Goal: Task Accomplishment & Management: Manage account settings

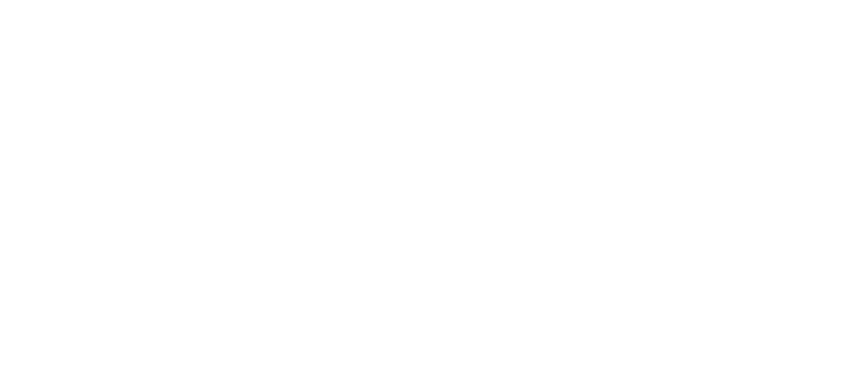
click at [409, 5] on html at bounding box center [433, 2] width 866 height 5
click at [417, 5] on html at bounding box center [433, 2] width 866 height 5
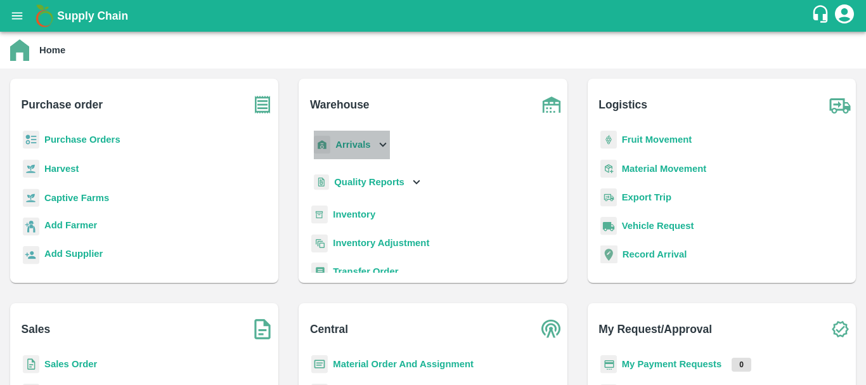
click at [356, 138] on p "Arrivals" at bounding box center [352, 145] width 35 height 14
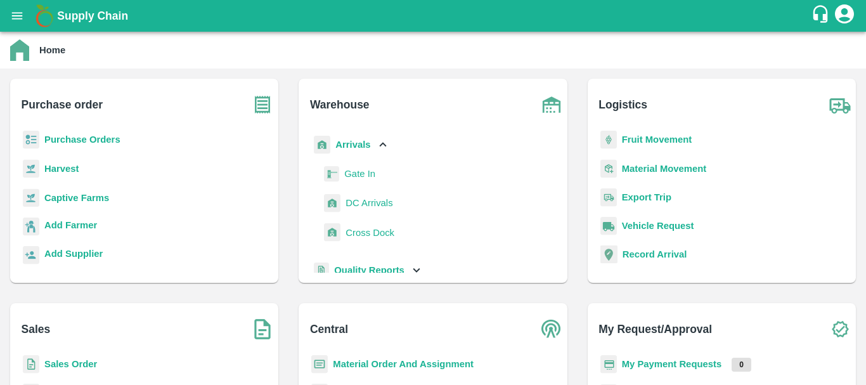
click at [366, 205] on span "DC Arrivals" at bounding box center [368, 203] width 47 height 14
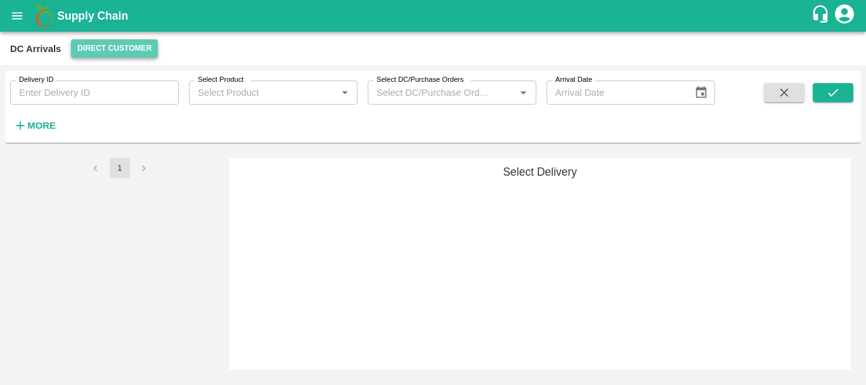
click at [131, 49] on button "Direct Customer" at bounding box center [114, 48] width 87 height 18
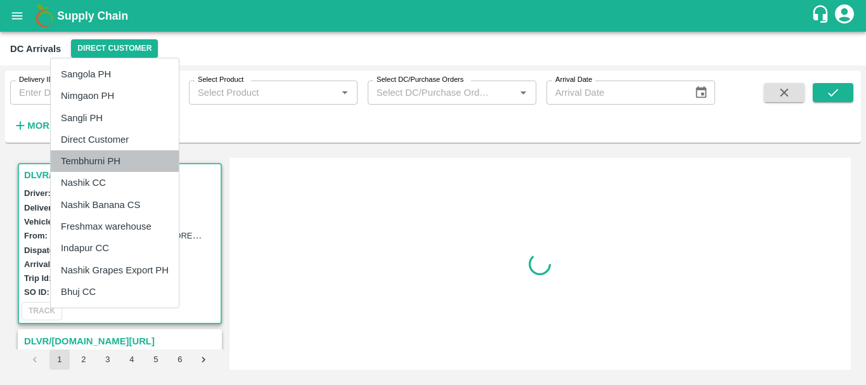
click at [113, 165] on li "Tembhurni PH" at bounding box center [115, 161] width 128 height 22
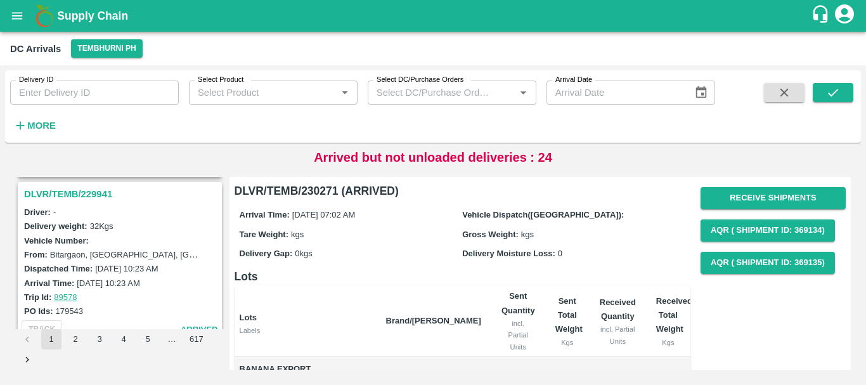
scroll to position [3810, 0]
click at [44, 127] on strong "More" at bounding box center [41, 125] width 29 height 10
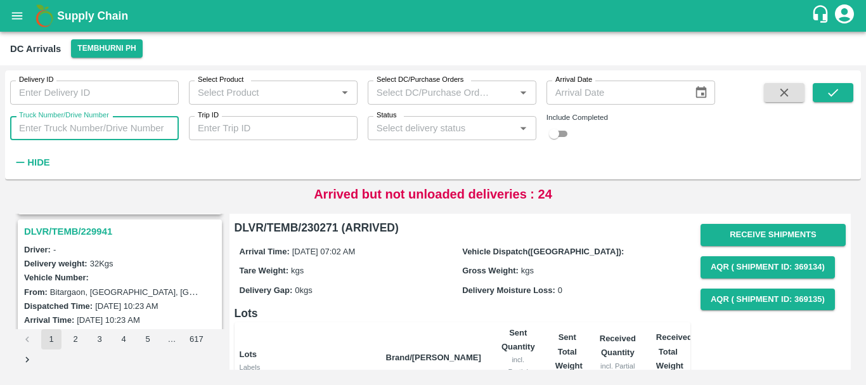
click at [68, 124] on input "Truck Number/Drive Number" at bounding box center [94, 128] width 169 height 24
type input "2228"
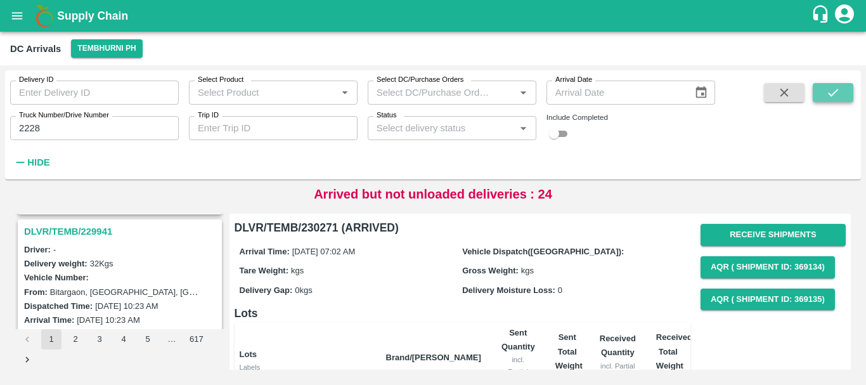
click at [823, 86] on button "submit" at bounding box center [833, 92] width 41 height 19
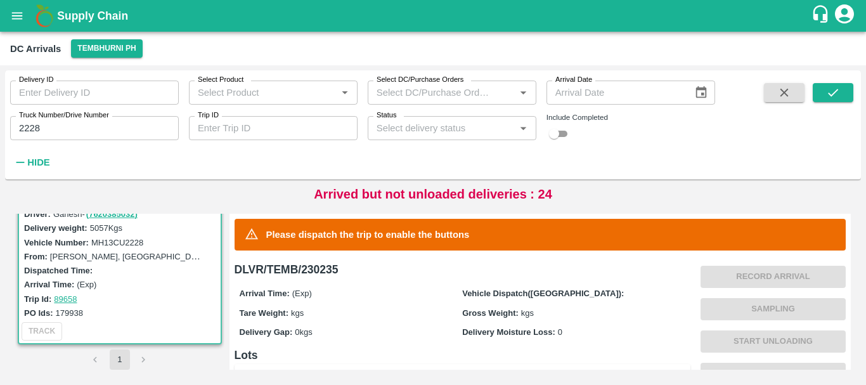
scroll to position [286, 0]
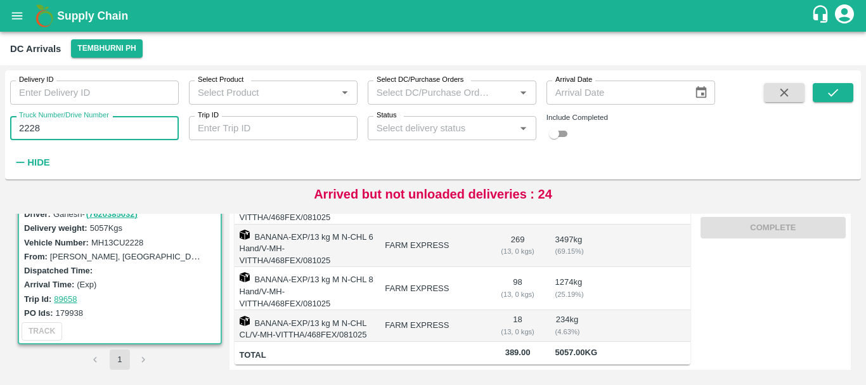
click at [79, 134] on input "2228" at bounding box center [94, 128] width 169 height 24
type input "2"
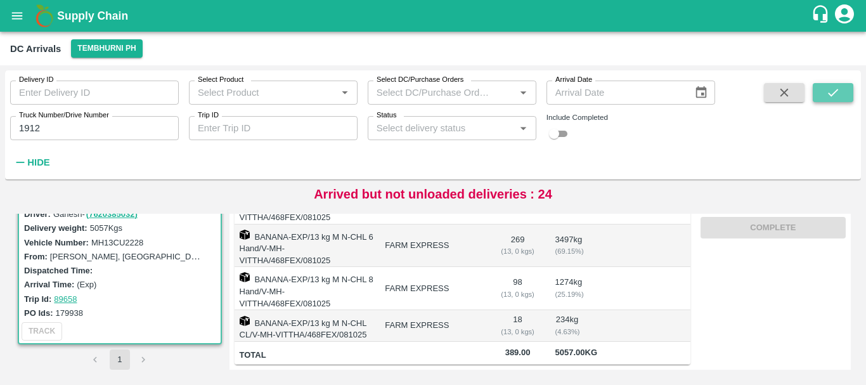
click at [833, 88] on icon "submit" at bounding box center [833, 93] width 14 height 14
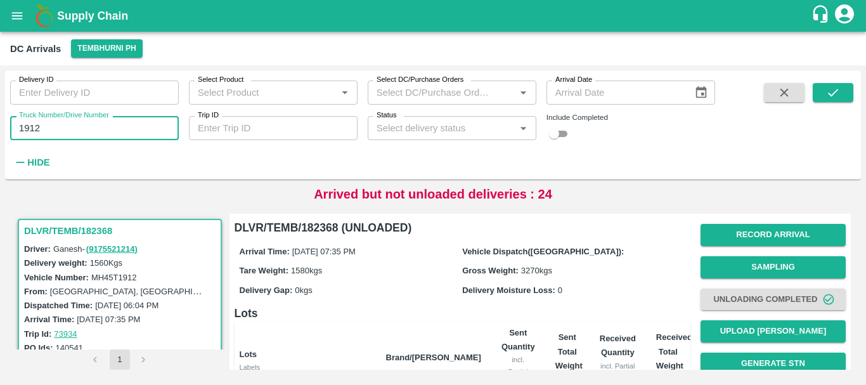
click at [99, 131] on input "1912" at bounding box center [94, 128] width 169 height 24
type input "1"
type input "1104"
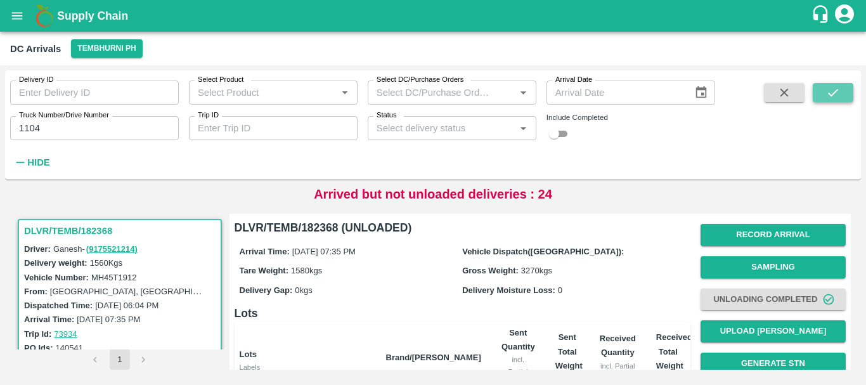
click at [828, 89] on icon "submit" at bounding box center [833, 93] width 14 height 14
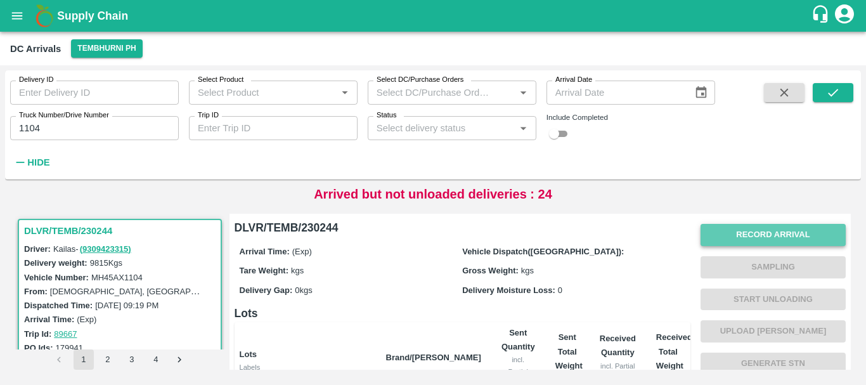
click at [750, 228] on button "Record Arrival" at bounding box center [772, 235] width 145 height 22
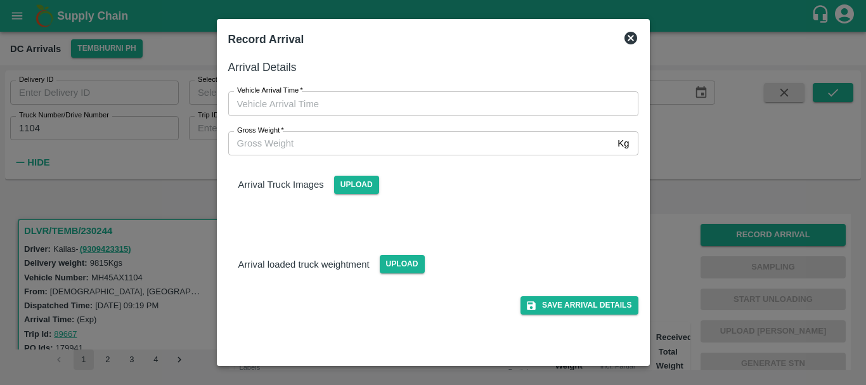
type input "DD/MM/YYYY hh:mm aa"
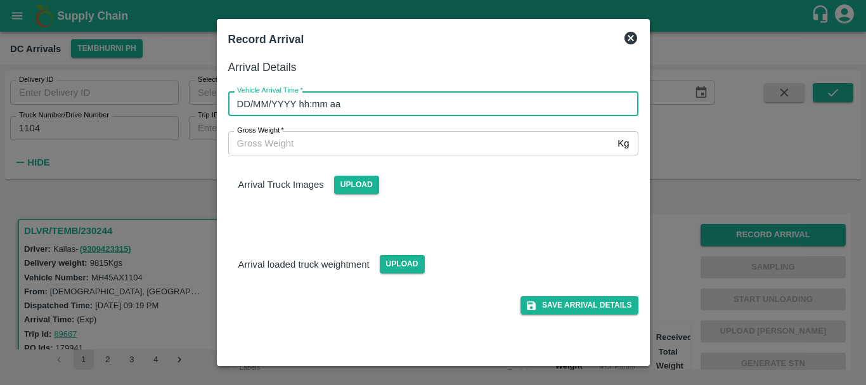
click at [481, 109] on input "DD/MM/YYYY hh:mm aa" at bounding box center [428, 103] width 401 height 24
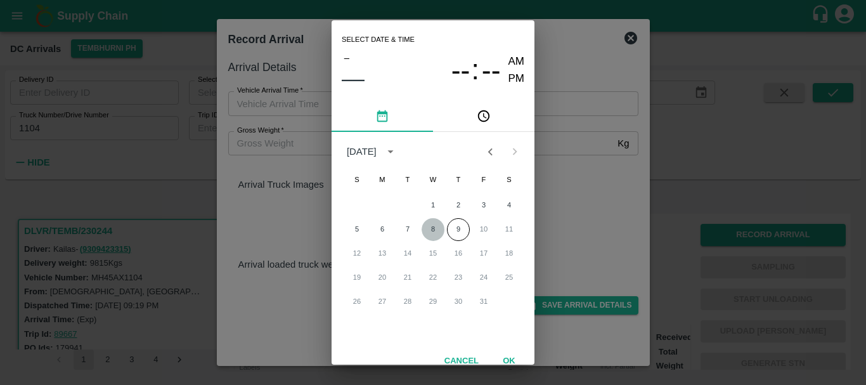
click at [424, 229] on button "8" at bounding box center [432, 229] width 23 height 23
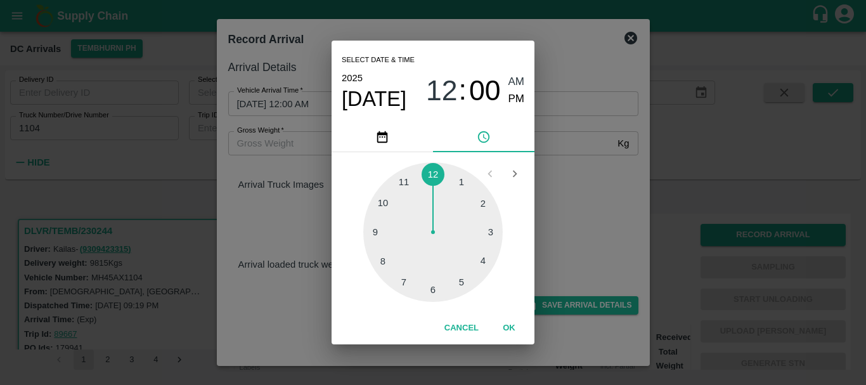
click at [493, 269] on div "1 2 3 4 5 6 7 8 9 10 11 12" at bounding box center [433, 231] width 183 height 139
click at [490, 264] on div at bounding box center [432, 231] width 139 height 139
click at [444, 267] on div at bounding box center [432, 231] width 139 height 139
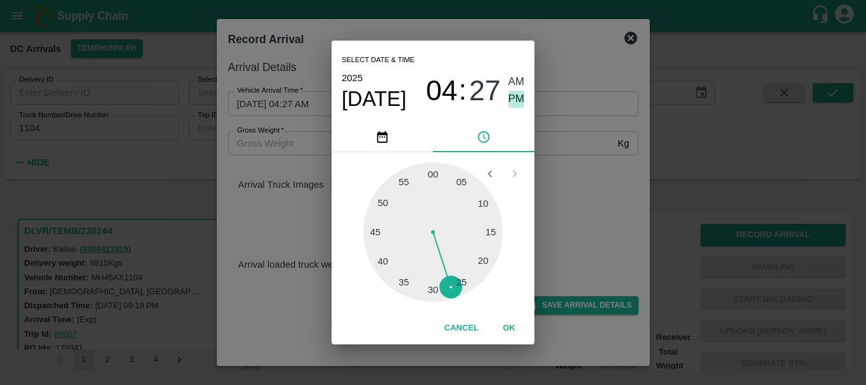
click at [513, 97] on span "PM" at bounding box center [516, 99] width 16 height 17
type input "08/10/2025 04:27 PM"
click at [573, 190] on div "Select date & time 2025 Oct 8 04 : 27 AM PM 05 10 15 20 25 30 35 40 45 50 55 00…" at bounding box center [433, 192] width 866 height 385
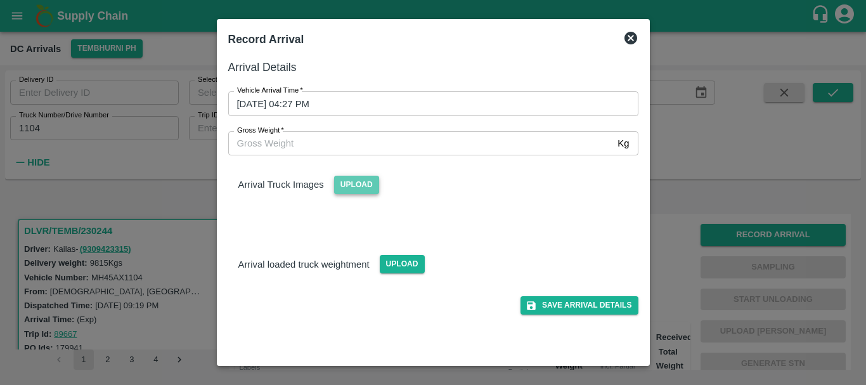
click at [361, 189] on span "Upload" at bounding box center [356, 185] width 45 height 18
click at [0, 0] on input "Upload" at bounding box center [0, 0] width 0 height 0
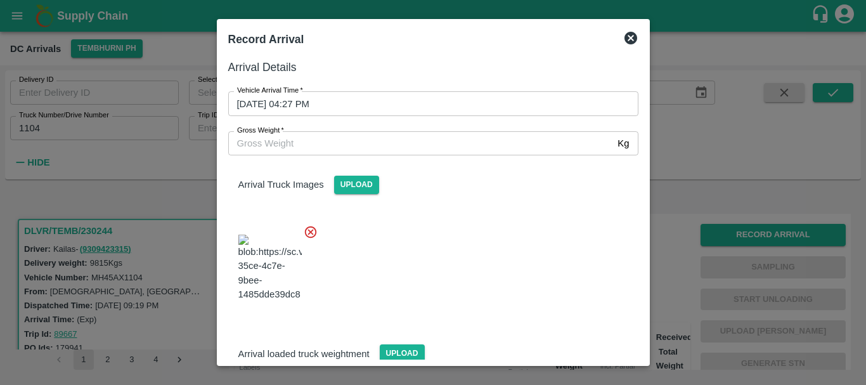
scroll to position [30, 0]
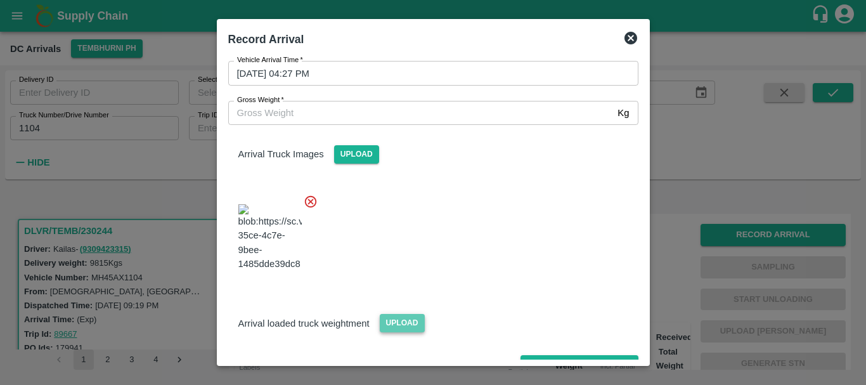
click at [395, 314] on span "Upload" at bounding box center [402, 323] width 45 height 18
click at [0, 0] on input "Upload" at bounding box center [0, 0] width 0 height 0
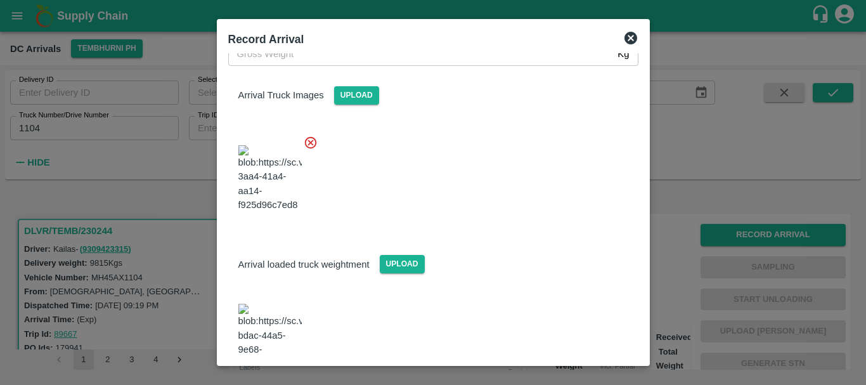
click at [291, 304] on img at bounding box center [269, 337] width 63 height 67
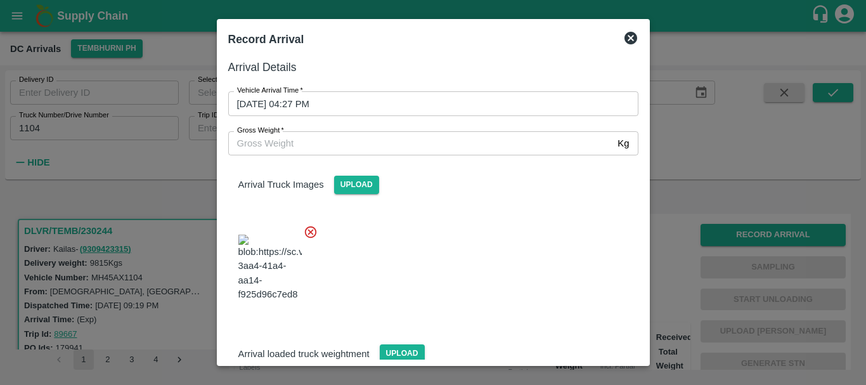
click at [326, 148] on input "Gross Weight   *" at bounding box center [420, 143] width 385 height 24
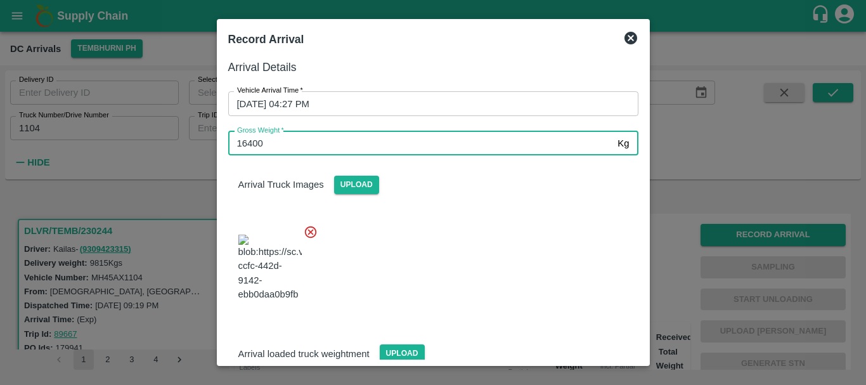
type input "16400"
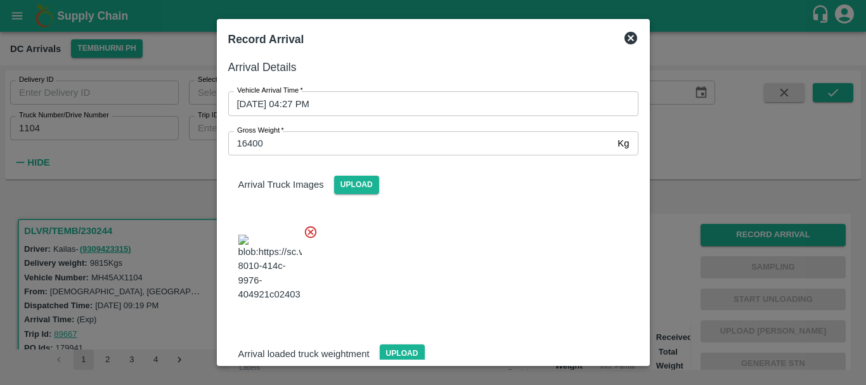
click at [459, 251] on div at bounding box center [428, 264] width 420 height 100
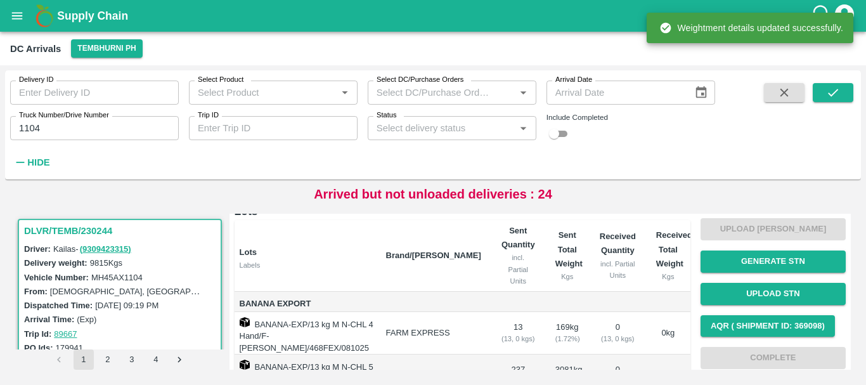
scroll to position [0, 0]
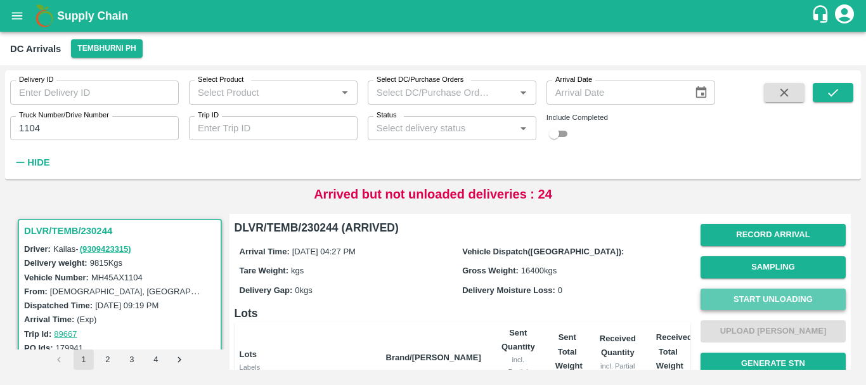
click at [742, 302] on button "Start Unloading" at bounding box center [772, 299] width 145 height 22
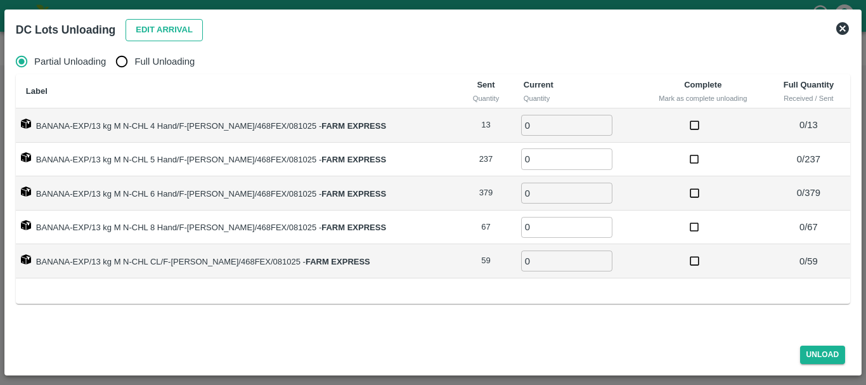
click at [151, 32] on button "Edit Arrival" at bounding box center [163, 30] width 77 height 22
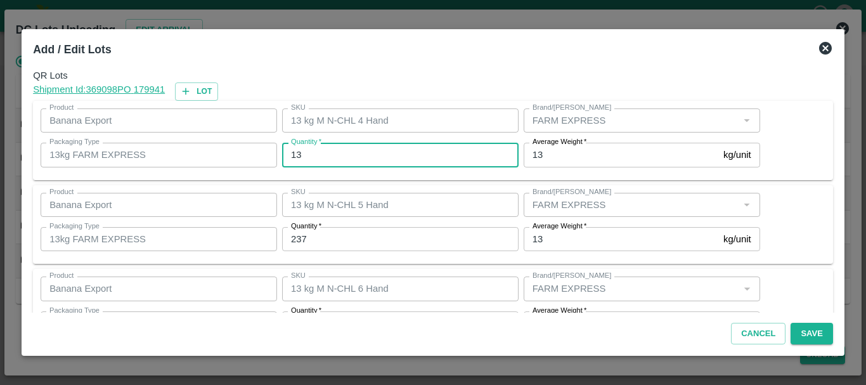
click at [328, 150] on input "13" at bounding box center [400, 155] width 236 height 24
type input "1"
type input "14"
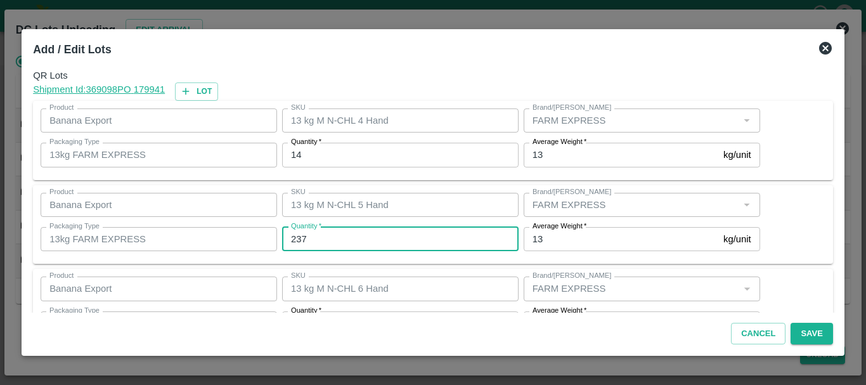
click at [352, 228] on input "237" at bounding box center [400, 239] width 236 height 24
type input "243"
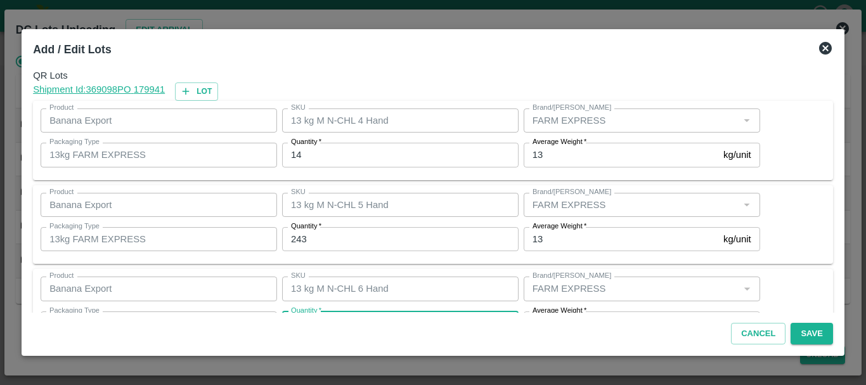
scroll to position [23, 0]
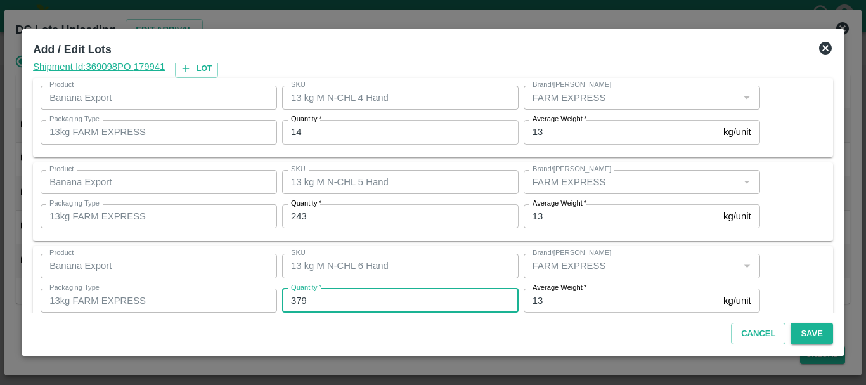
click at [345, 300] on input "379" at bounding box center [400, 300] width 236 height 24
type input "368"
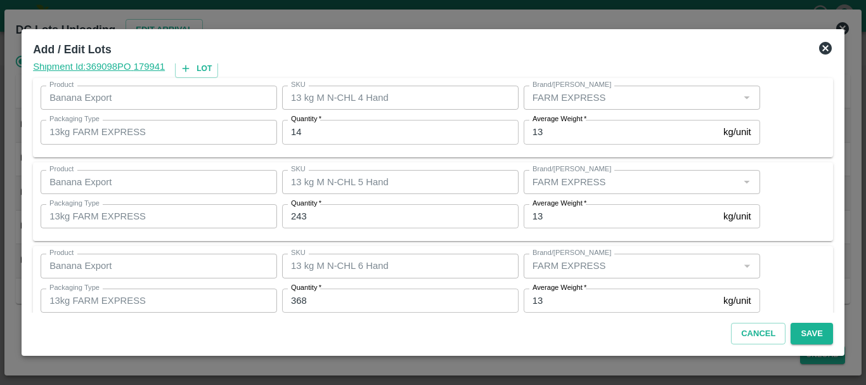
scroll to position [214, 0]
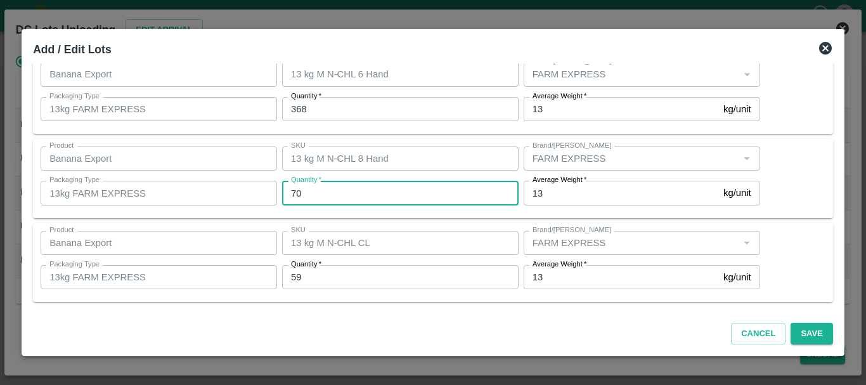
type input "70"
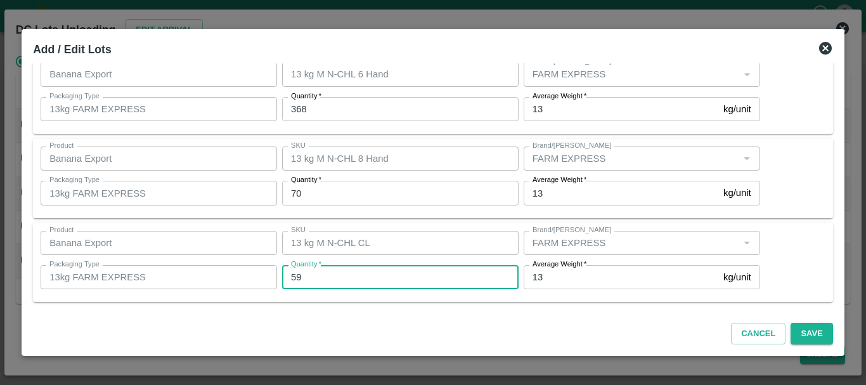
click at [357, 280] on input "59" at bounding box center [400, 277] width 236 height 24
type input "5"
type input "60"
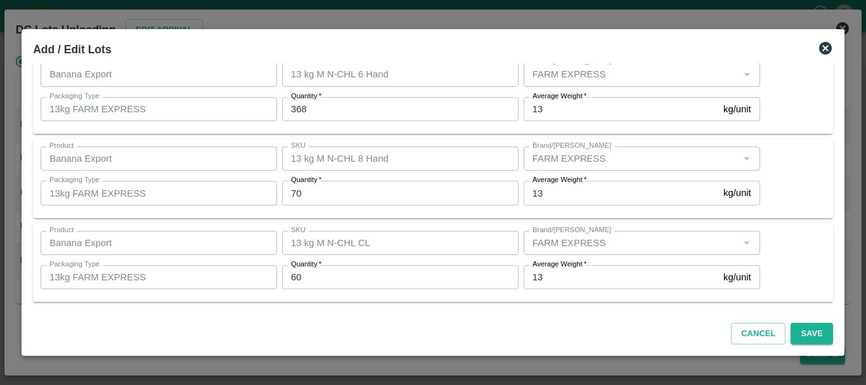
click at [558, 328] on div "Cancel Save" at bounding box center [433, 330] width 810 height 37
click at [808, 337] on button "Save" at bounding box center [811, 334] width 42 height 22
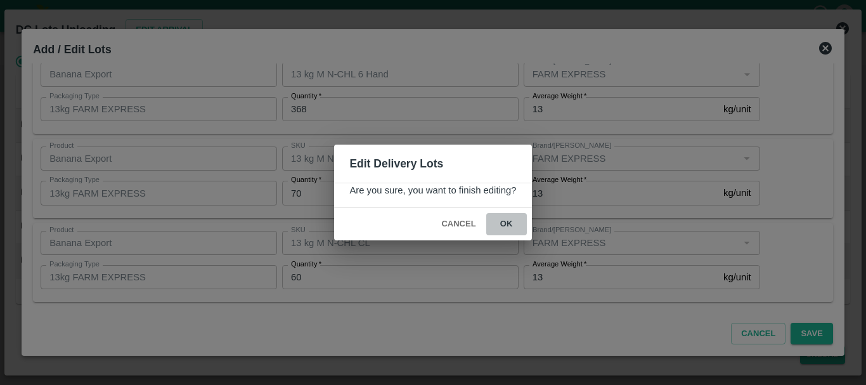
click at [508, 229] on button "ok" at bounding box center [506, 224] width 41 height 22
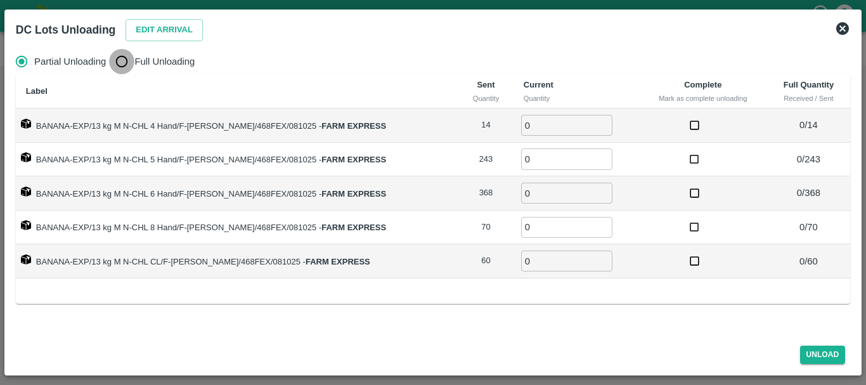
click at [117, 63] on input "Full Unloading" at bounding box center [121, 61] width 25 height 25
radio input "true"
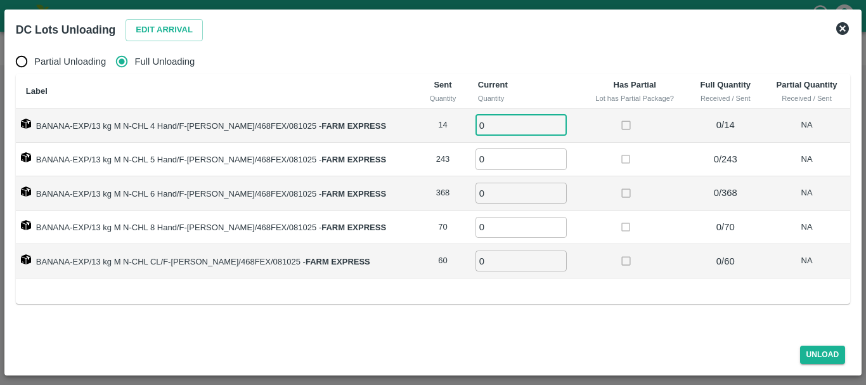
click at [486, 123] on input "0" at bounding box center [520, 125] width 91 height 21
type input "014"
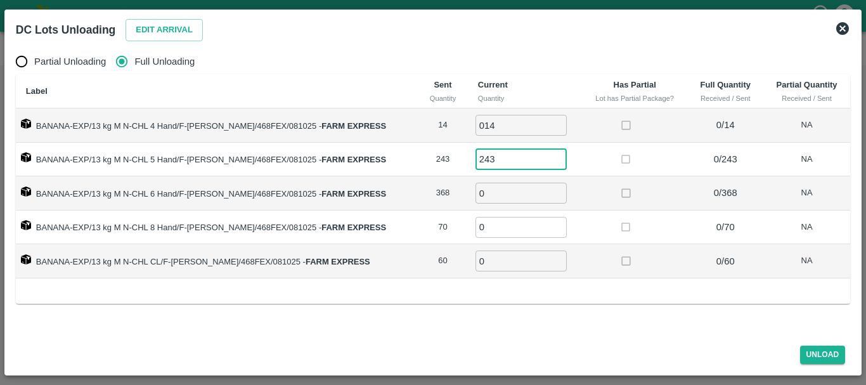
type input "243"
type input "368"
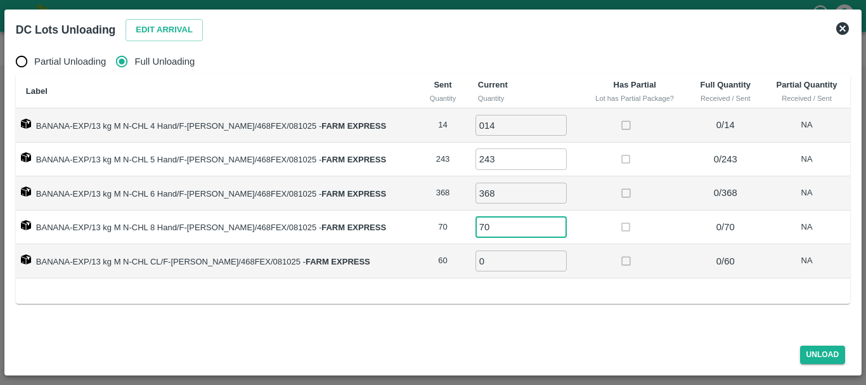
type input "70"
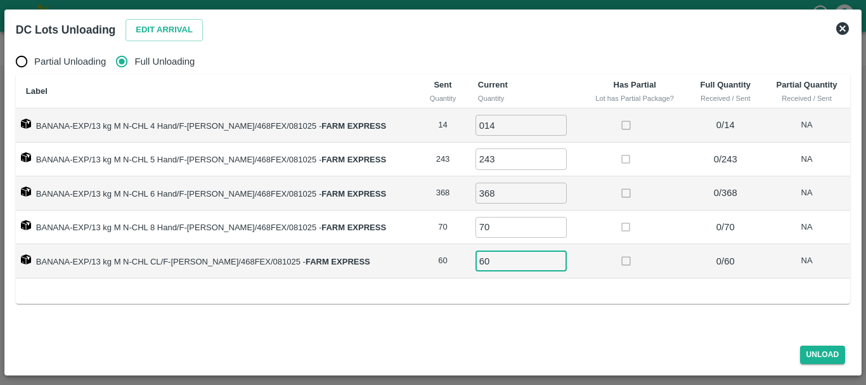
type input "60"
click at [586, 241] on td at bounding box center [635, 227] width 106 height 34
click at [808, 357] on button "Unload" at bounding box center [823, 354] width 46 height 18
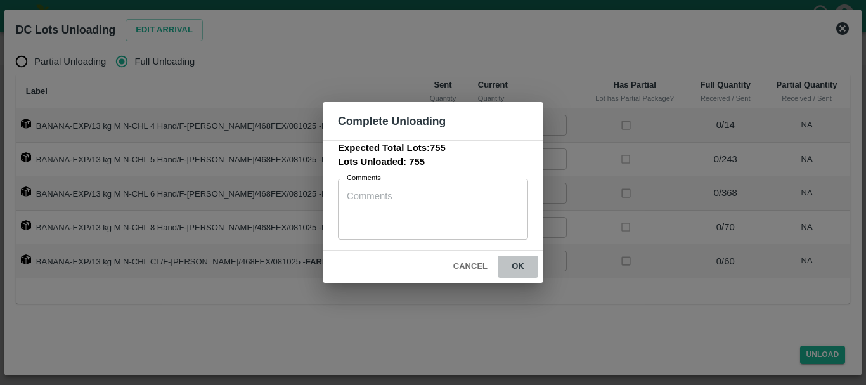
click at [514, 271] on button "ok" at bounding box center [518, 266] width 41 height 22
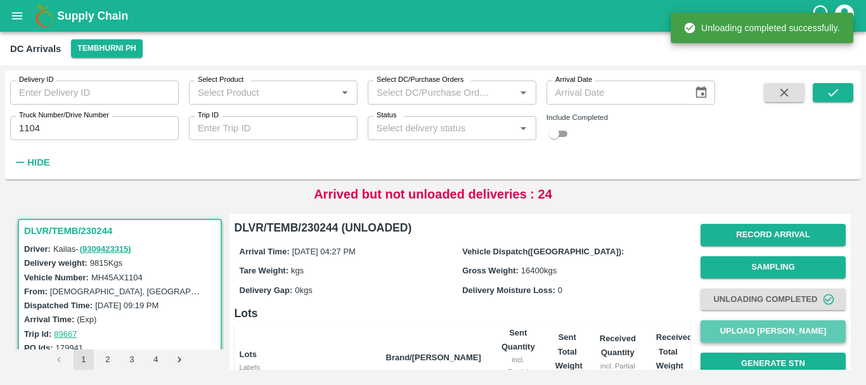
click at [731, 336] on button "Upload [PERSON_NAME]" at bounding box center [772, 331] width 145 height 22
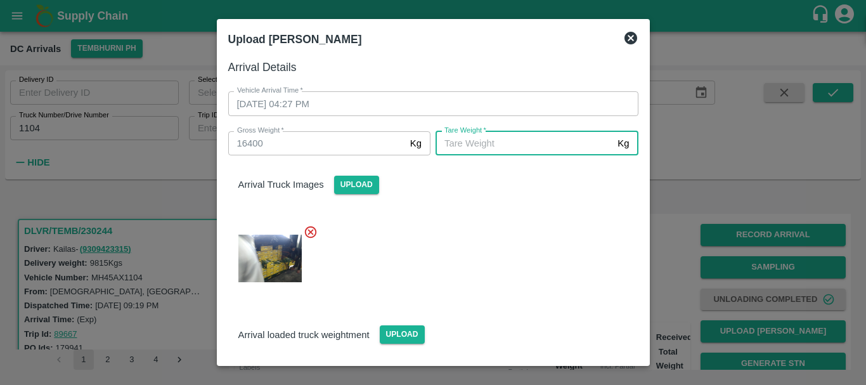
click at [456, 148] on input "Tare Weight   *" at bounding box center [523, 143] width 177 height 24
type input "5920"
click at [465, 212] on div "Arrival Truck Images Upload" at bounding box center [428, 225] width 420 height 160
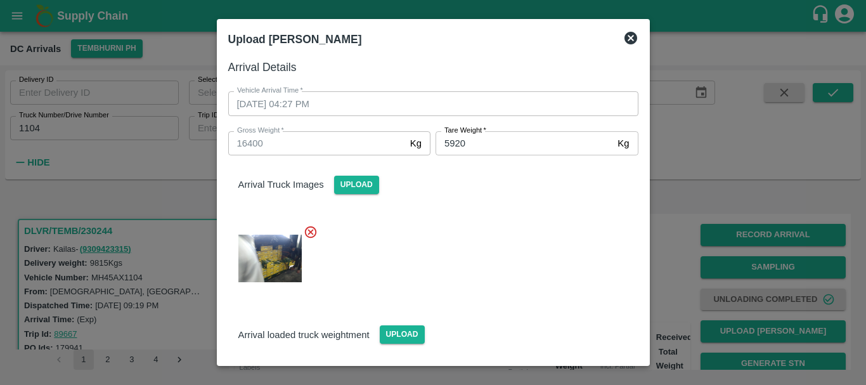
scroll to position [89, 0]
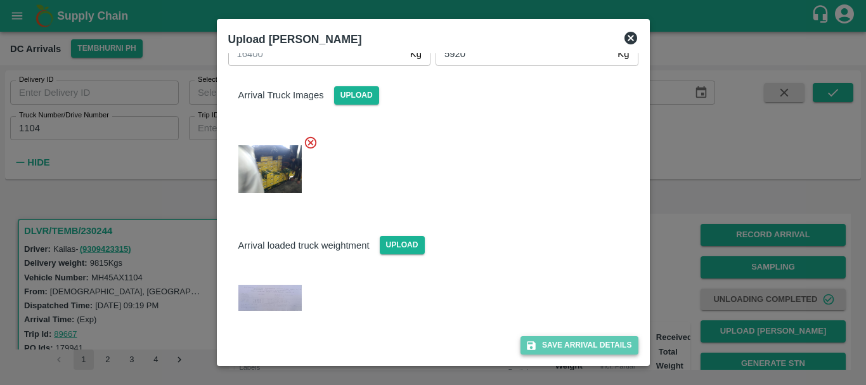
click at [547, 346] on button "Save Arrival Details" at bounding box center [578, 345] width 117 height 18
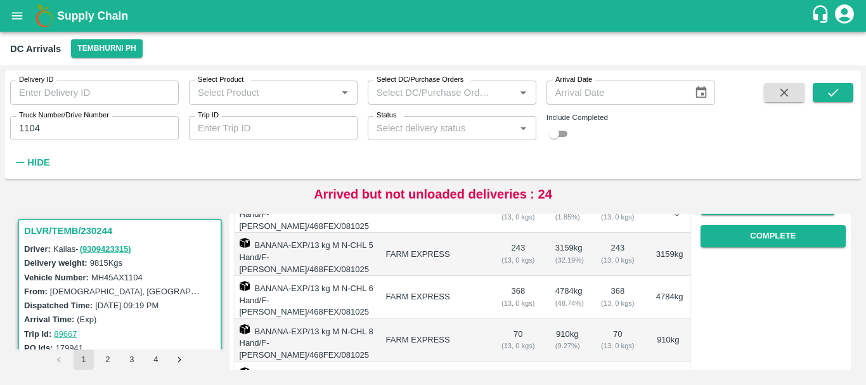
scroll to position [223, 0]
click at [735, 233] on button "Complete" at bounding box center [772, 237] width 145 height 22
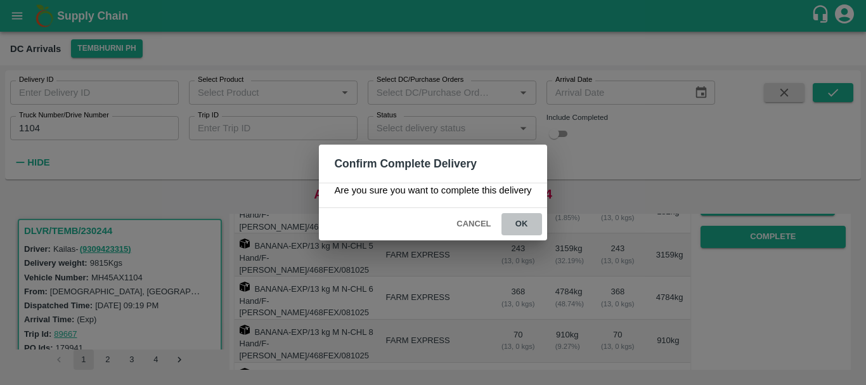
click at [524, 222] on button "ok" at bounding box center [521, 224] width 41 height 22
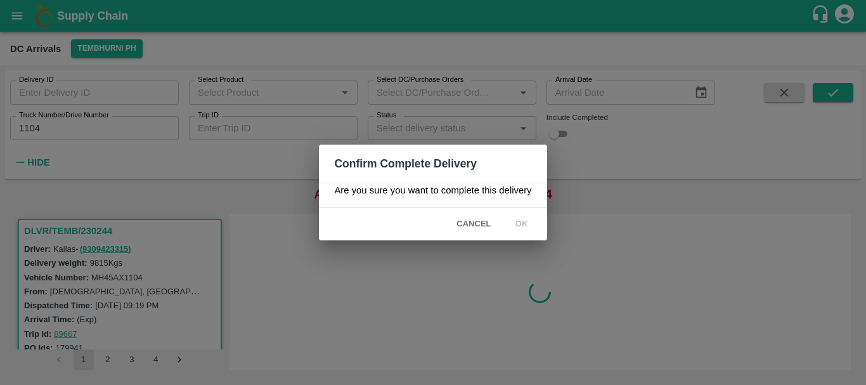
scroll to position [0, 0]
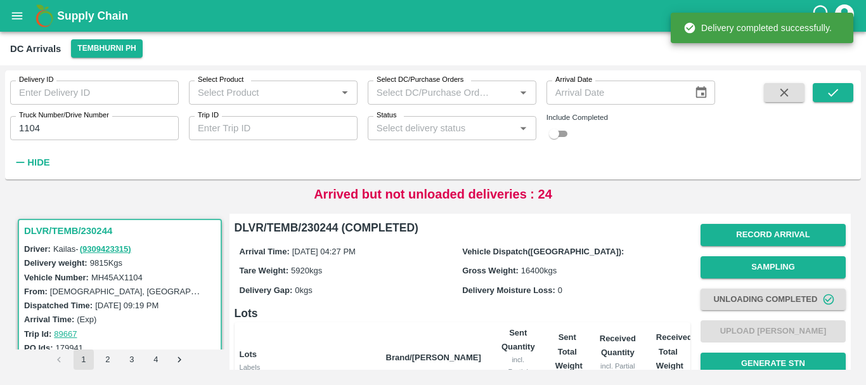
click at [593, 266] on div "Gross Weight: 16400 kgs" at bounding box center [573, 270] width 223 height 14
click at [589, 200] on div "Arrived but not unloaded deliveries : 24" at bounding box center [433, 193] width 856 height 19
click at [587, 170] on div "Delivery ID Delivery ID Select Product Select Product   * Select DC/Purchase Or…" at bounding box center [357, 121] width 715 height 103
click at [53, 130] on input "1104" at bounding box center [94, 128] width 169 height 24
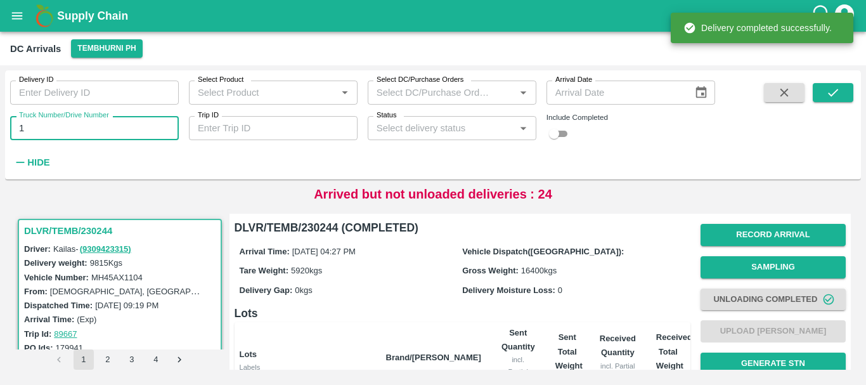
type input "1"
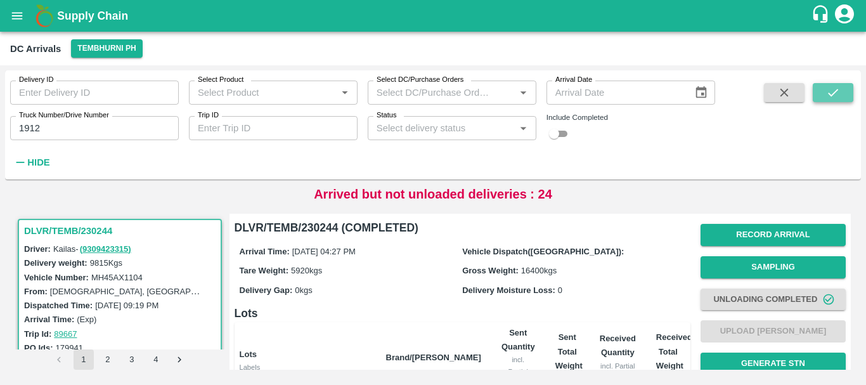
click at [826, 86] on icon "submit" at bounding box center [833, 93] width 14 height 14
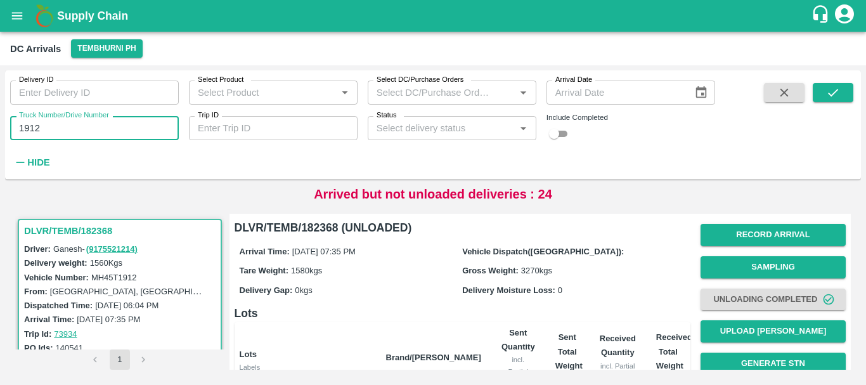
click at [86, 129] on input "1912" at bounding box center [94, 128] width 169 height 24
type input "1"
type input "4975"
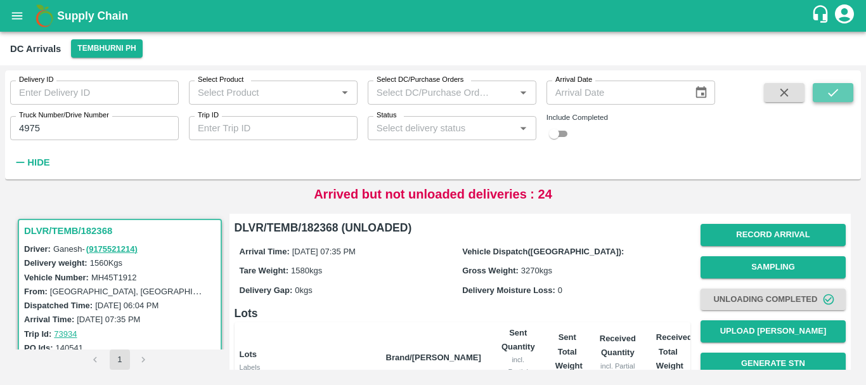
click at [830, 96] on icon "submit" at bounding box center [833, 93] width 14 height 14
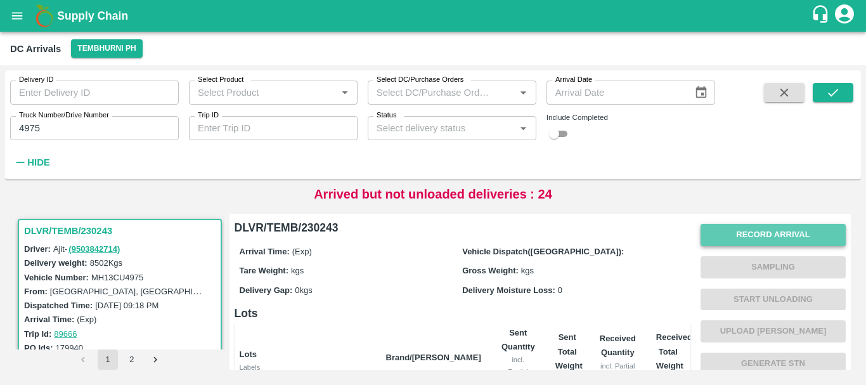
click at [737, 231] on button "Record Arrival" at bounding box center [772, 235] width 145 height 22
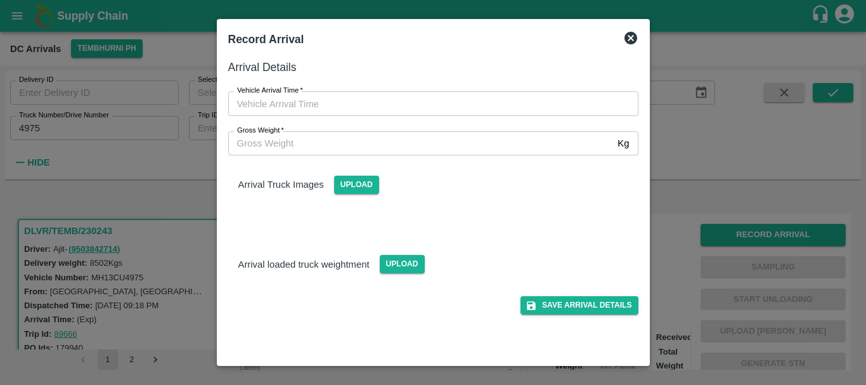
type input "DD/MM/YYYY hh:mm aa"
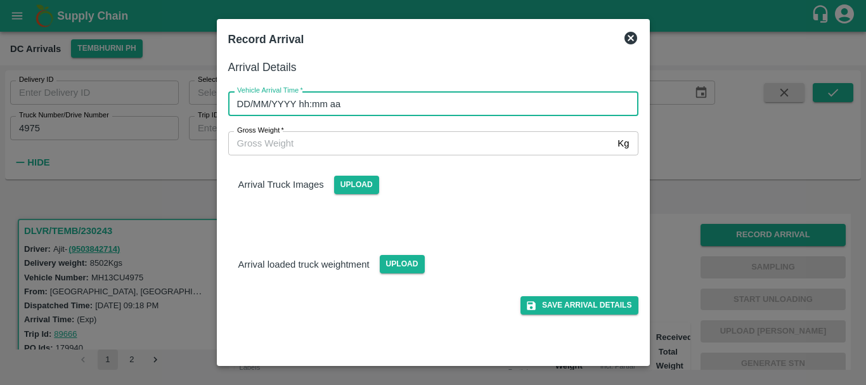
click at [453, 112] on input "DD/MM/YYYY hh:mm aa" at bounding box center [428, 103] width 401 height 24
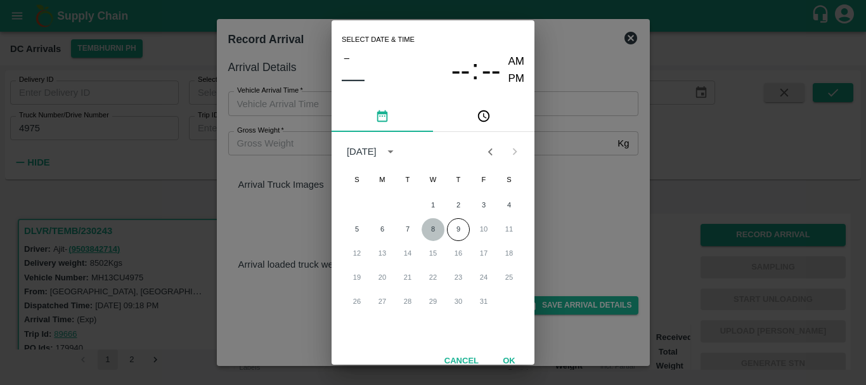
click at [429, 234] on button "8" at bounding box center [432, 229] width 23 height 23
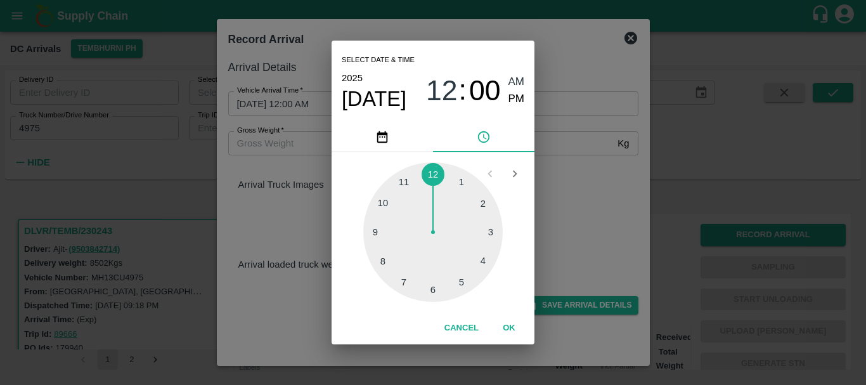
click at [433, 286] on div at bounding box center [432, 231] width 139 height 139
click at [518, 96] on span "PM" at bounding box center [516, 99] width 16 height 17
type input "08/10/2025 06:00 PM"
click at [567, 177] on div "Select date & time 2025 Oct 8 06 : 00 AM PM 05 10 15 20 25 30 35 40 45 50 55 00…" at bounding box center [433, 192] width 866 height 385
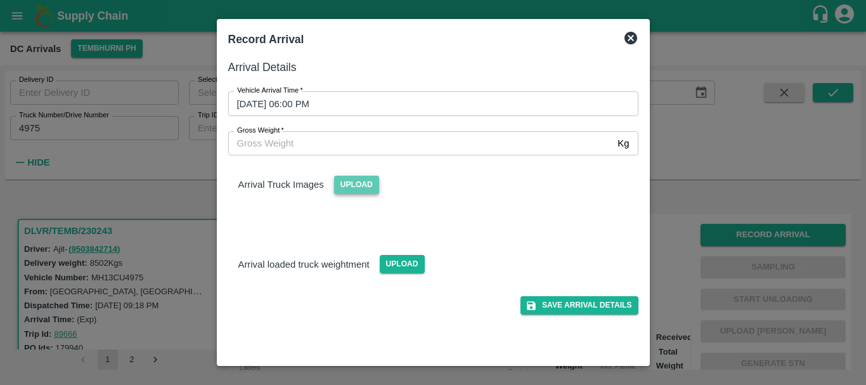
click at [349, 185] on span "Upload" at bounding box center [356, 185] width 45 height 18
click at [0, 0] on input "Upload" at bounding box center [0, 0] width 0 height 0
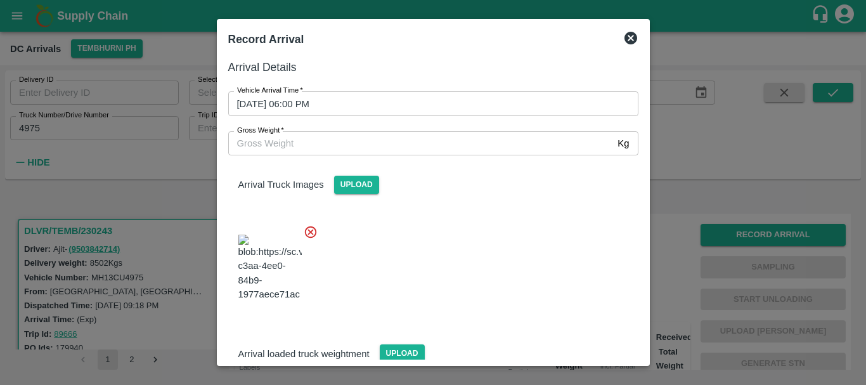
scroll to position [11, 0]
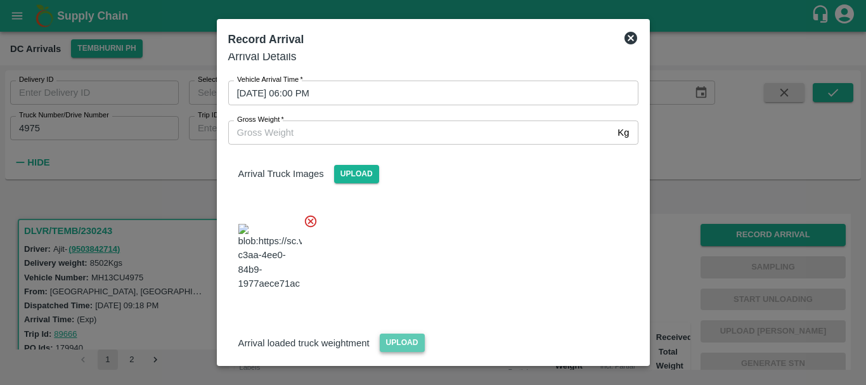
click at [415, 333] on span "Upload" at bounding box center [402, 342] width 45 height 18
click at [0, 0] on input "Upload" at bounding box center [0, 0] width 0 height 0
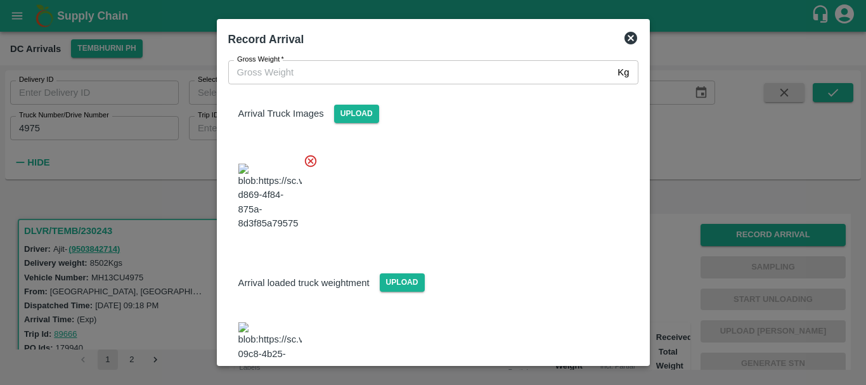
click at [276, 322] on img at bounding box center [269, 355] width 63 height 67
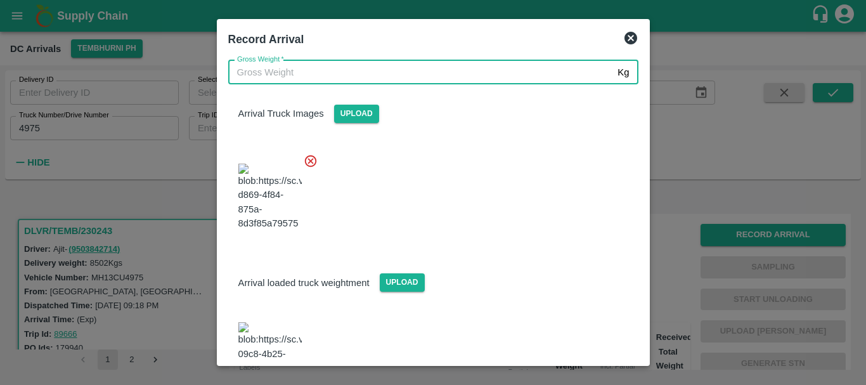
click at [309, 72] on input "Gross Weight   *" at bounding box center [420, 72] width 385 height 24
type input "14170"
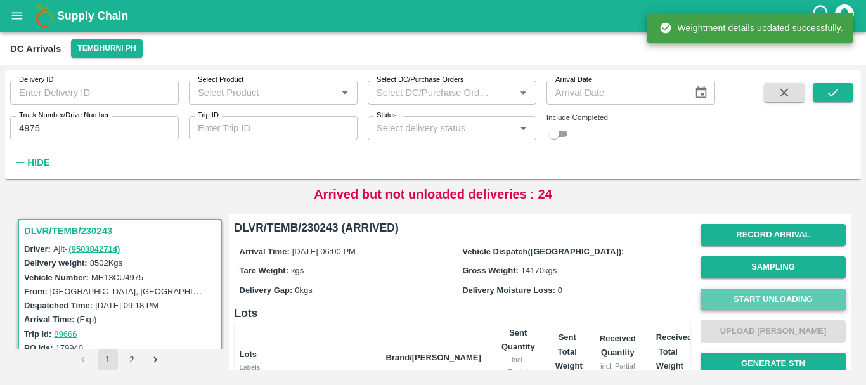
click at [751, 297] on button "Start Unloading" at bounding box center [772, 299] width 145 height 22
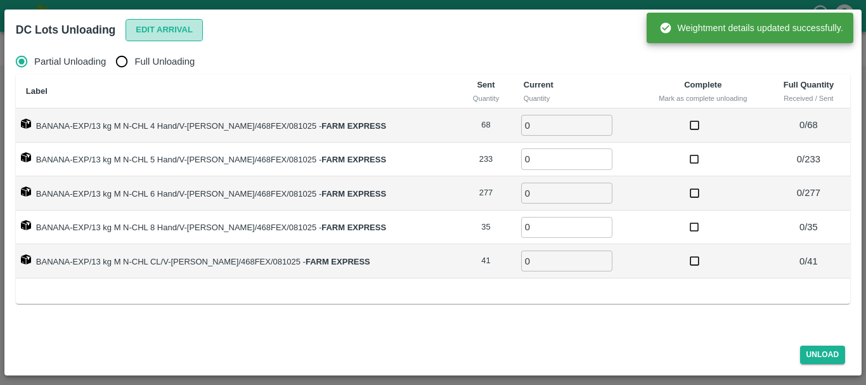
click at [143, 21] on button "Edit Arrival" at bounding box center [163, 30] width 77 height 22
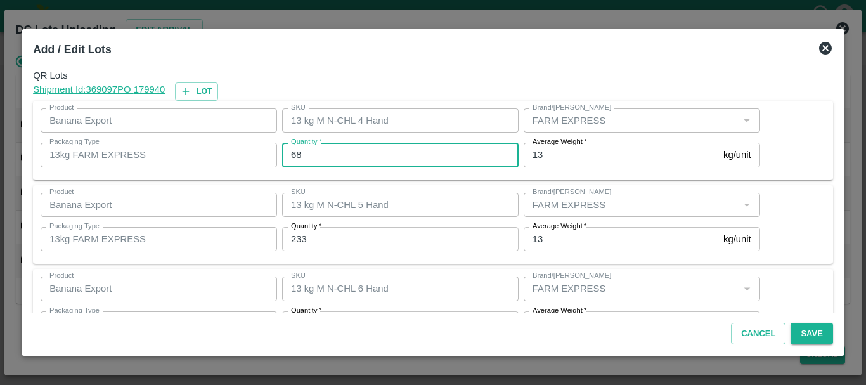
click at [390, 153] on input "68" at bounding box center [400, 155] width 236 height 24
type input "6"
type input "67"
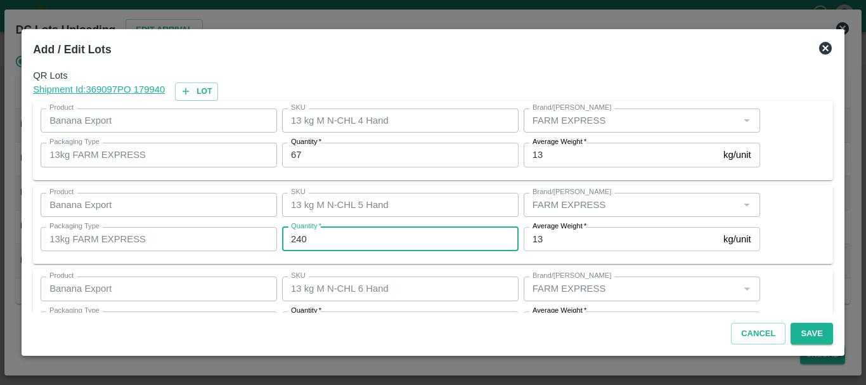
type input "240"
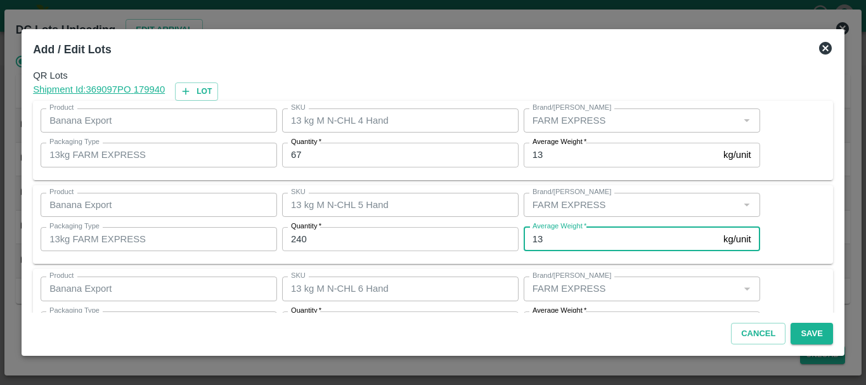
scroll to position [23, 0]
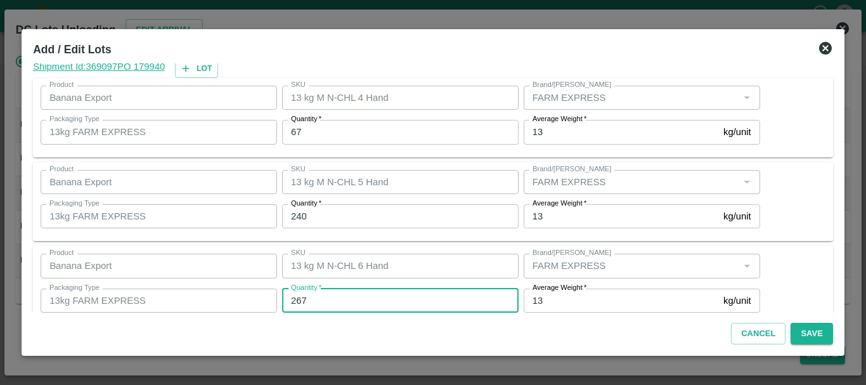
type input "267"
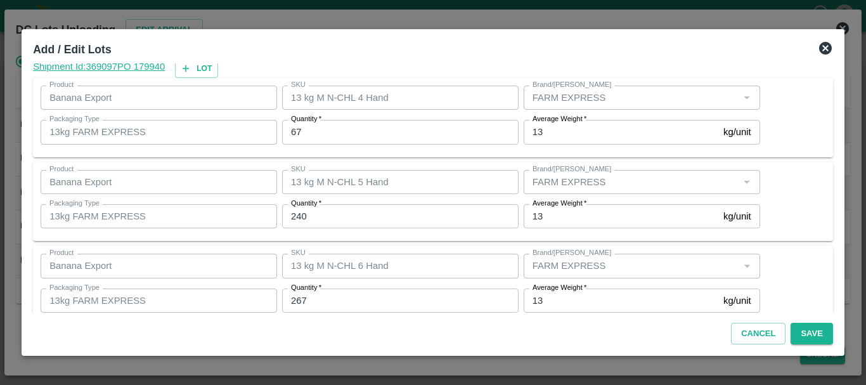
scroll to position [214, 0]
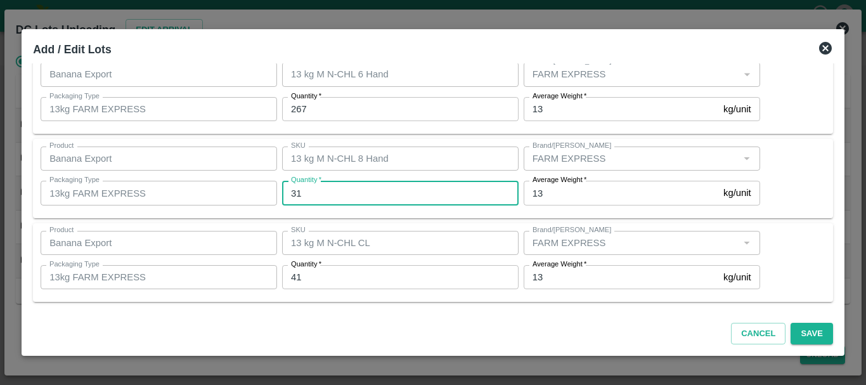
type input "31"
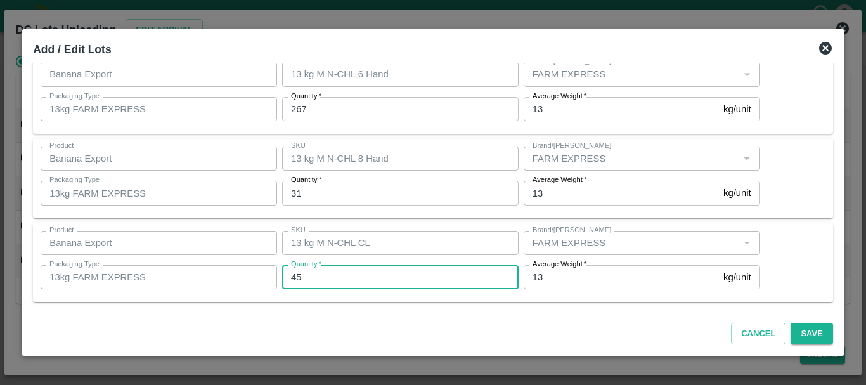
type input "45"
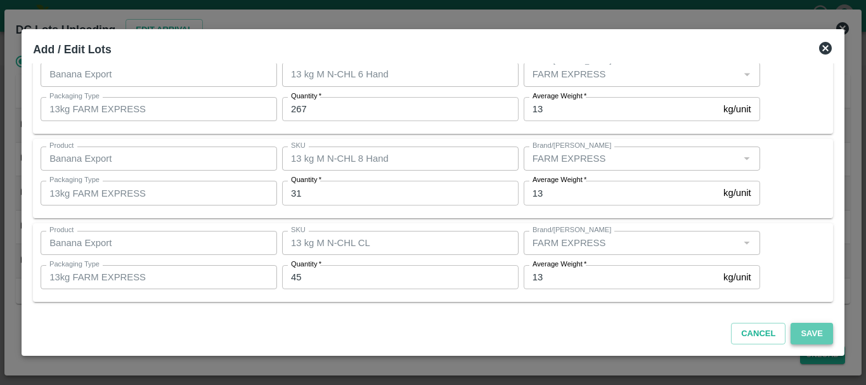
click at [794, 335] on button "Save" at bounding box center [811, 334] width 42 height 22
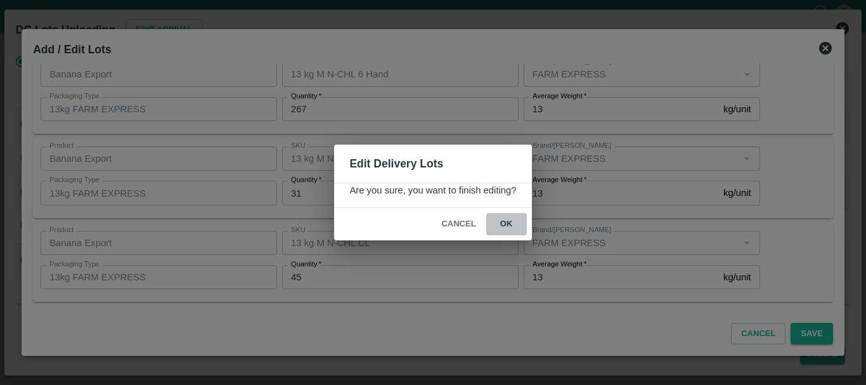
click at [505, 221] on button "ok" at bounding box center [506, 224] width 41 height 22
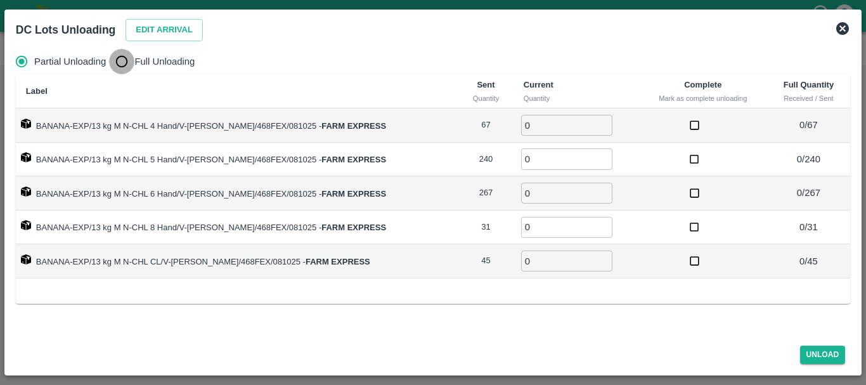
click at [130, 61] on input "Full Unloading" at bounding box center [121, 61] width 25 height 25
radio input "true"
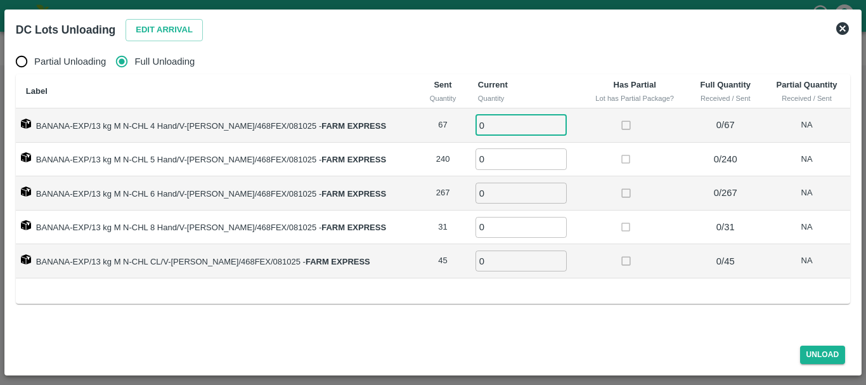
click at [524, 125] on input "0" at bounding box center [520, 125] width 91 height 21
type input "067"
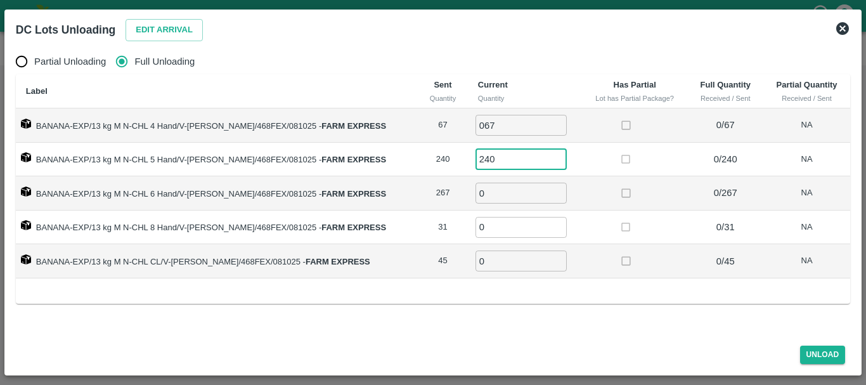
type input "240"
type input "3"
type input "267"
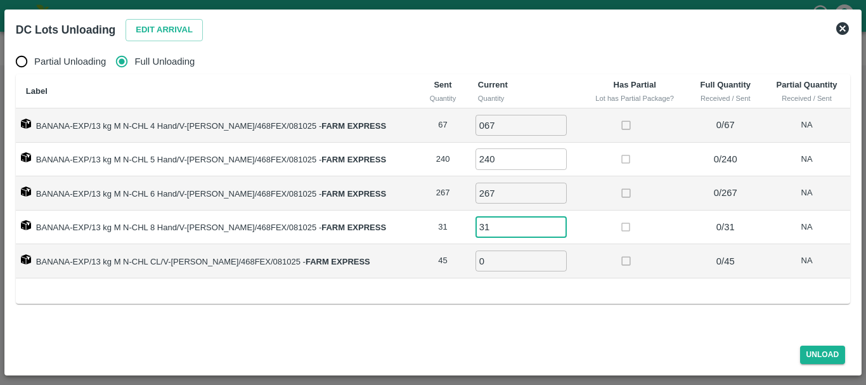
type input "31"
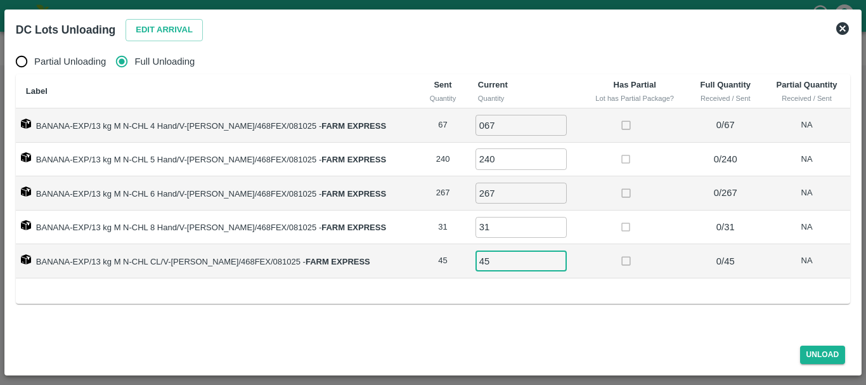
type input "45"
click at [614, 214] on td at bounding box center [635, 227] width 106 height 34
click at [831, 353] on button "Unload" at bounding box center [823, 354] width 46 height 18
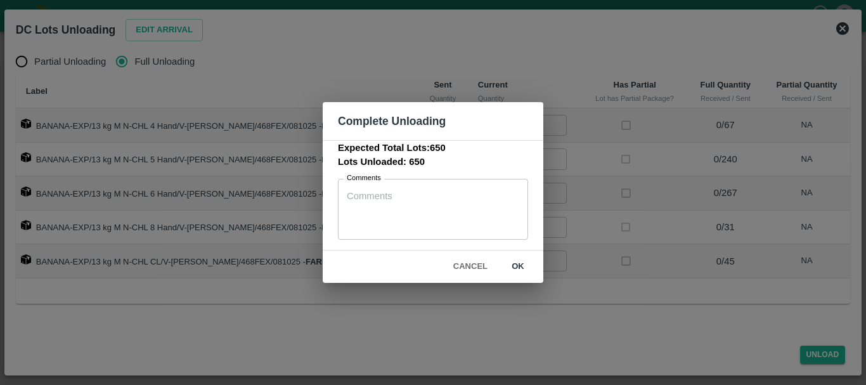
click at [519, 266] on button "ok" at bounding box center [518, 266] width 41 height 22
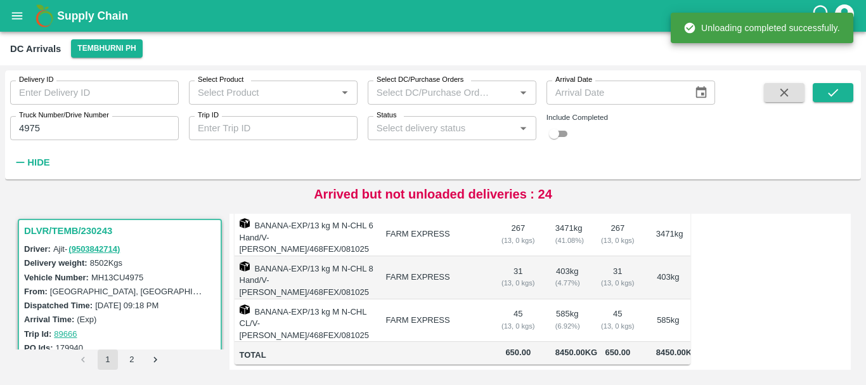
scroll to position [0, 0]
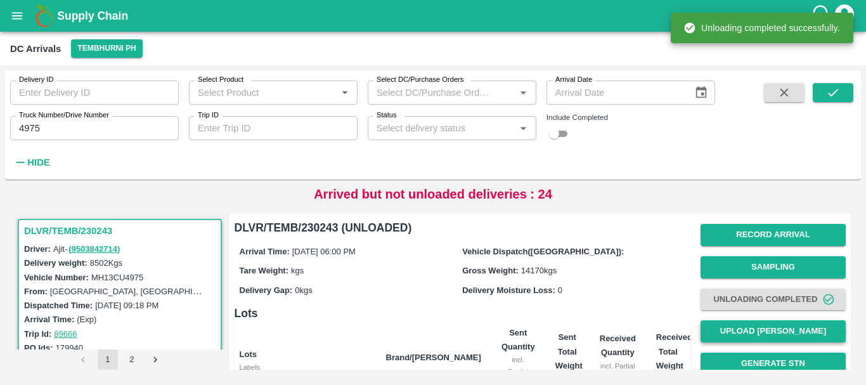
click at [754, 327] on button "Upload [PERSON_NAME]" at bounding box center [772, 331] width 145 height 22
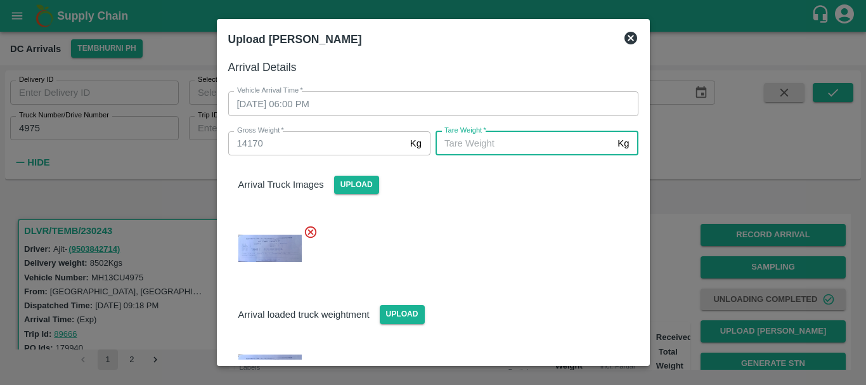
click at [468, 150] on input "Tare Weight   *" at bounding box center [523, 143] width 177 height 24
type input "4980"
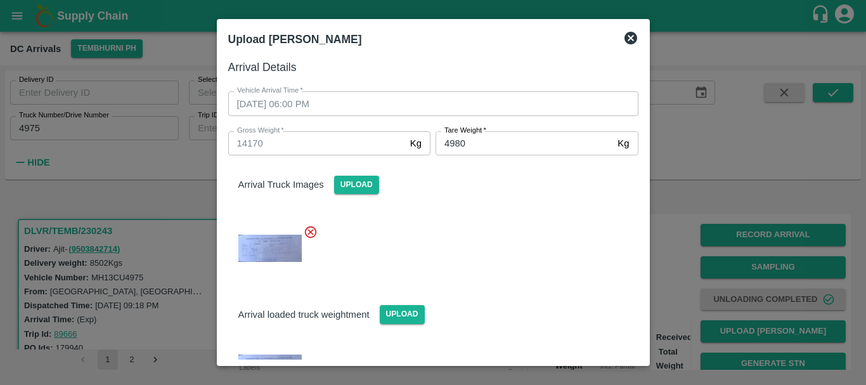
click at [477, 240] on div at bounding box center [428, 244] width 420 height 60
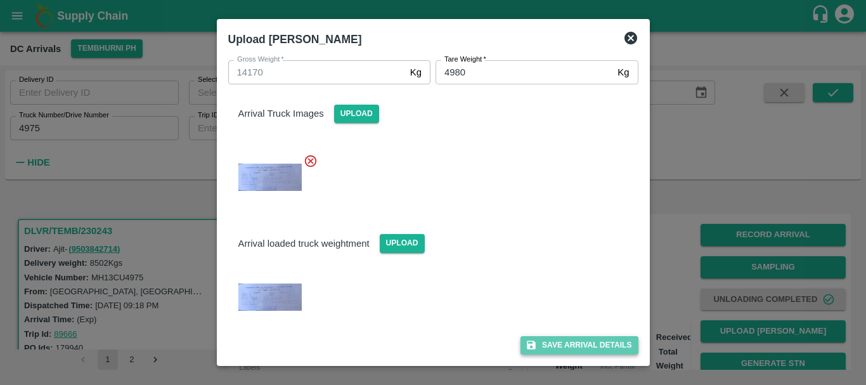
click at [539, 338] on button "Save Arrival Details" at bounding box center [578, 345] width 117 height 18
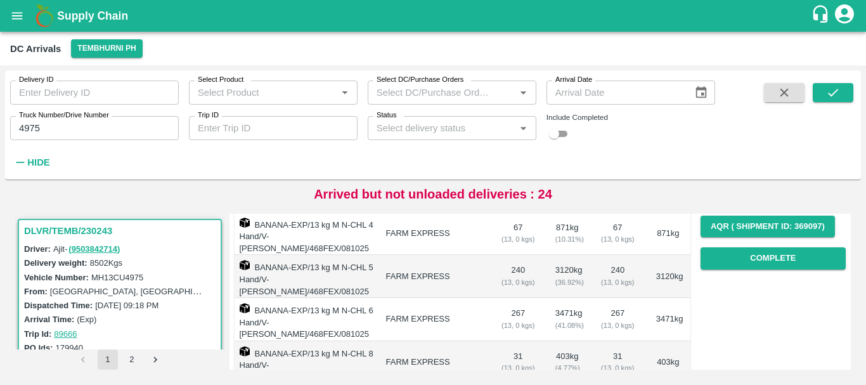
scroll to position [201, 0]
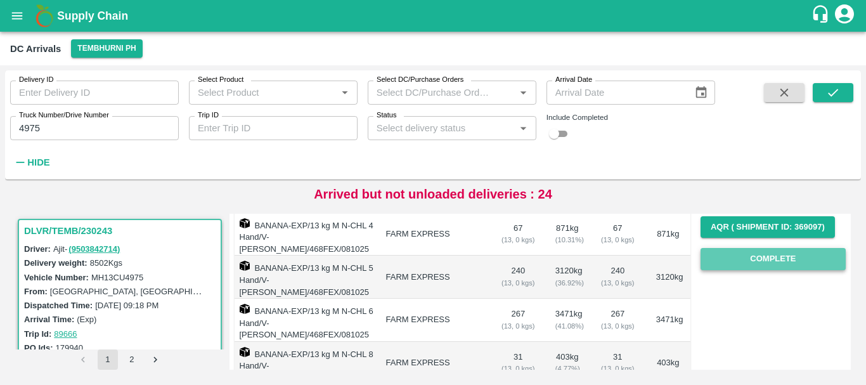
click at [739, 262] on button "Complete" at bounding box center [772, 259] width 145 height 22
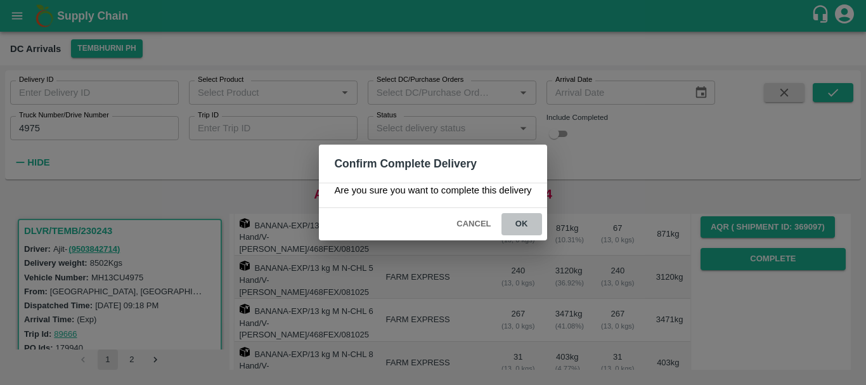
click at [515, 220] on button "ok" at bounding box center [521, 224] width 41 height 22
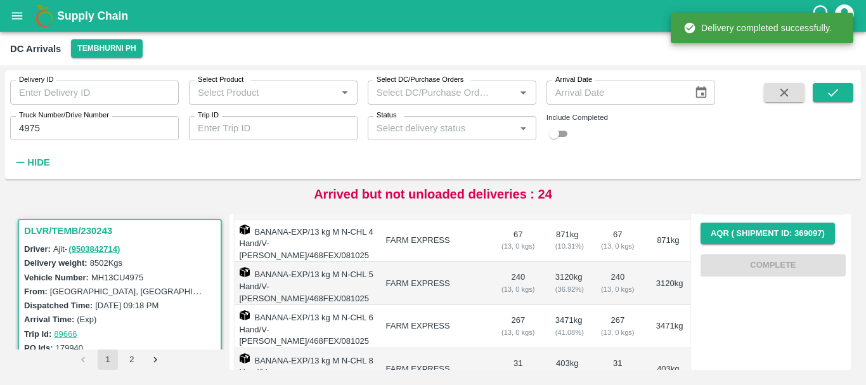
scroll to position [0, 0]
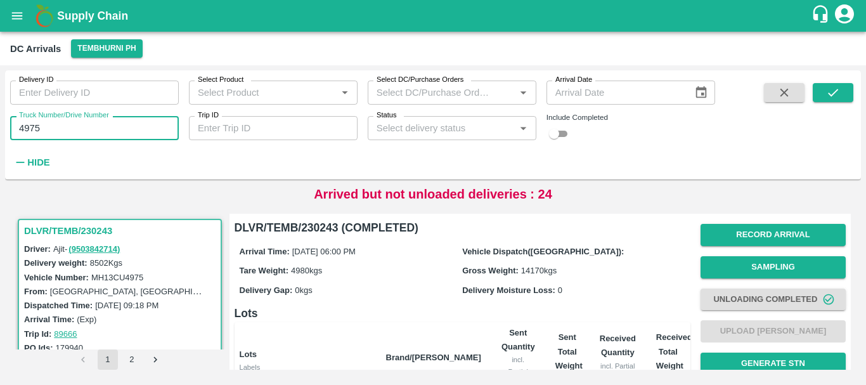
click at [115, 129] on input "4975" at bounding box center [94, 128] width 169 height 24
type input "4"
type input "3780"
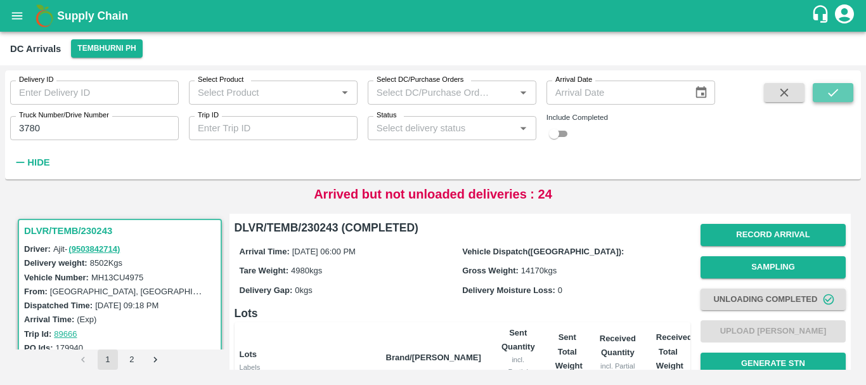
click at [827, 89] on icon "submit" at bounding box center [833, 93] width 14 height 14
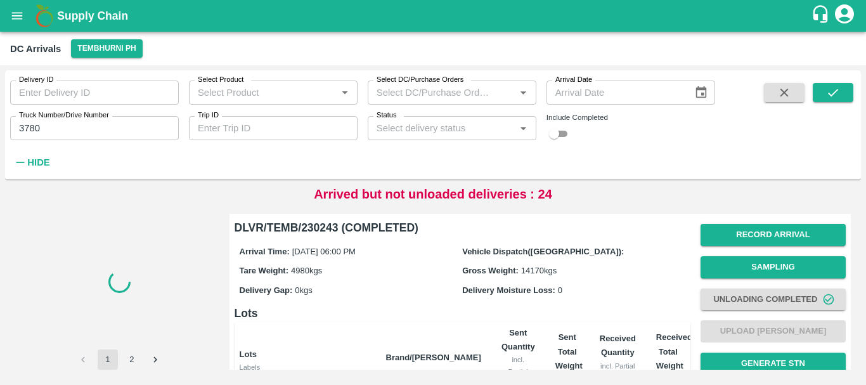
scroll to position [300, 0]
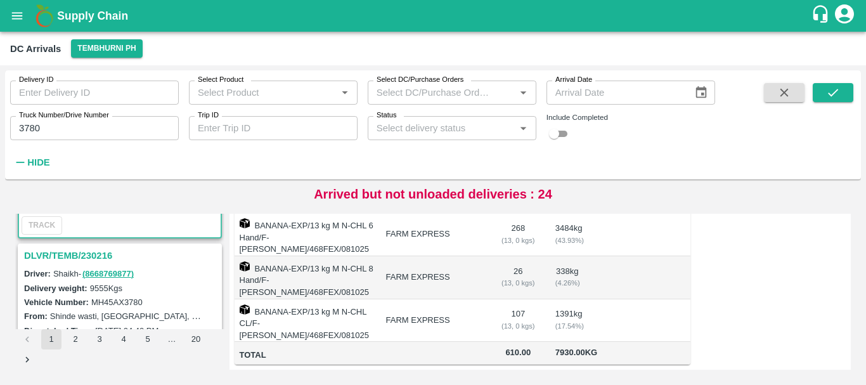
scroll to position [134, 0]
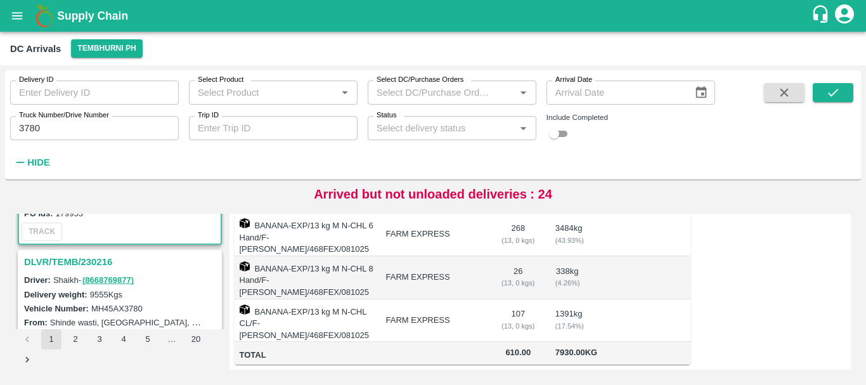
click at [103, 260] on h3 "DLVR/TEMB/230216" at bounding box center [121, 262] width 195 height 16
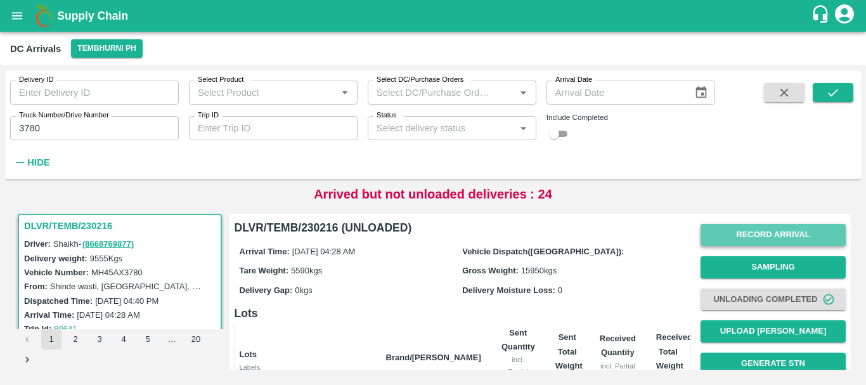
click at [733, 232] on button "Record Arrival" at bounding box center [772, 235] width 145 height 22
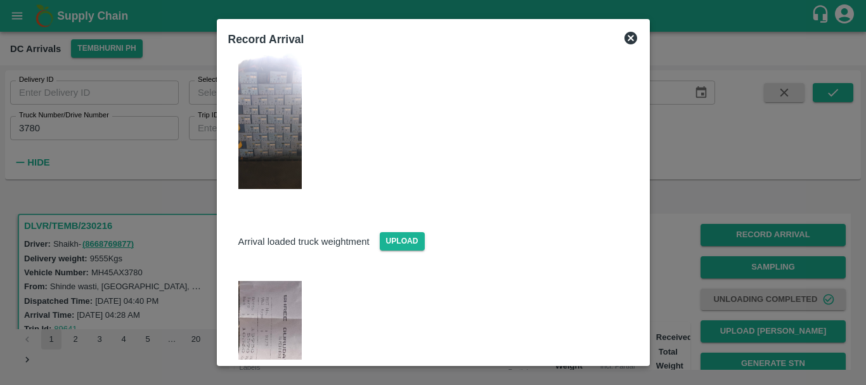
scroll to position [183, 0]
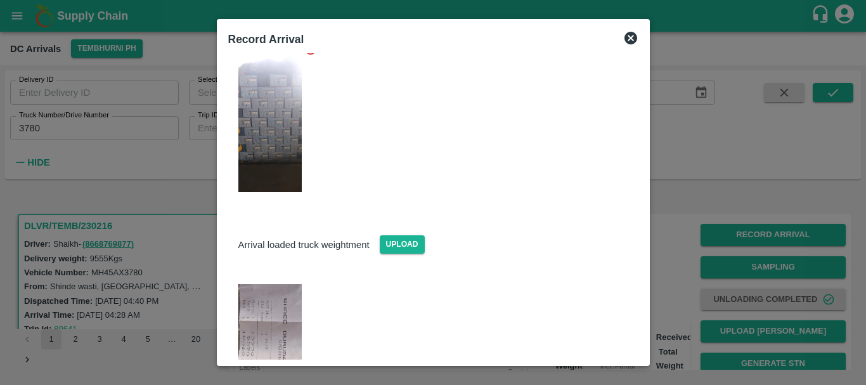
click at [667, 228] on div at bounding box center [433, 192] width 866 height 385
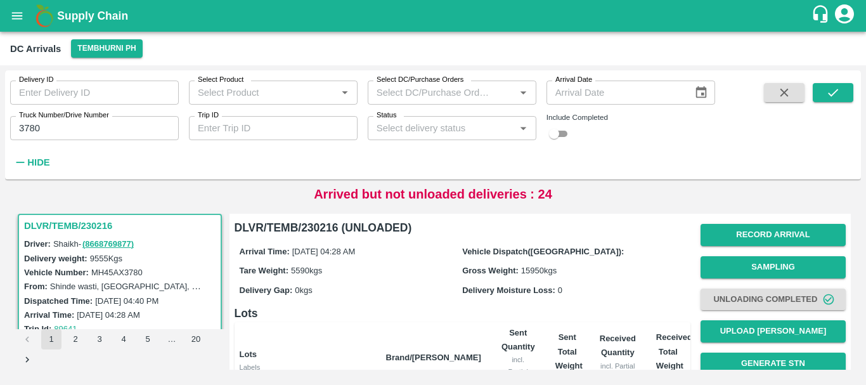
scroll to position [0, 0]
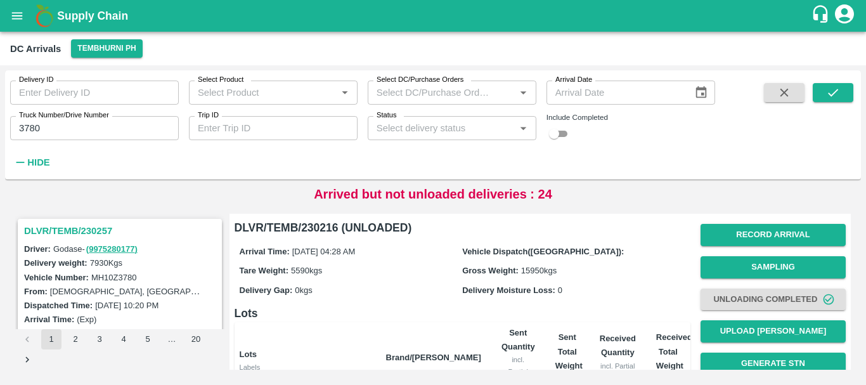
click at [41, 226] on h3 "DLVR/TEMB/230257" at bounding box center [121, 230] width 195 height 16
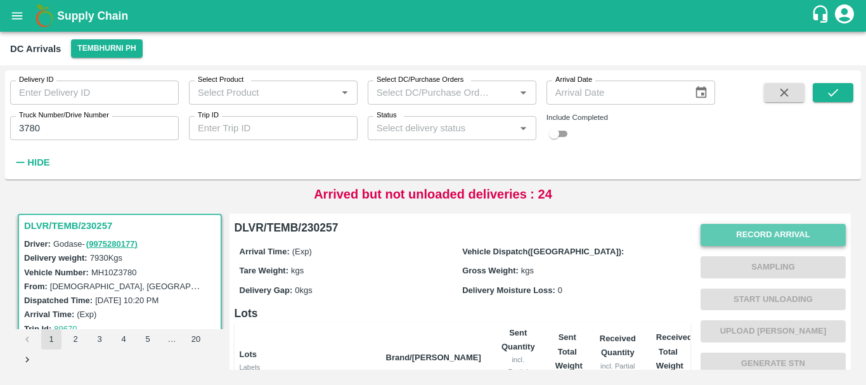
click at [708, 228] on button "Record Arrival" at bounding box center [772, 235] width 145 height 22
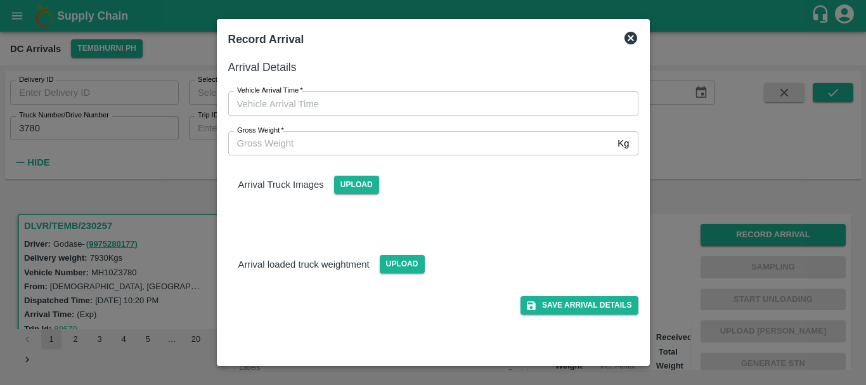
type input "DD/MM/YYYY hh:mm aa"
click at [449, 110] on input "DD/MM/YYYY hh:mm aa" at bounding box center [428, 103] width 401 height 24
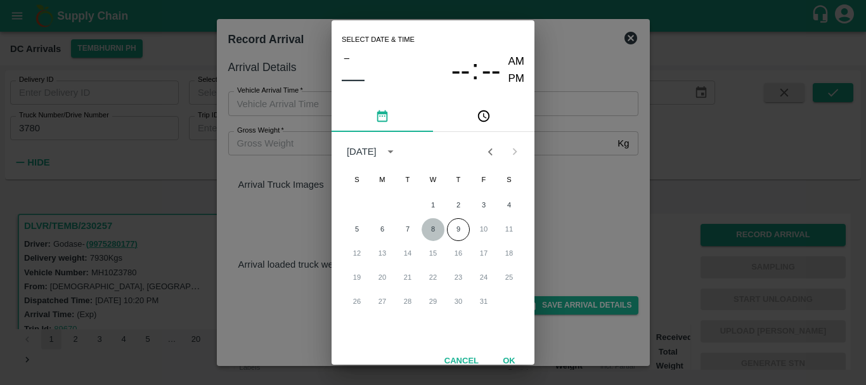
click at [428, 226] on button "8" at bounding box center [432, 229] width 23 height 23
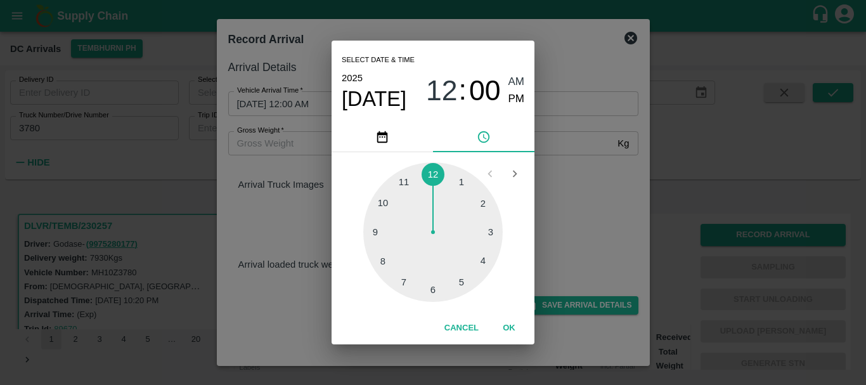
click at [406, 279] on div at bounding box center [432, 231] width 139 height 139
click at [475, 205] on div at bounding box center [432, 231] width 139 height 139
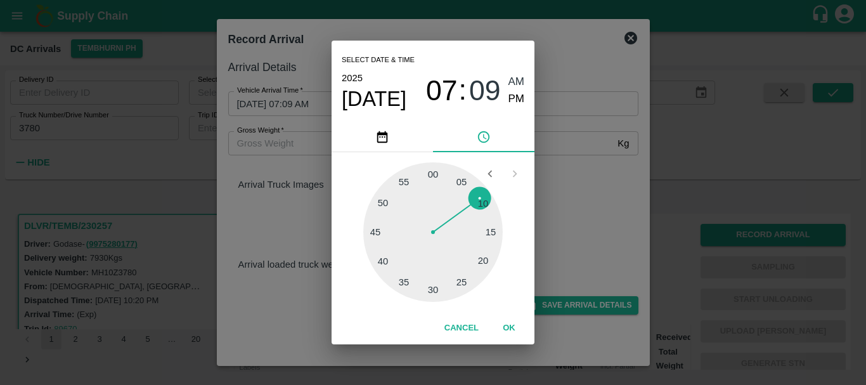
click at [491, 197] on div at bounding box center [432, 231] width 139 height 139
click at [514, 99] on span "PM" at bounding box center [516, 99] width 16 height 17
type input "08/10/2025 07:10 PM"
click at [610, 231] on div "Select date & time 2025 Oct 8 07 : 10 AM PM 05 10 15 20 25 30 35 40 45 50 55 00…" at bounding box center [433, 192] width 866 height 385
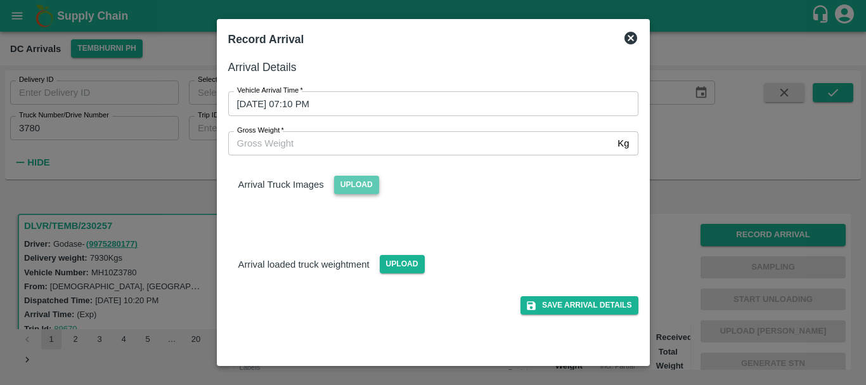
click at [364, 183] on span "Upload" at bounding box center [356, 185] width 45 height 18
click at [0, 0] on input "Upload" at bounding box center [0, 0] width 0 height 0
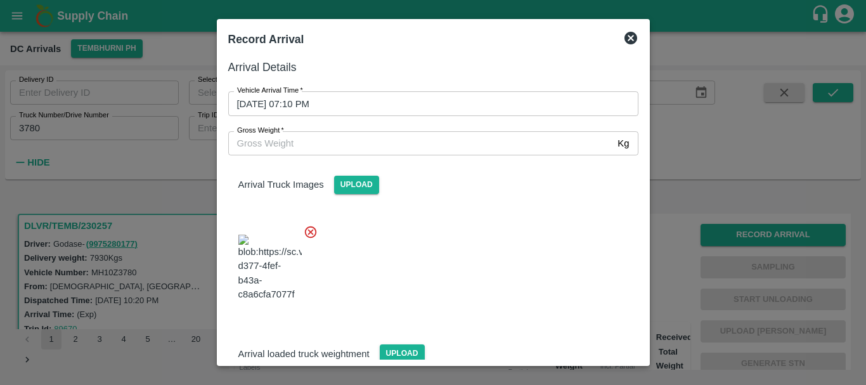
scroll to position [30, 0]
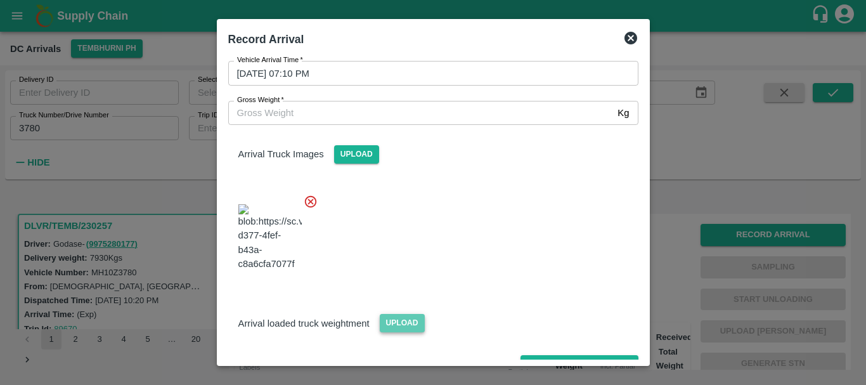
click at [397, 314] on span "Upload" at bounding box center [402, 323] width 45 height 18
click at [0, 0] on input "Upload" at bounding box center [0, 0] width 0 height 0
click at [558, 355] on button "Save Arrival Details" at bounding box center [578, 364] width 117 height 18
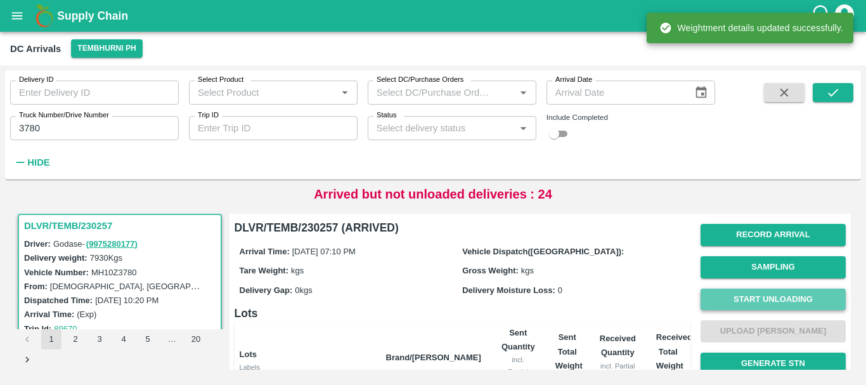
click at [709, 294] on button "Start Unloading" at bounding box center [772, 299] width 145 height 22
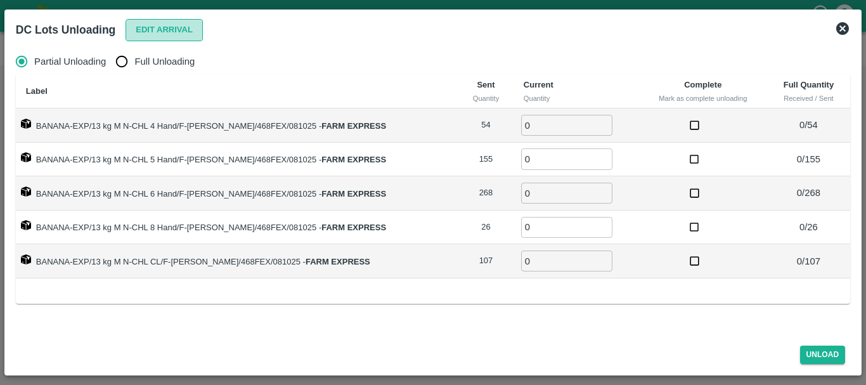
click at [167, 32] on button "Edit Arrival" at bounding box center [163, 30] width 77 height 22
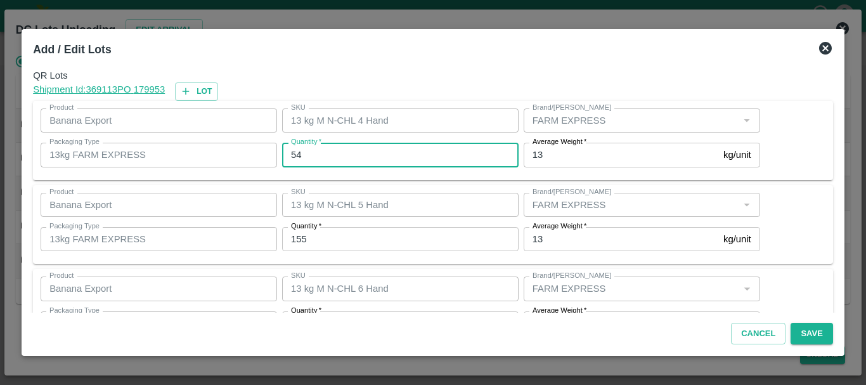
click at [333, 158] on input "54" at bounding box center [400, 155] width 236 height 24
type input "53"
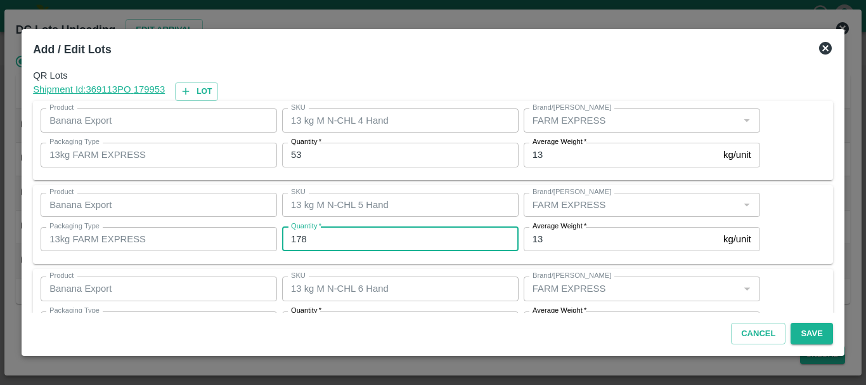
type input "178"
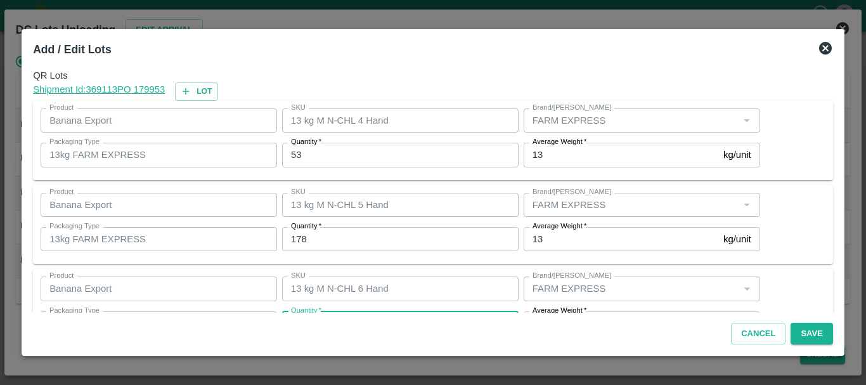
scroll to position [23, 0]
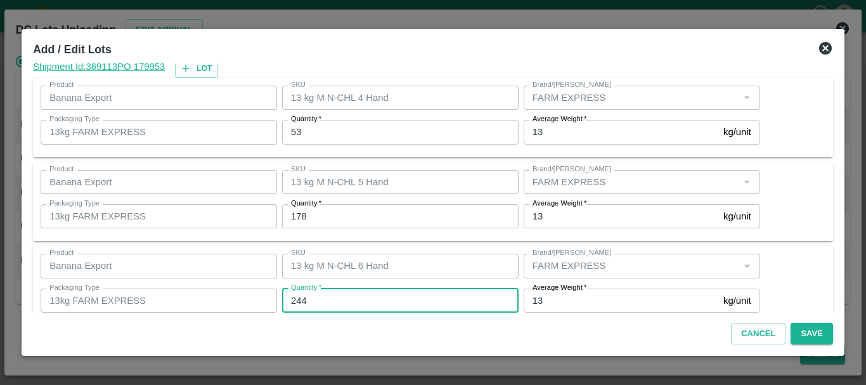
type input "244"
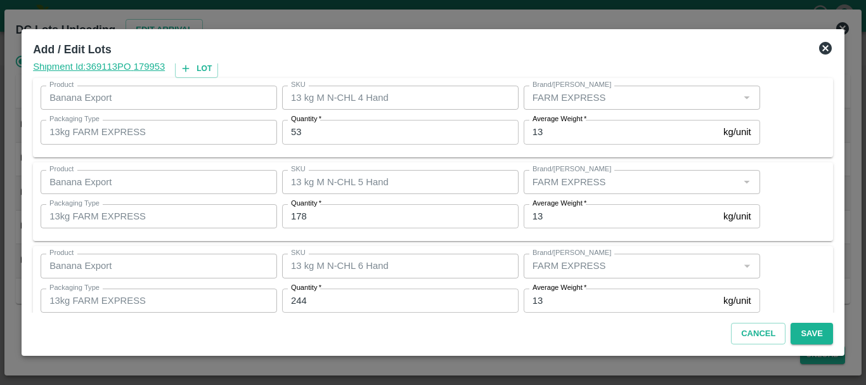
scroll to position [214, 0]
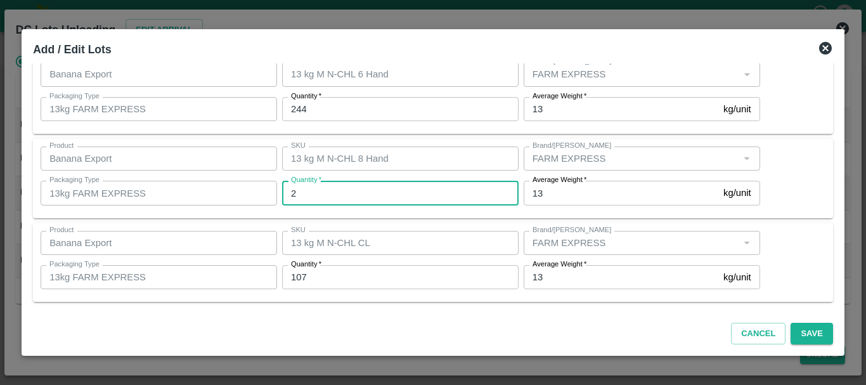
type input "26"
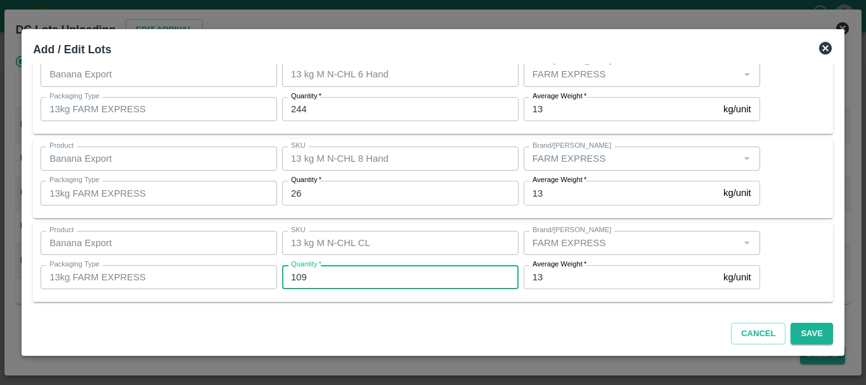
type input "109"
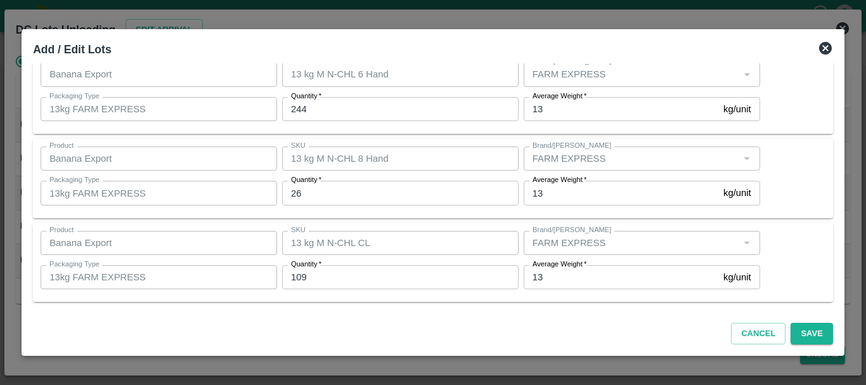
scroll to position [214, 0]
click at [813, 335] on button "Save" at bounding box center [811, 334] width 42 height 22
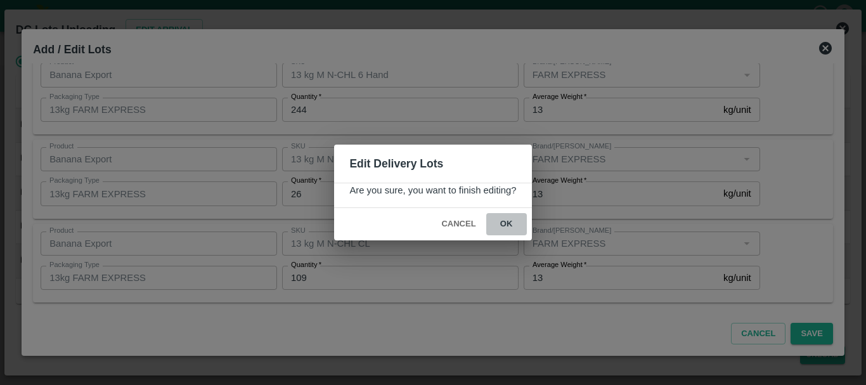
click at [506, 224] on button "ok" at bounding box center [506, 224] width 41 height 22
click at [506, 224] on icon at bounding box center [506, 224] width 15 height 15
click at [567, 202] on div "Edit Delivery Lots Are you sure, you want to finish editing? Cancel ok" at bounding box center [433, 192] width 866 height 385
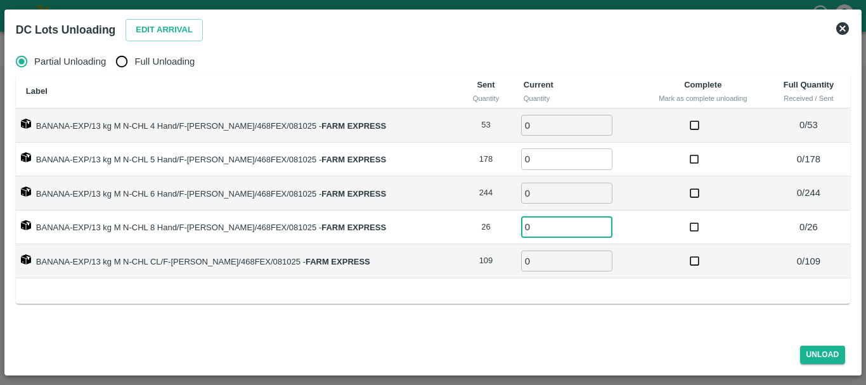
click at [521, 217] on input "0" at bounding box center [566, 227] width 91 height 21
click at [123, 52] on input "Full Unloading" at bounding box center [121, 61] width 25 height 25
radio input "true"
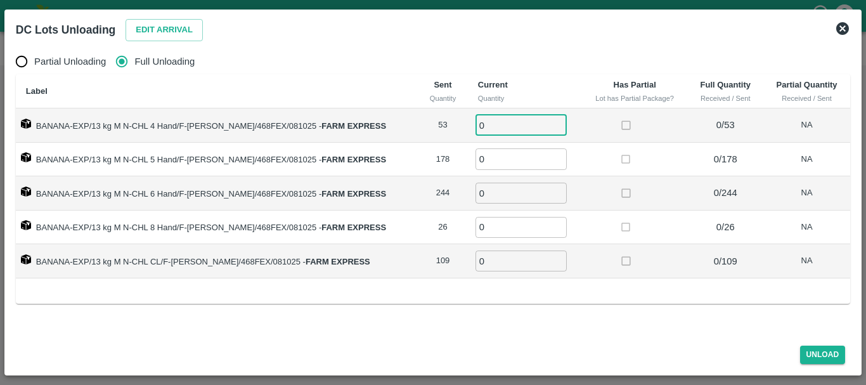
click at [494, 125] on input "0" at bounding box center [520, 125] width 91 height 21
type input "053"
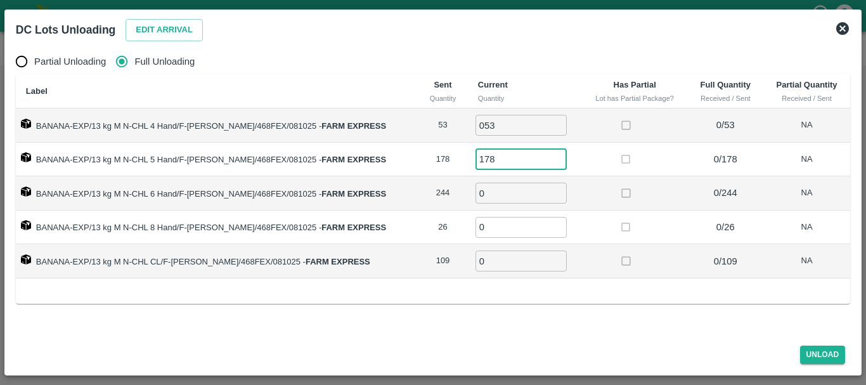
type input "178"
type input "244"
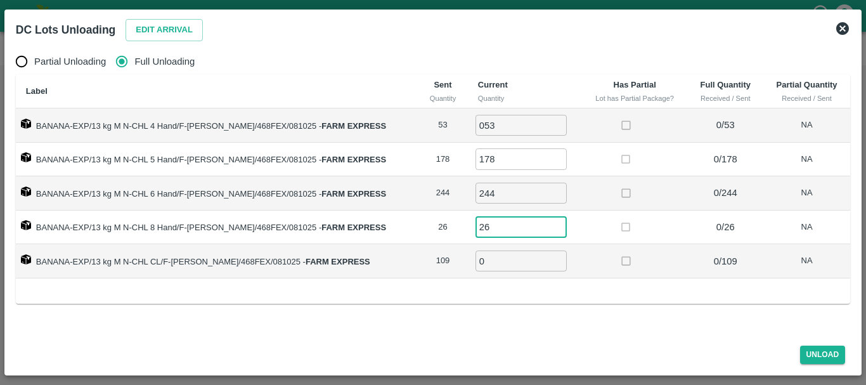
type input "26"
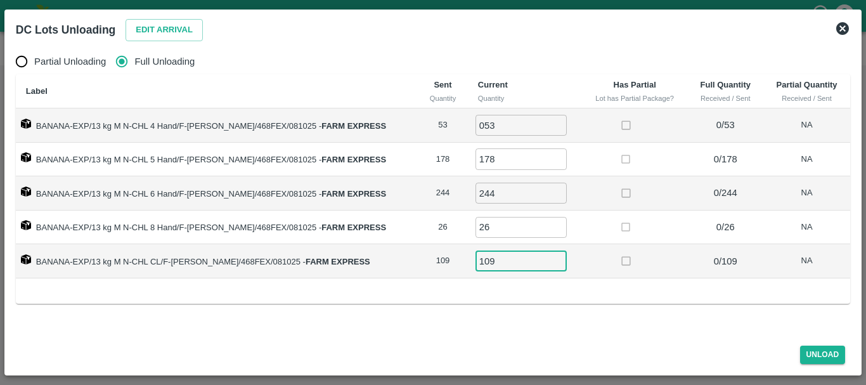
type input "109"
click at [595, 222] on td at bounding box center [635, 227] width 106 height 34
click at [808, 349] on button "Unload" at bounding box center [823, 354] width 46 height 18
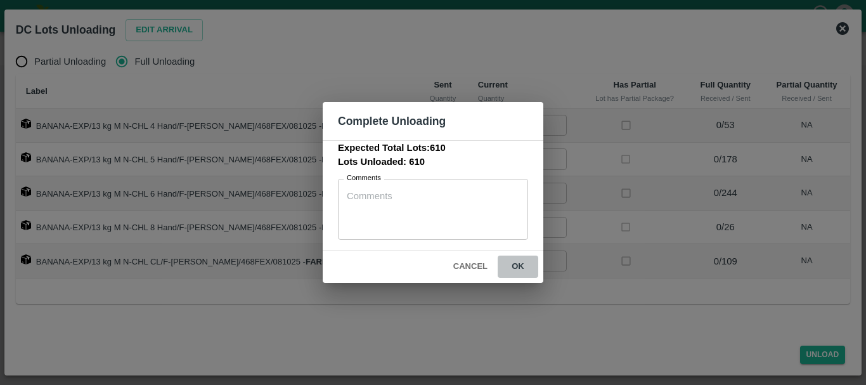
click at [518, 269] on button "ok" at bounding box center [518, 266] width 41 height 22
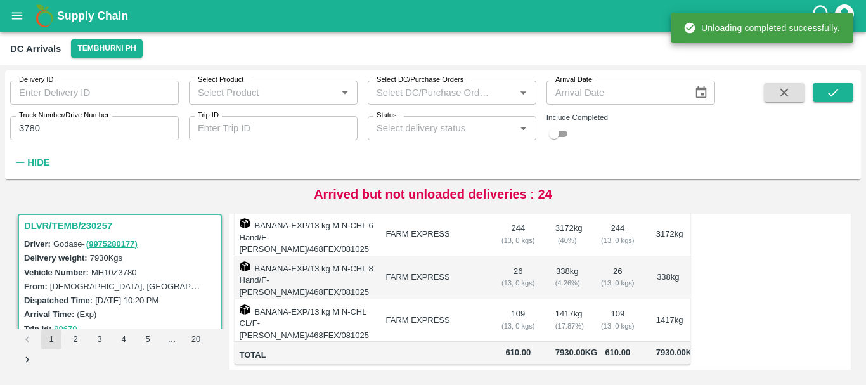
scroll to position [0, 0]
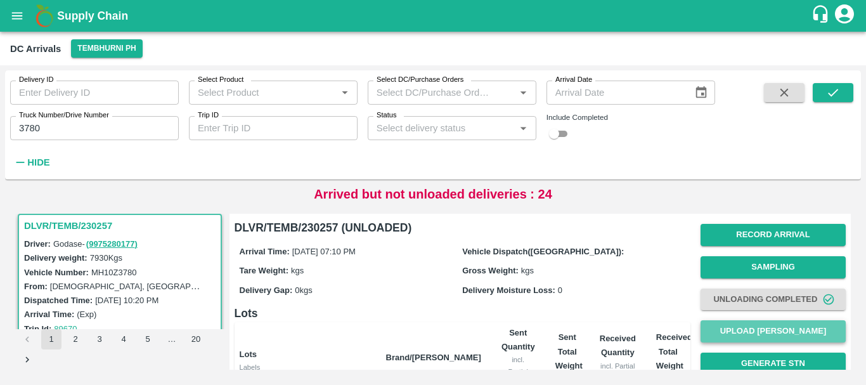
click at [726, 333] on button "Upload [PERSON_NAME]" at bounding box center [772, 331] width 145 height 22
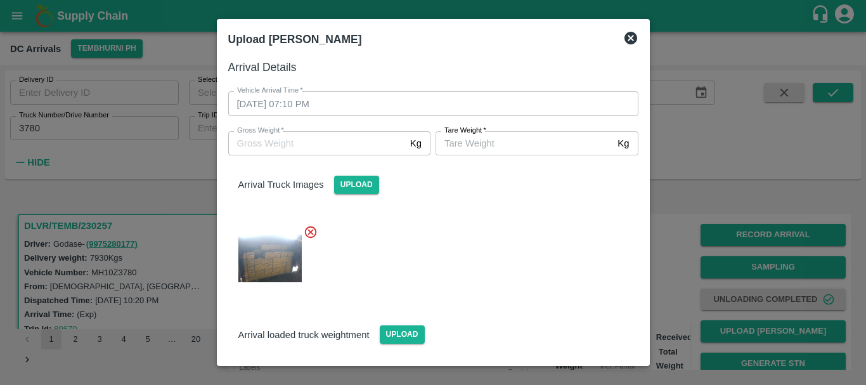
scroll to position [30, 0]
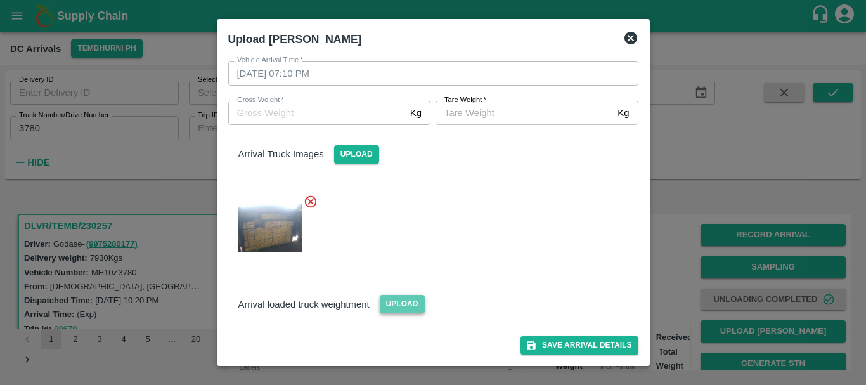
click at [403, 309] on span "Upload" at bounding box center [402, 304] width 45 height 18
click at [0, 0] on input "Upload" at bounding box center [0, 0] width 0 height 0
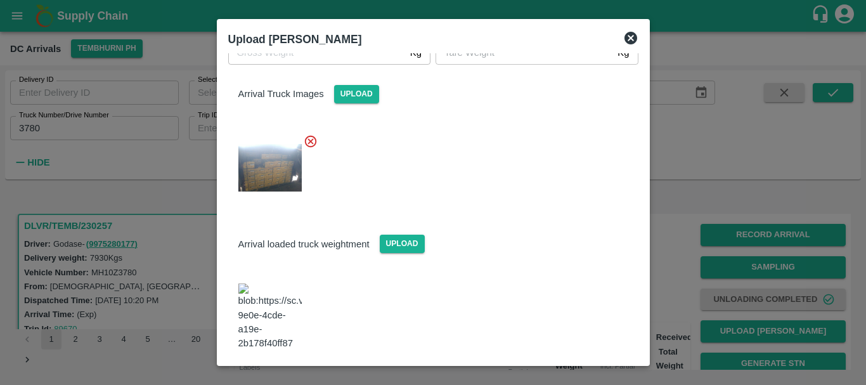
click at [280, 288] on img at bounding box center [269, 316] width 63 height 67
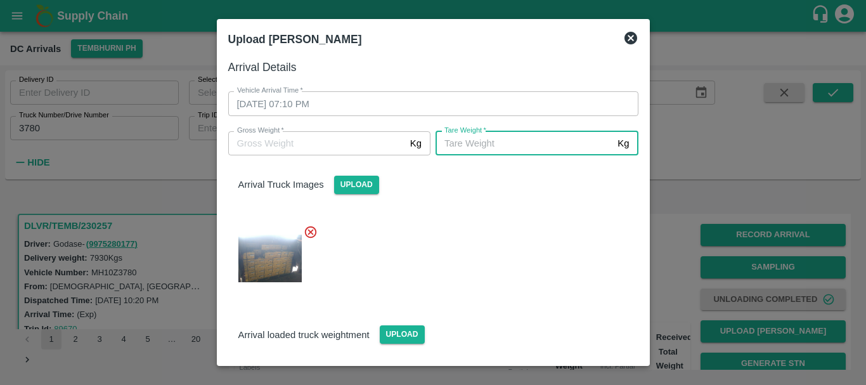
click at [487, 136] on input "Tare Weight   *" at bounding box center [523, 143] width 177 height 24
type input "4"
type input "5420"
click at [519, 234] on div at bounding box center [428, 254] width 420 height 80
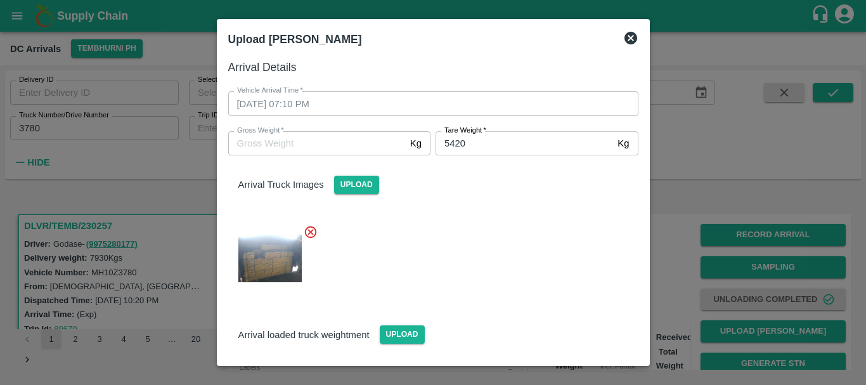
scroll to position [91, 0]
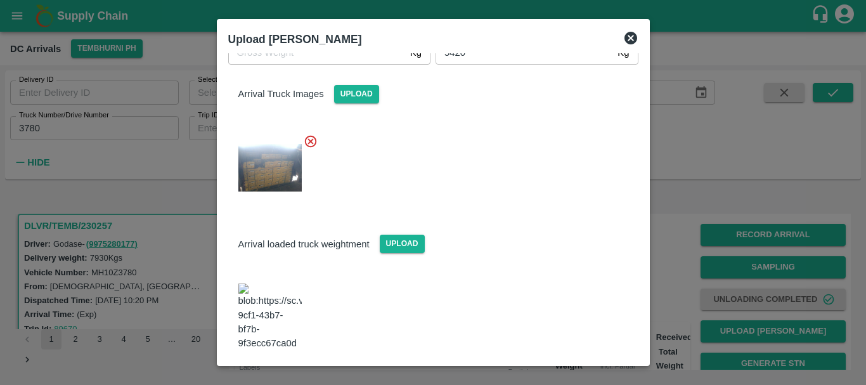
drag, startPoint x: 569, startPoint y: 334, endPoint x: 571, endPoint y: 341, distance: 7.2
click at [571, 365] on div "Save Arrival Details" at bounding box center [428, 379] width 420 height 29
click at [571, 375] on button "Save Arrival Details" at bounding box center [578, 384] width 117 height 18
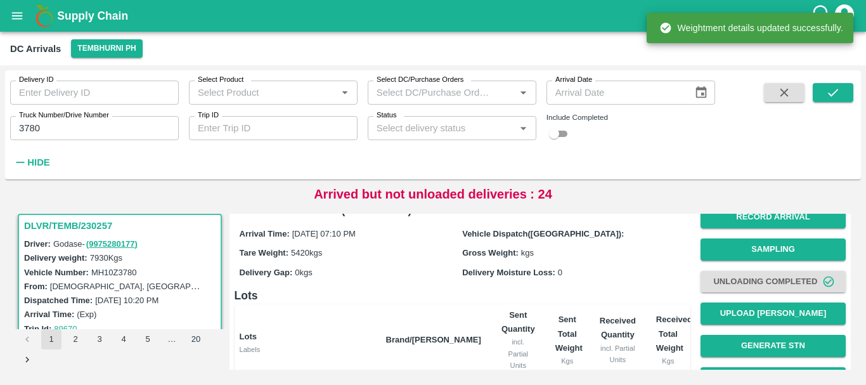
scroll to position [0, 0]
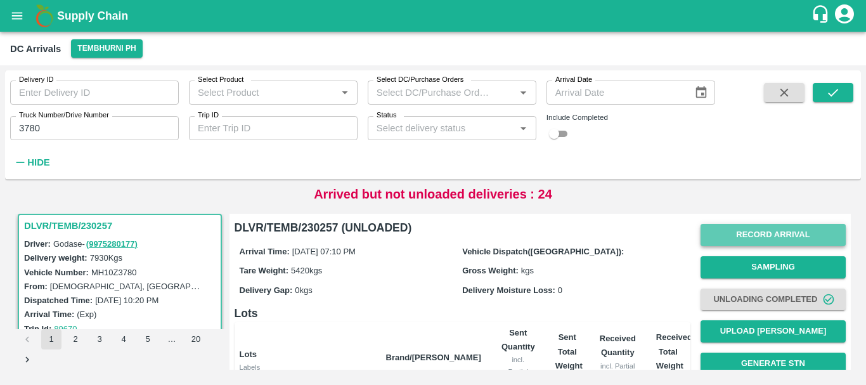
click at [735, 230] on button "Record Arrival" at bounding box center [772, 235] width 145 height 22
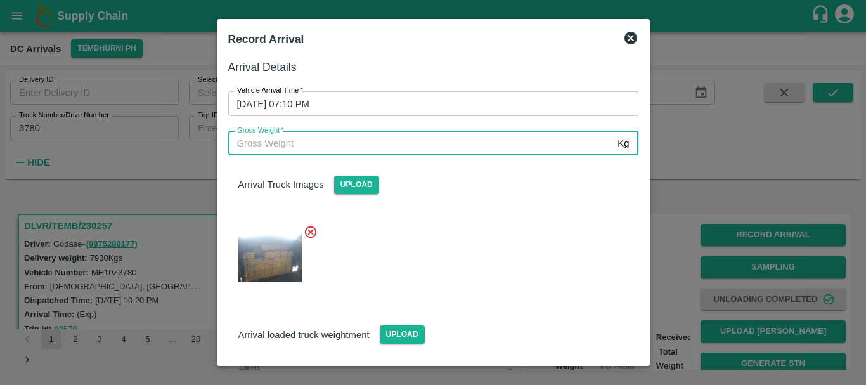
click at [387, 145] on input "Gross Weight   *" at bounding box center [420, 143] width 385 height 24
type input "13980"
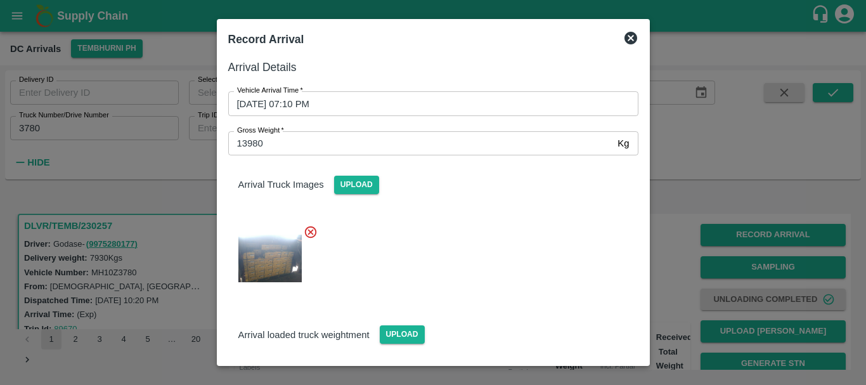
click at [435, 230] on div at bounding box center [428, 254] width 420 height 80
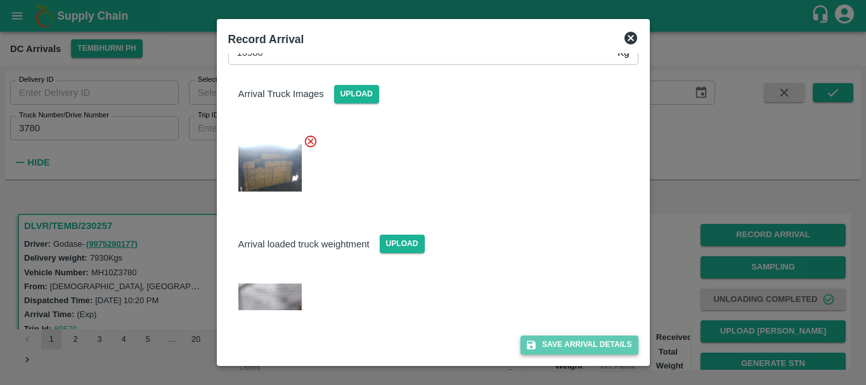
click at [536, 342] on button "Save Arrival Details" at bounding box center [578, 344] width 117 height 18
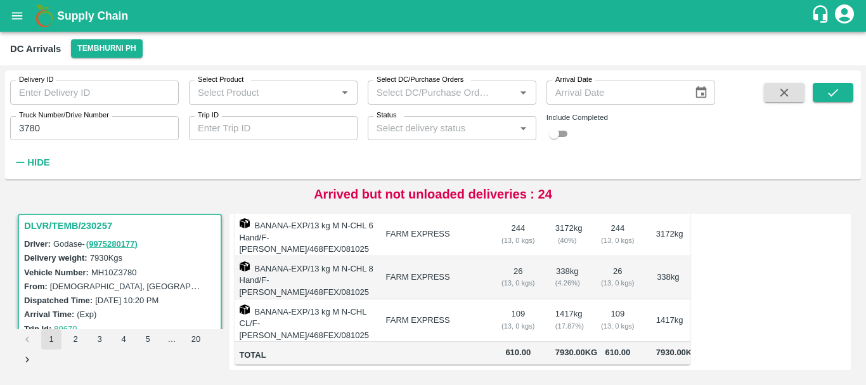
scroll to position [188, 0]
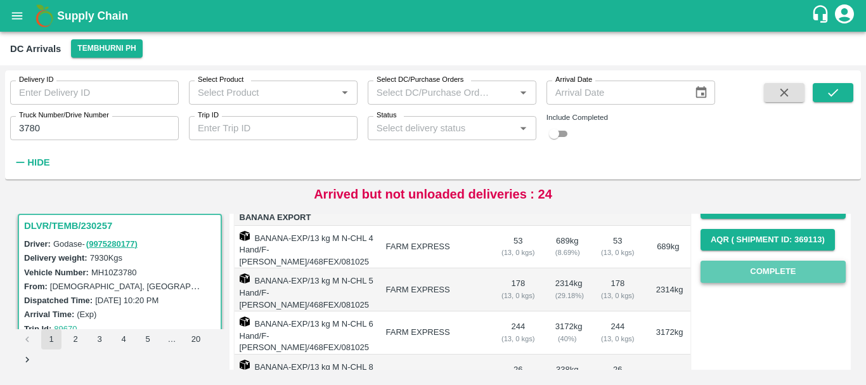
click at [744, 279] on button "Complete" at bounding box center [772, 272] width 145 height 22
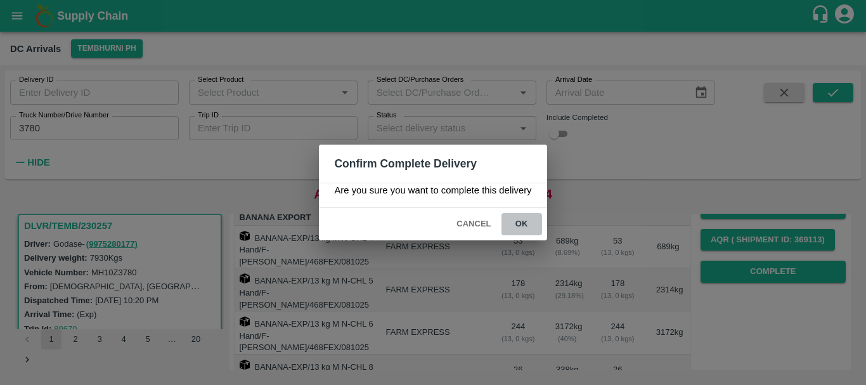
click at [517, 230] on button "ok" at bounding box center [521, 224] width 41 height 22
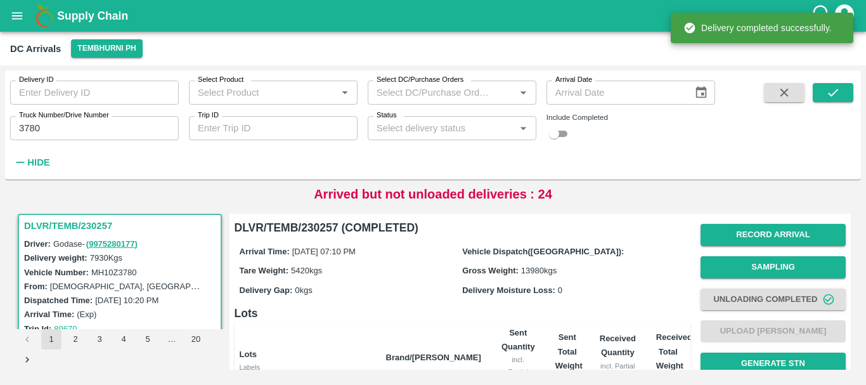
scroll to position [300, 0]
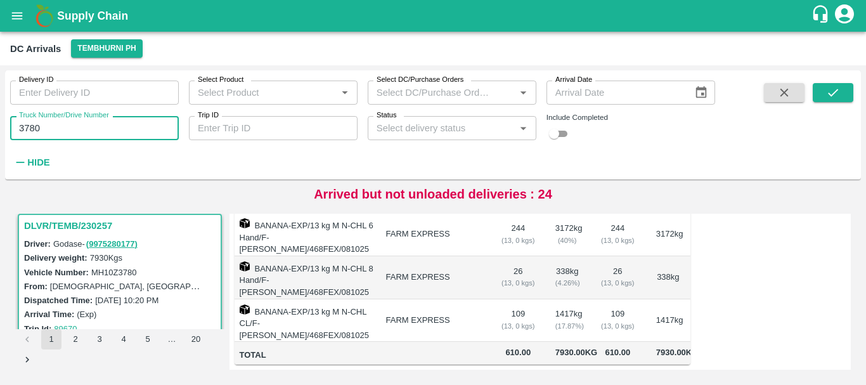
click at [88, 134] on input "3780" at bounding box center [94, 128] width 169 height 24
type input "3"
type input "3491"
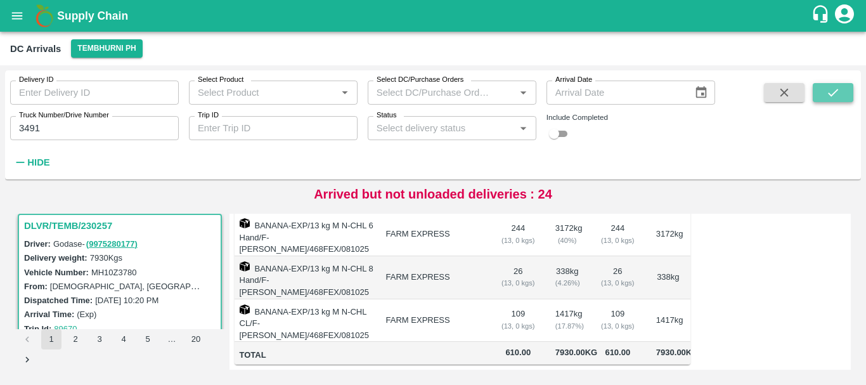
click at [840, 94] on icon "submit" at bounding box center [833, 93] width 14 height 14
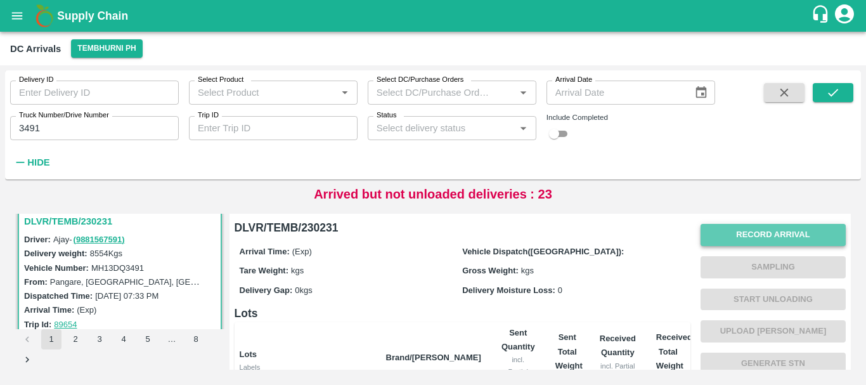
click at [737, 232] on button "Record Arrival" at bounding box center [772, 235] width 145 height 22
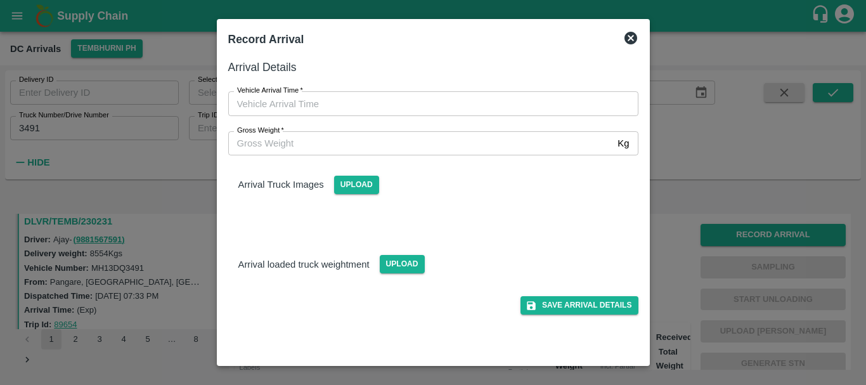
type input "DD/MM/YYYY hh:mm aa"
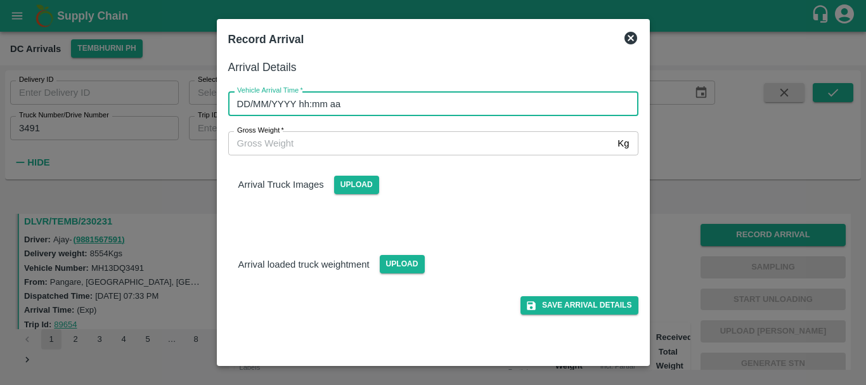
click at [458, 100] on input "DD/MM/YYYY hh:mm aa" at bounding box center [428, 103] width 401 height 24
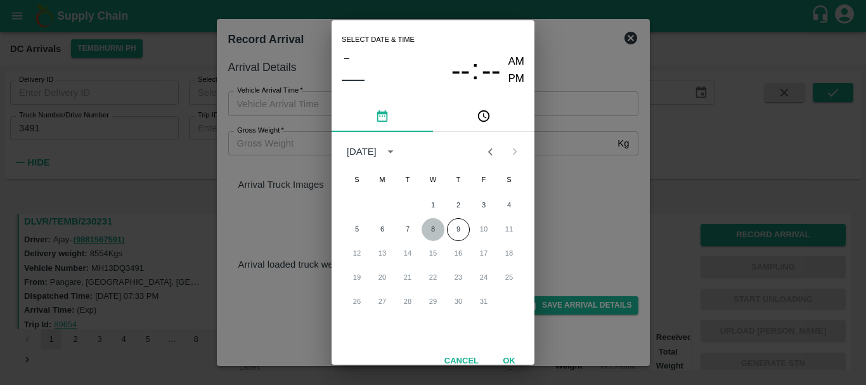
click at [431, 235] on button "8" at bounding box center [432, 229] width 23 height 23
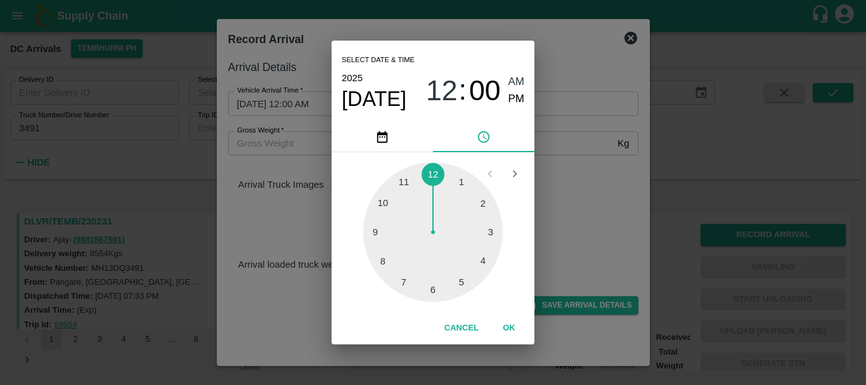
click at [392, 257] on div at bounding box center [432, 231] width 139 height 139
click at [467, 208] on div at bounding box center [432, 231] width 139 height 139
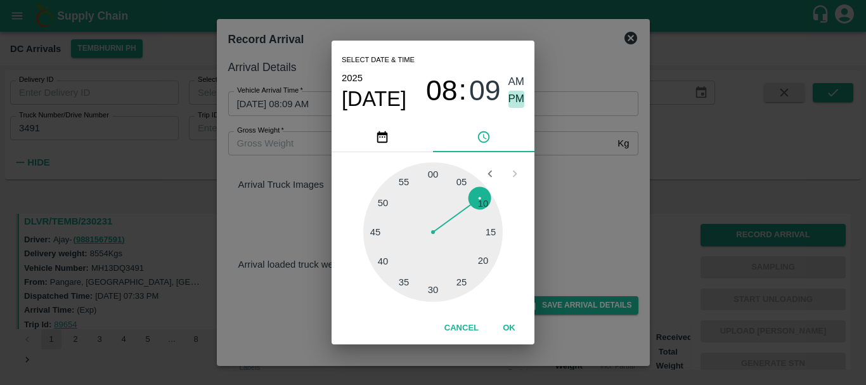
click at [509, 95] on span "PM" at bounding box center [516, 99] width 16 height 17
type input "08/10/2025 08:09 PM"
click at [575, 167] on div "Select date & time 2025 Oct 8 08 : 09 AM PM 05 10 15 20 25 30 35 40 45 50 55 00…" at bounding box center [433, 192] width 866 height 385
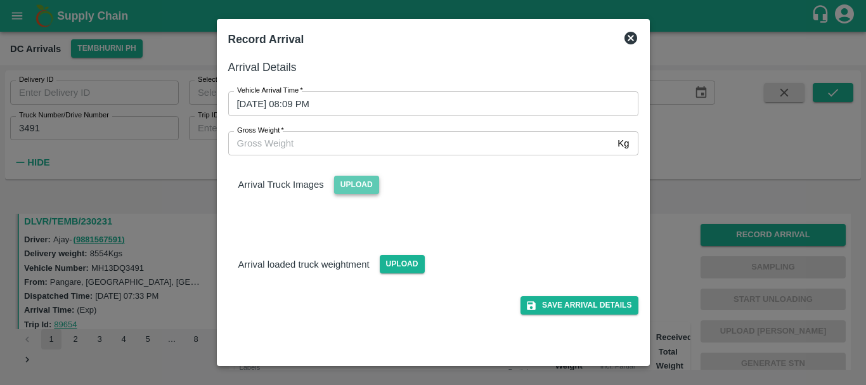
click at [363, 188] on span "Upload" at bounding box center [356, 185] width 45 height 18
click at [0, 0] on input "Upload" at bounding box center [0, 0] width 0 height 0
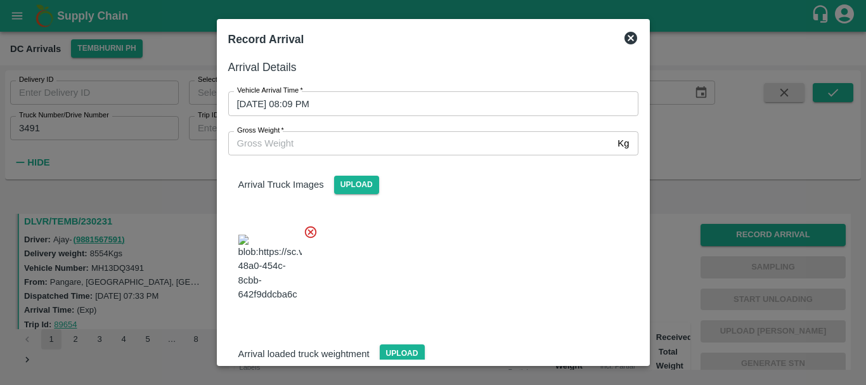
scroll to position [96, 0]
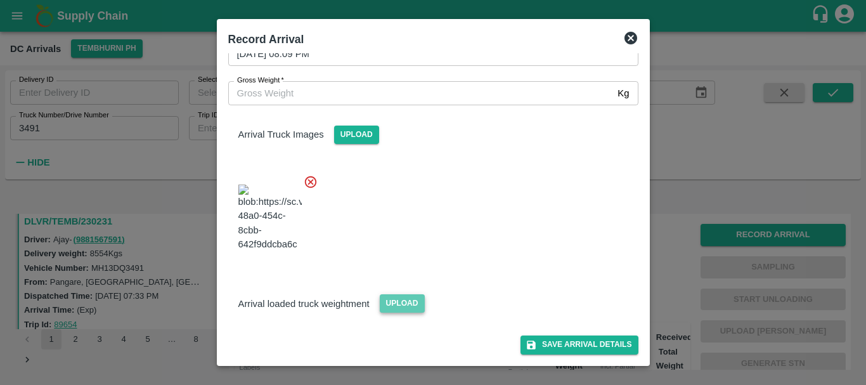
click at [390, 308] on span "Upload" at bounding box center [402, 303] width 45 height 18
click at [0, 0] on input "Upload" at bounding box center [0, 0] width 0 height 0
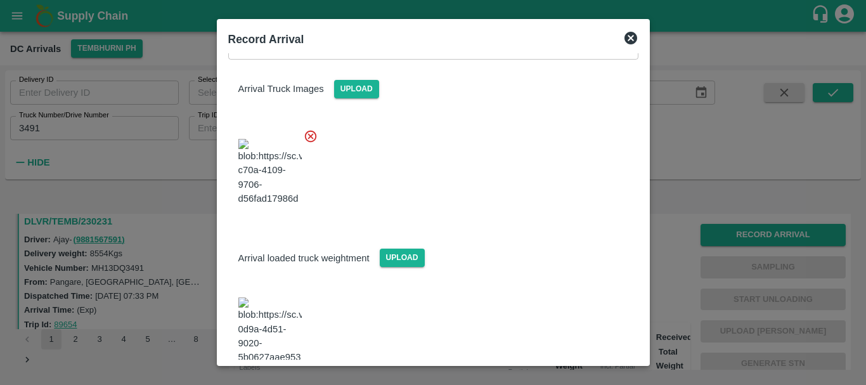
scroll to position [157, 0]
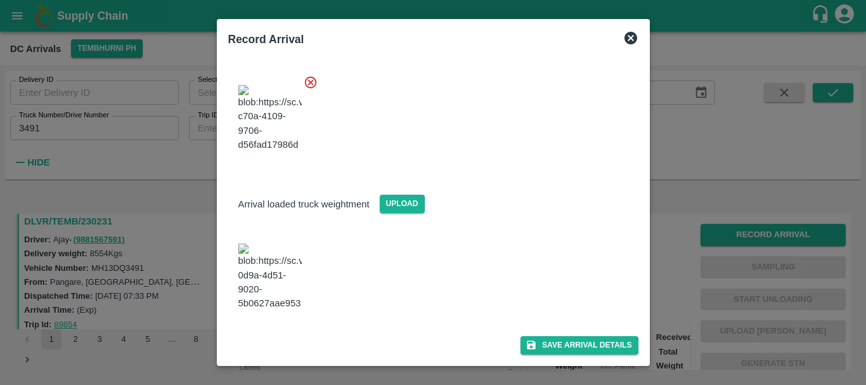
click at [290, 285] on img at bounding box center [269, 276] width 63 height 67
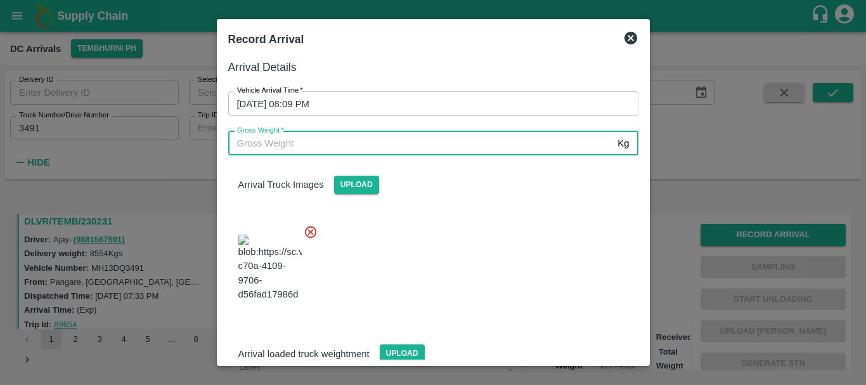
click at [325, 142] on input "Gross Weight   *" at bounding box center [420, 143] width 385 height 24
type input "14980"
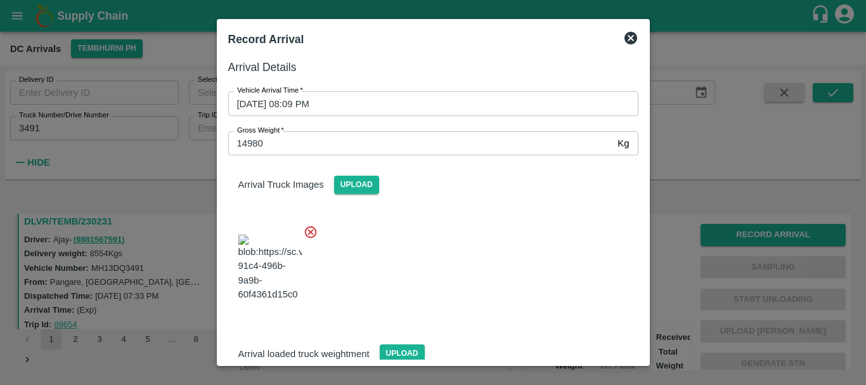
click at [490, 254] on div at bounding box center [428, 264] width 420 height 100
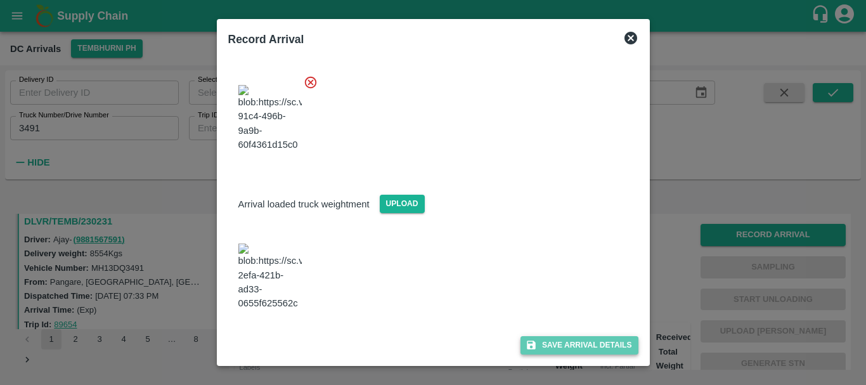
click at [549, 340] on button "Save Arrival Details" at bounding box center [578, 345] width 117 height 18
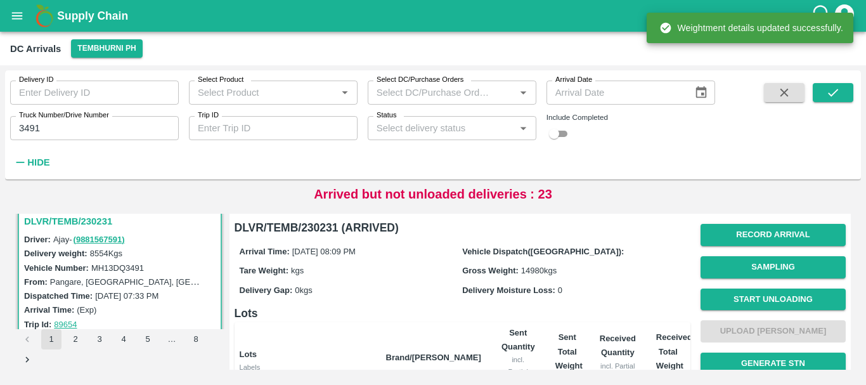
click at [585, 261] on div "Arrival Time: 08 Oct 2025, 08:09 PM Vehicle Dispatch(DC): Tare Weight: kgs Gros…" at bounding box center [463, 270] width 456 height 68
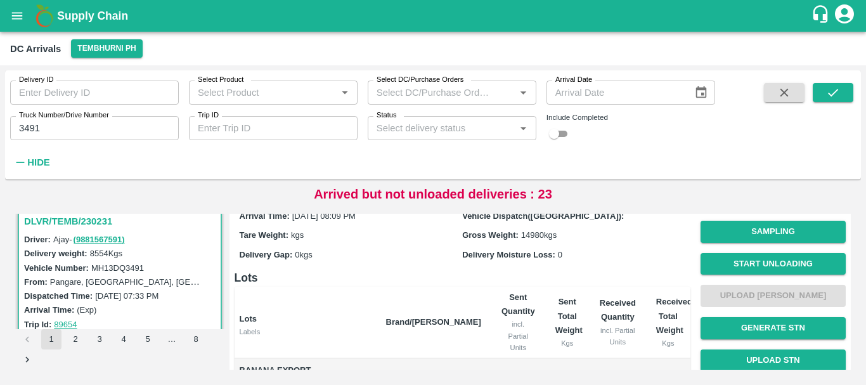
scroll to position [0, 0]
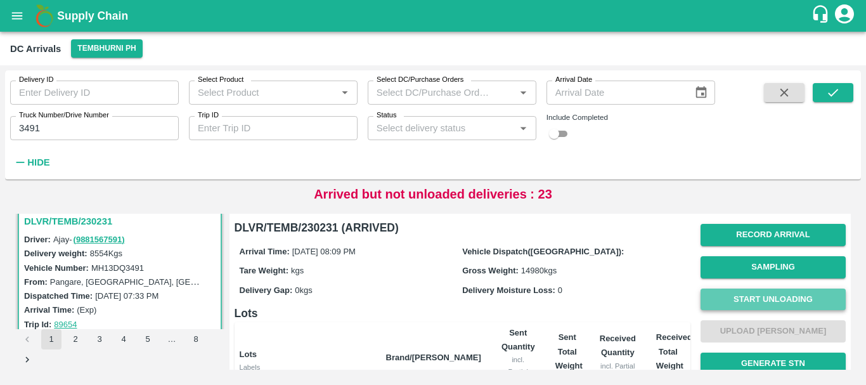
click at [737, 295] on button "Start Unloading" at bounding box center [772, 299] width 145 height 22
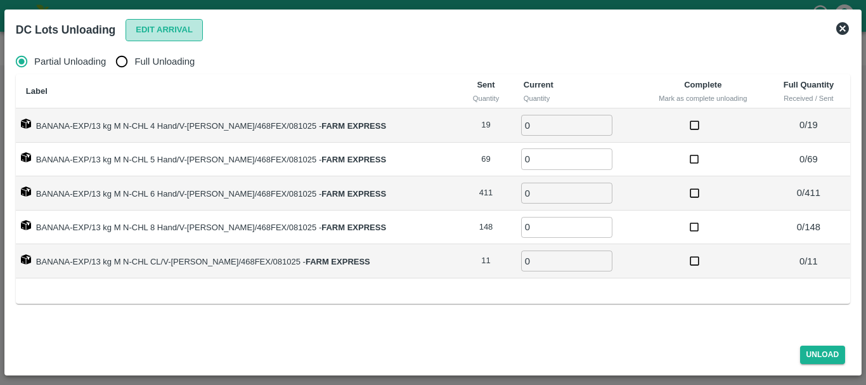
click at [162, 39] on button "Edit Arrival" at bounding box center [163, 30] width 77 height 22
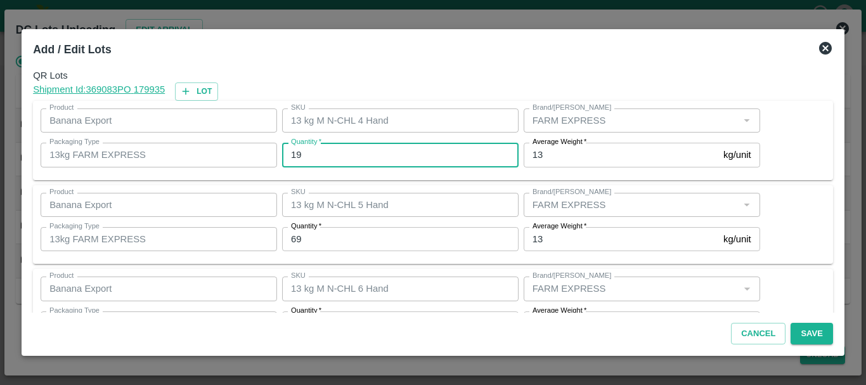
click at [380, 155] on input "19" at bounding box center [400, 155] width 236 height 24
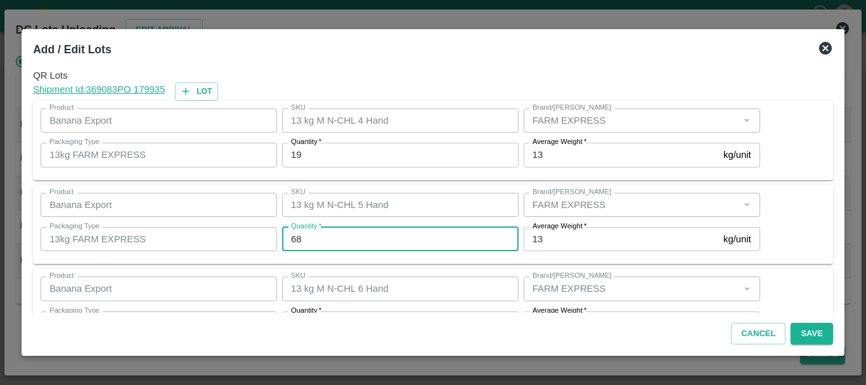
type input "68"
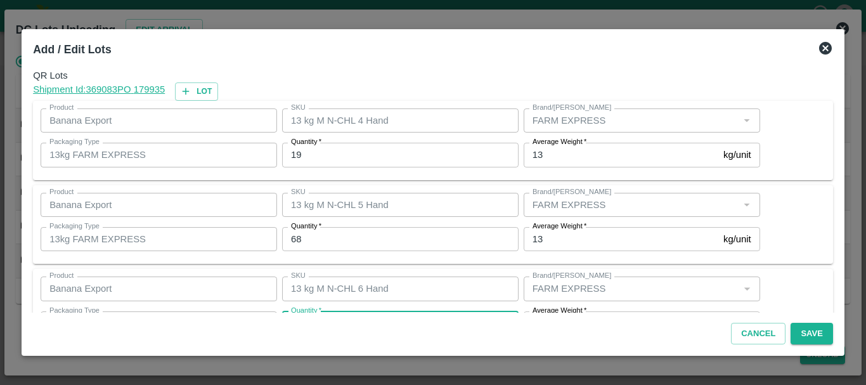
scroll to position [23, 0]
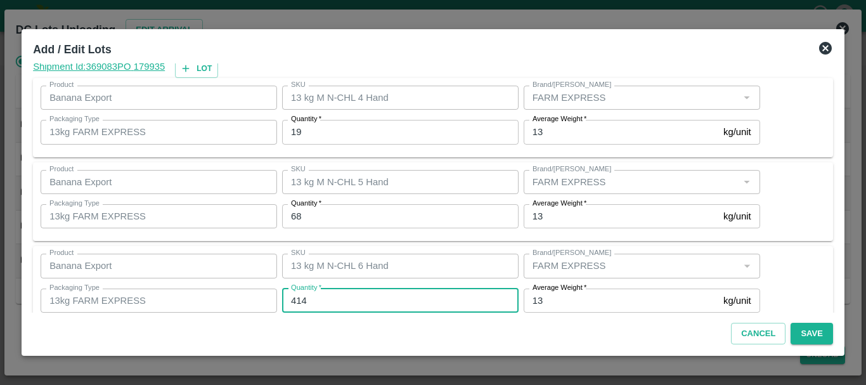
type input "414"
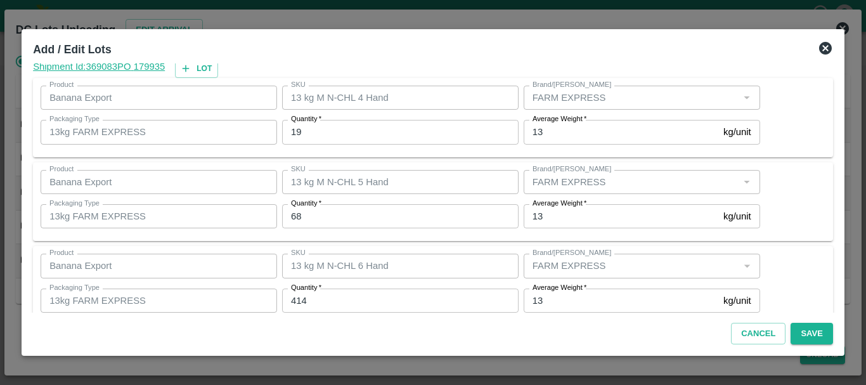
scroll to position [214, 0]
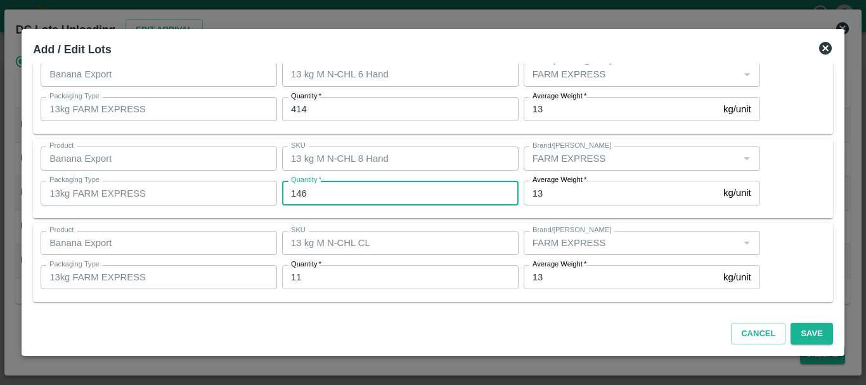
type input "146"
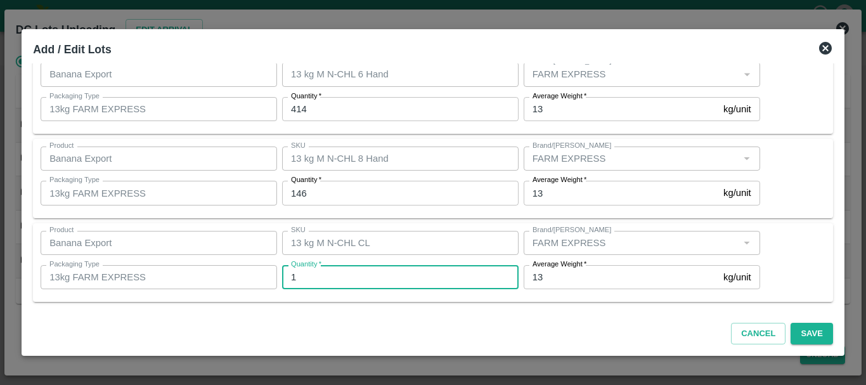
type input "11"
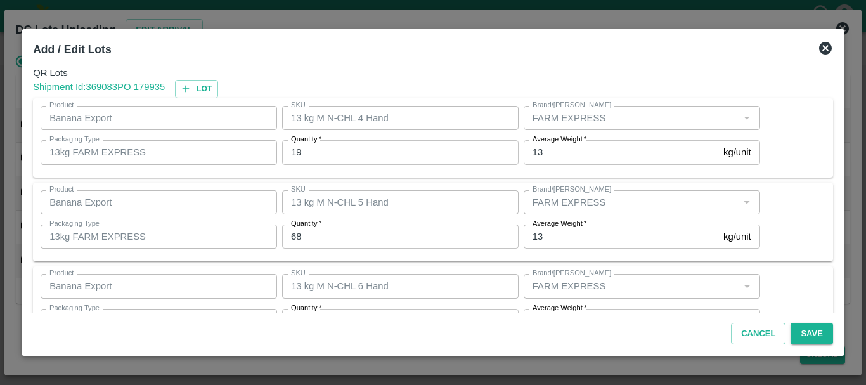
scroll to position [214, 0]
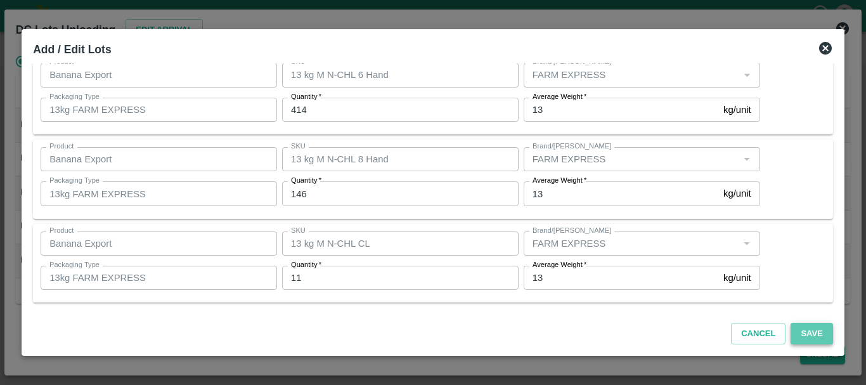
click at [797, 331] on button "Save" at bounding box center [811, 334] width 42 height 22
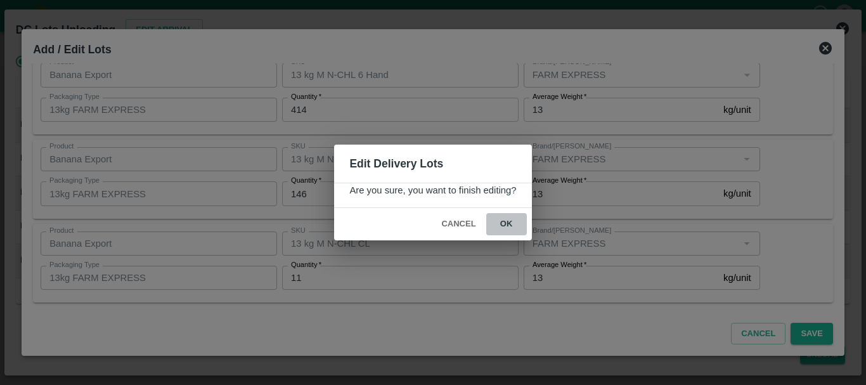
click at [507, 224] on button "ok" at bounding box center [506, 224] width 41 height 22
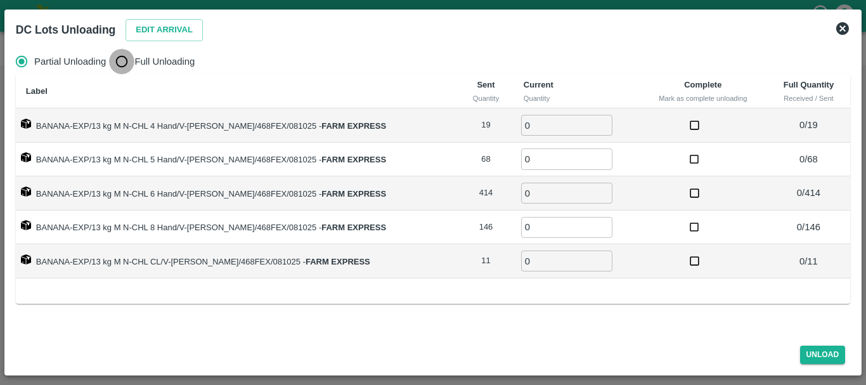
click at [115, 66] on input "Full Unloading" at bounding box center [121, 61] width 25 height 25
radio input "true"
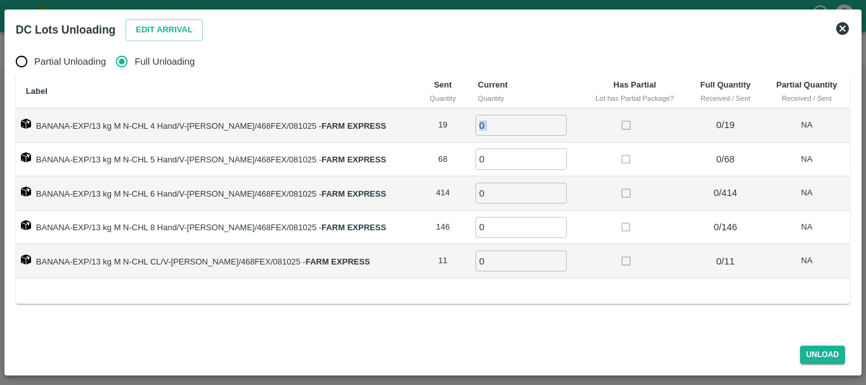
drag, startPoint x: 487, startPoint y: 140, endPoint x: 484, endPoint y: 125, distance: 14.9
click at [484, 125] on td "0 ​" at bounding box center [525, 125] width 114 height 34
click at [484, 125] on input "0" at bounding box center [520, 125] width 91 height 21
type input "019"
type input "68"
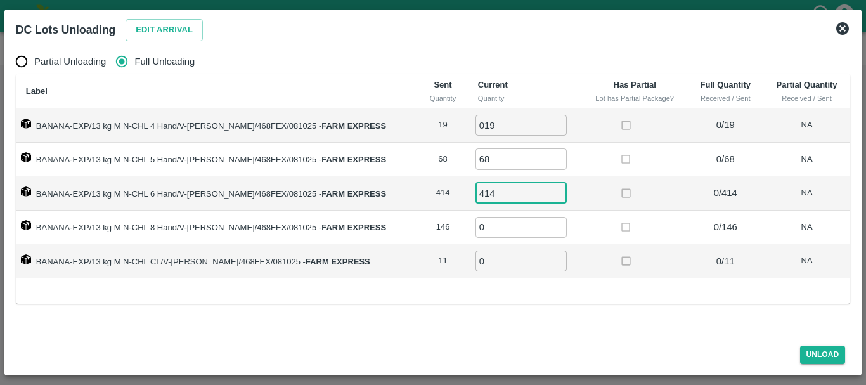
type input "414"
type input "146"
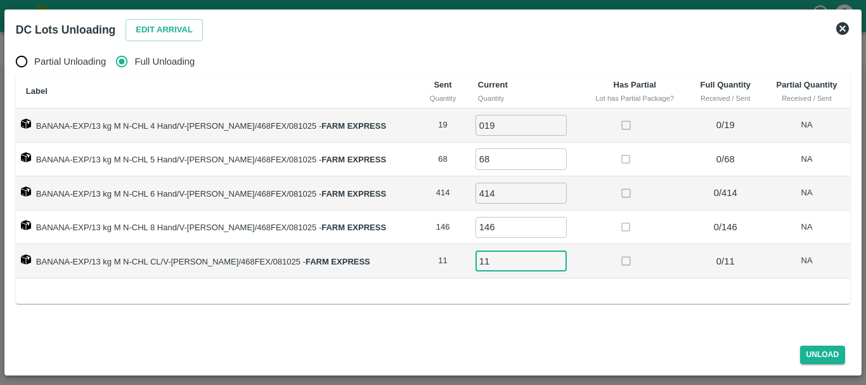
type input "11"
click at [591, 248] on td at bounding box center [635, 261] width 106 height 34
click at [822, 355] on button "Unload" at bounding box center [823, 354] width 46 height 18
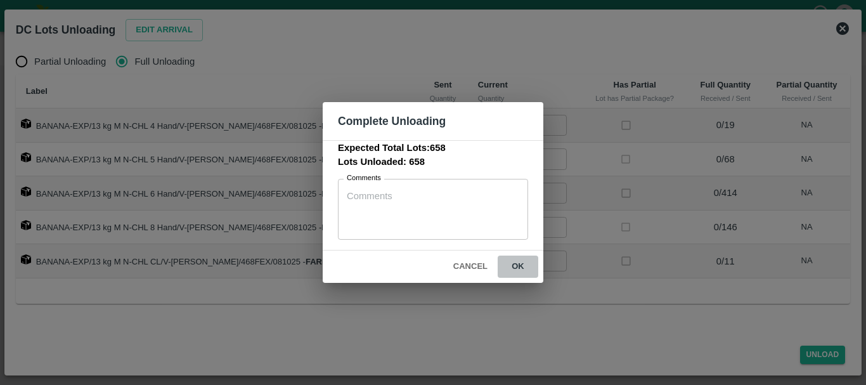
click at [524, 271] on button "ok" at bounding box center [518, 266] width 41 height 22
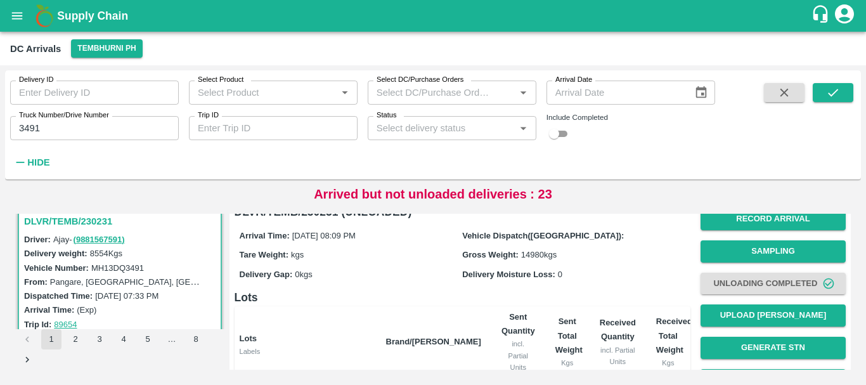
scroll to position [0, 0]
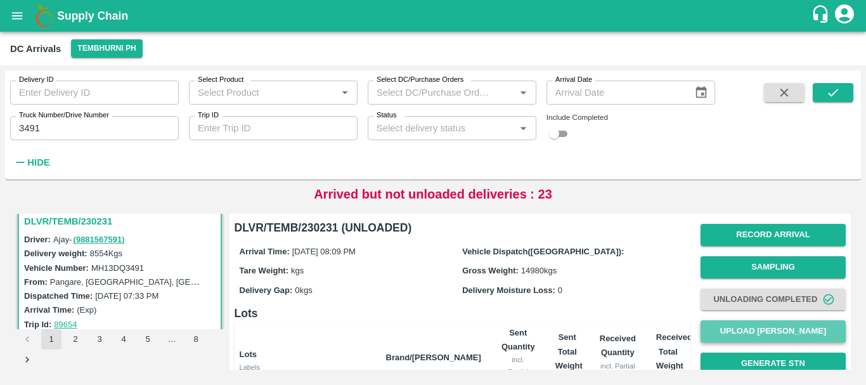
click at [749, 321] on button "Upload [PERSON_NAME]" at bounding box center [772, 331] width 145 height 22
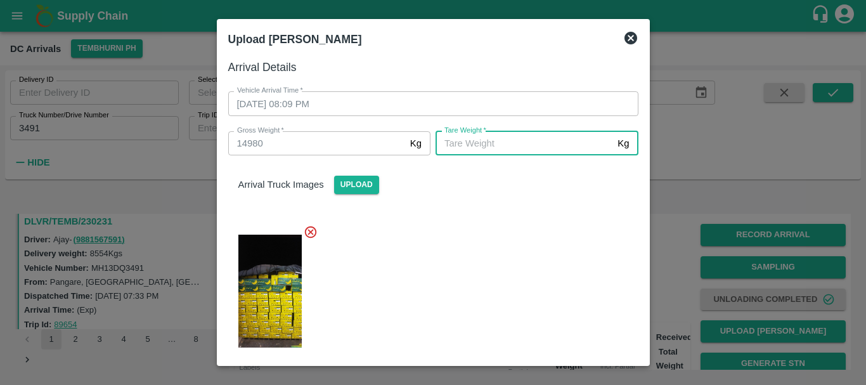
click at [449, 148] on input "Tare Weight   *" at bounding box center [523, 143] width 177 height 24
type input "5750"
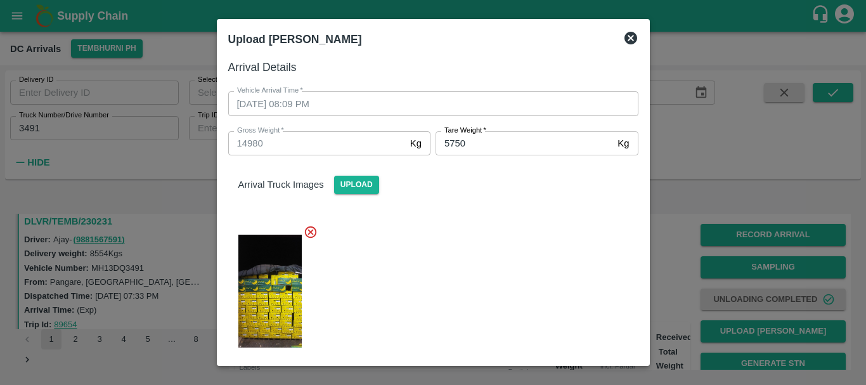
click at [468, 236] on div at bounding box center [428, 287] width 420 height 146
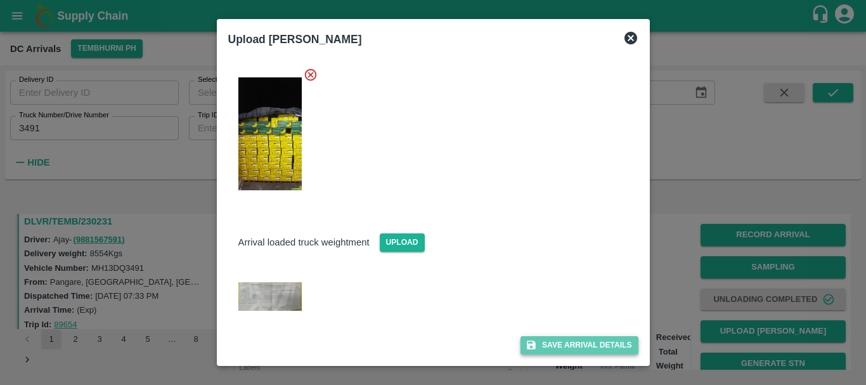
click at [535, 342] on button "Save Arrival Details" at bounding box center [578, 345] width 117 height 18
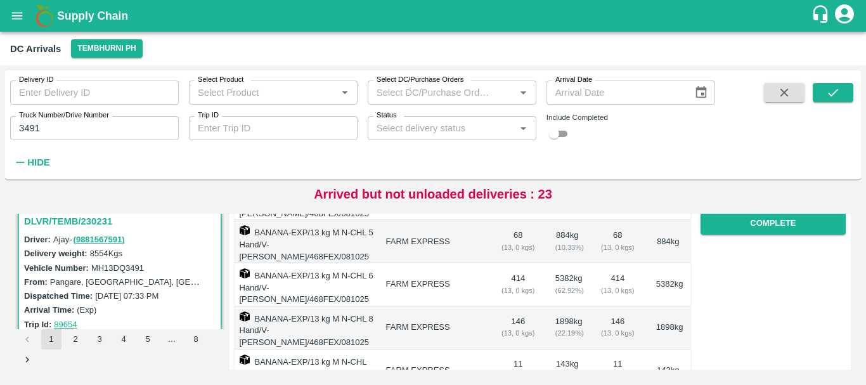
scroll to position [235, 0]
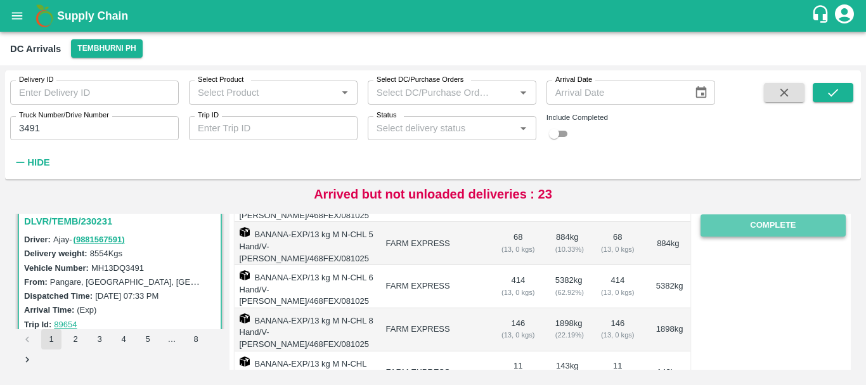
click at [756, 234] on button "Complete" at bounding box center [772, 225] width 145 height 22
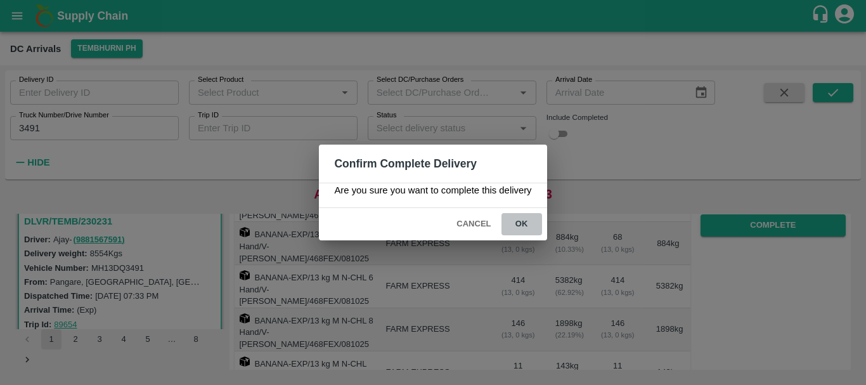
click at [514, 228] on button "ok" at bounding box center [521, 224] width 41 height 22
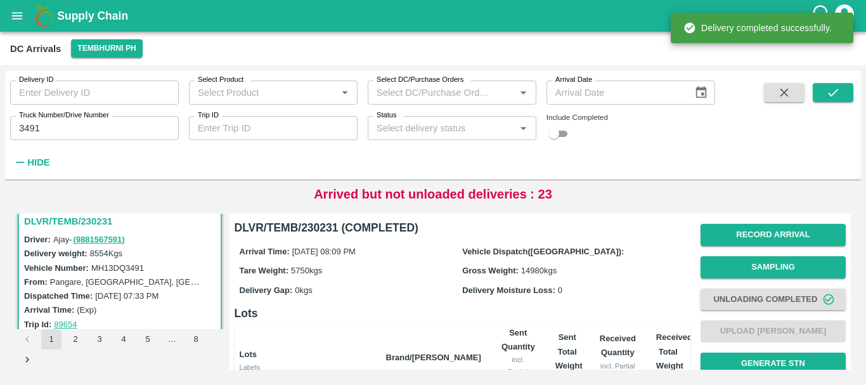
scroll to position [300, 0]
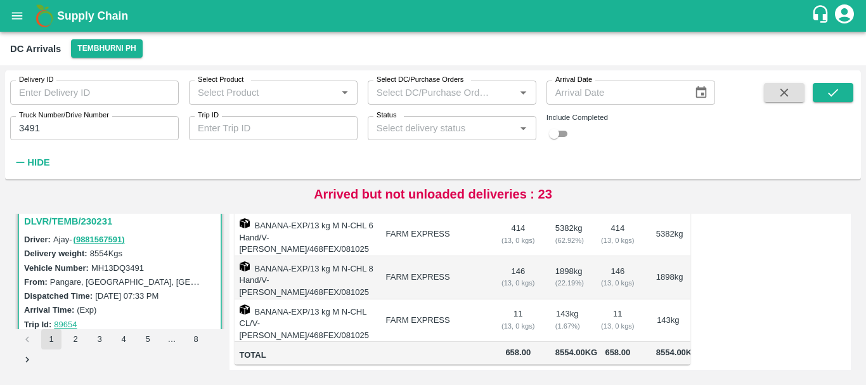
click at [515, 256] on td "146 ( 13, 0 kgs)" at bounding box center [518, 277] width 54 height 43
click at [115, 128] on input "3491" at bounding box center [94, 128] width 169 height 24
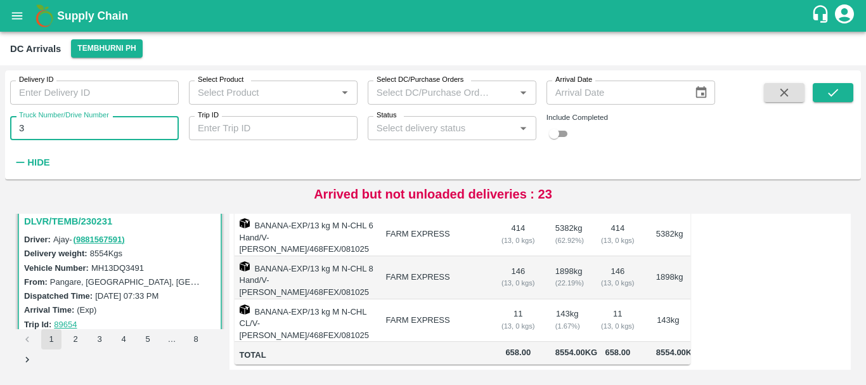
type input "3"
type input "7172"
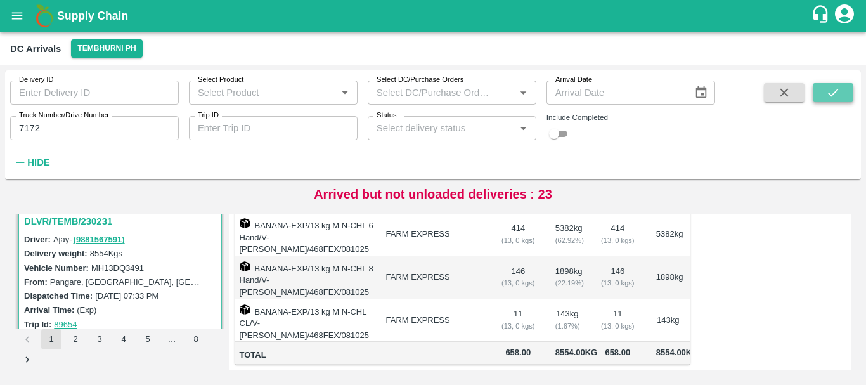
click at [833, 97] on icon "submit" at bounding box center [833, 93] width 14 height 14
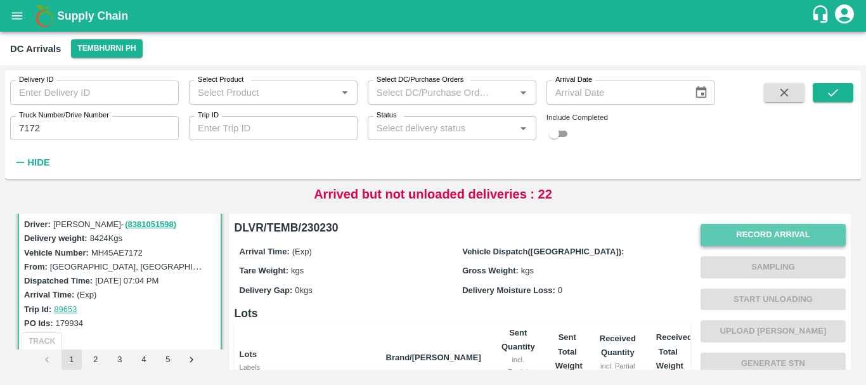
click at [731, 237] on button "Record Arrival" at bounding box center [772, 235] width 145 height 22
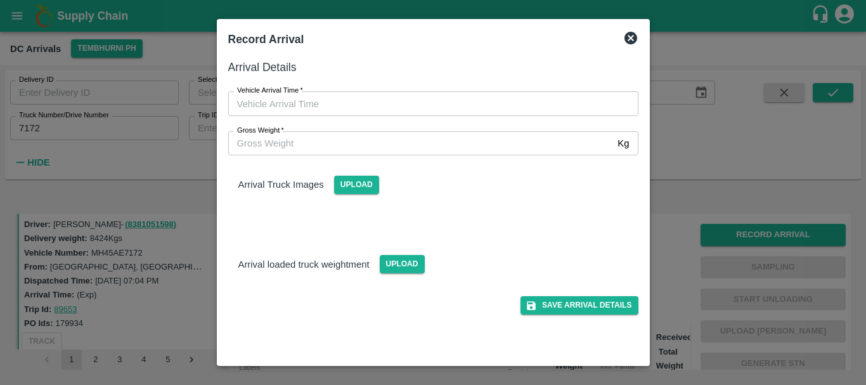
type input "DD/MM/YYYY hh:mm aa"
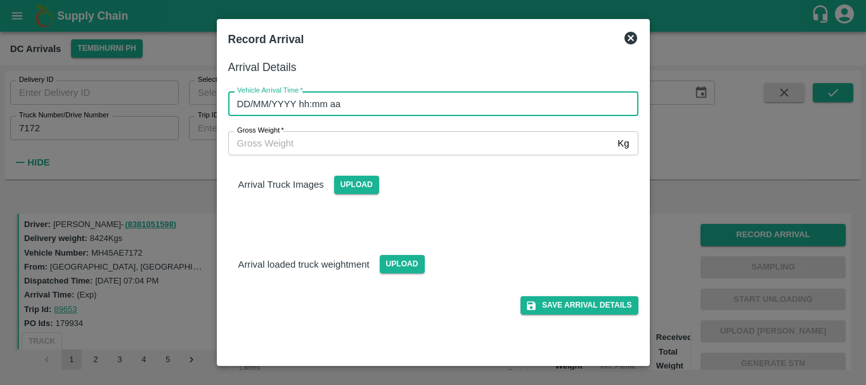
click at [496, 105] on input "DD/MM/YYYY hh:mm aa" at bounding box center [428, 103] width 401 height 24
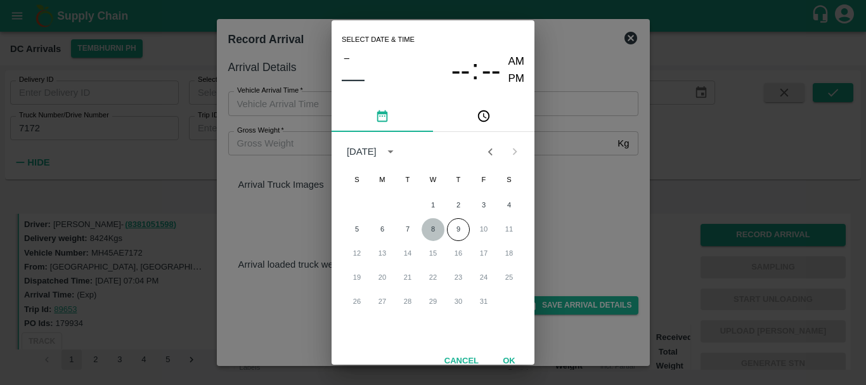
click at [435, 229] on button "8" at bounding box center [432, 229] width 23 height 23
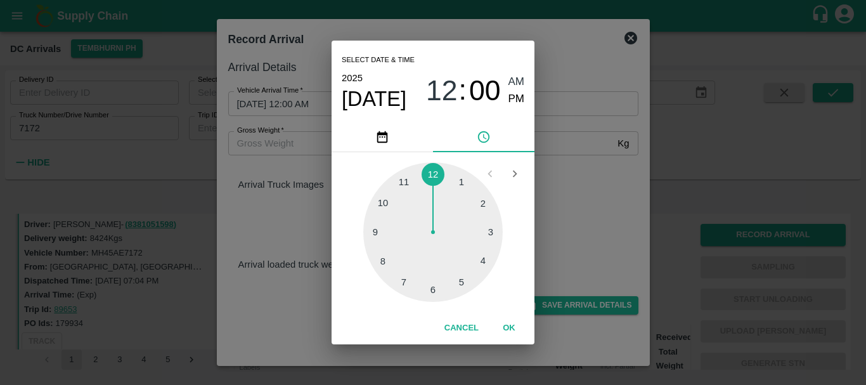
click at [482, 256] on div at bounding box center [432, 231] width 139 height 139
click at [464, 179] on div at bounding box center [432, 231] width 139 height 139
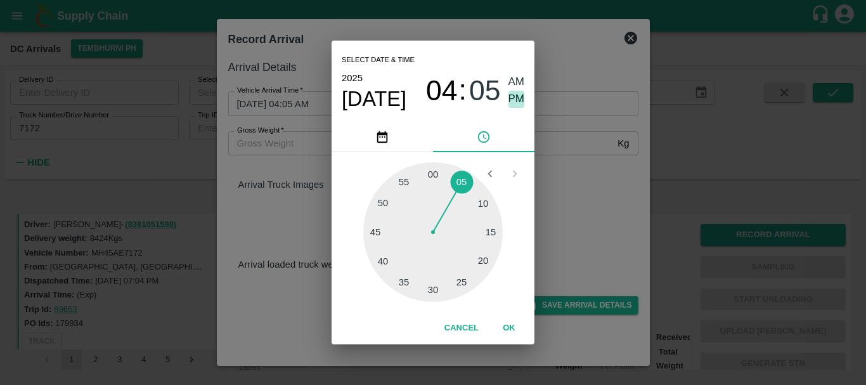
click at [520, 98] on span "PM" at bounding box center [516, 99] width 16 height 17
type input "08/10/2025 04:05 PM"
click at [631, 209] on div "Select date & time 2025 Oct 8 04 : 05 AM PM 05 10 15 20 25 30 35 40 45 50 55 00…" at bounding box center [433, 192] width 866 height 385
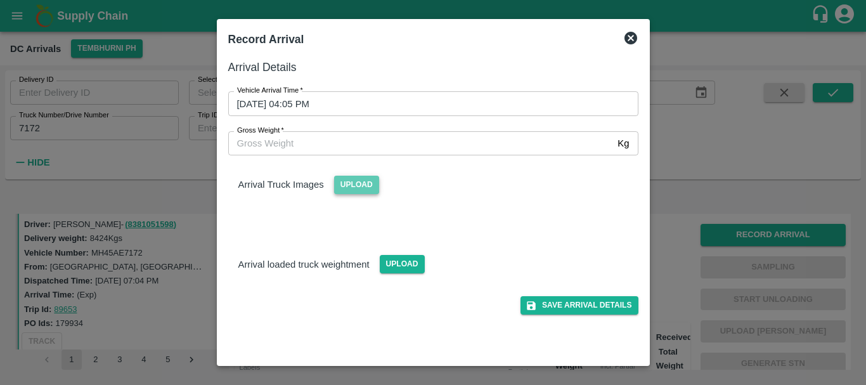
click at [356, 185] on span "Upload" at bounding box center [356, 185] width 45 height 18
click at [0, 0] on input "Upload" at bounding box center [0, 0] width 0 height 0
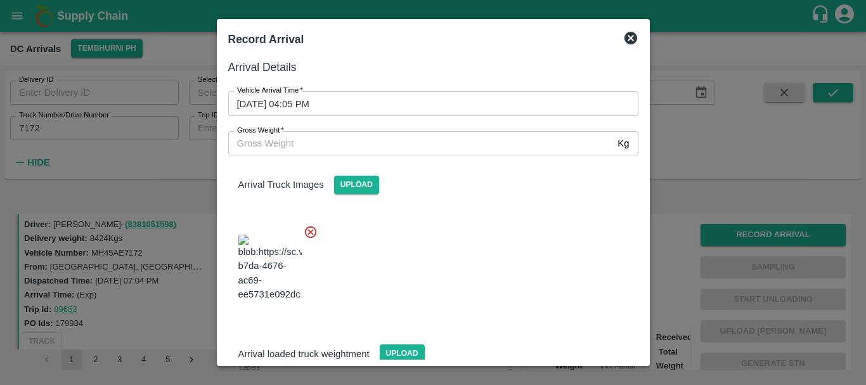
scroll to position [68, 0]
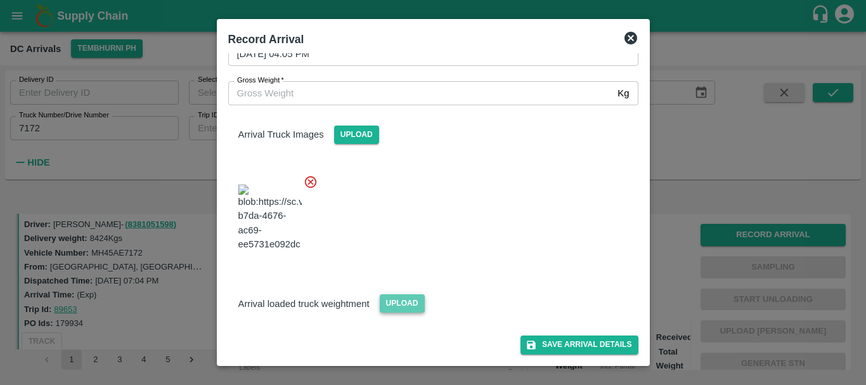
click at [392, 298] on span "Upload" at bounding box center [402, 303] width 45 height 18
click at [0, 0] on input "Upload" at bounding box center [0, 0] width 0 height 0
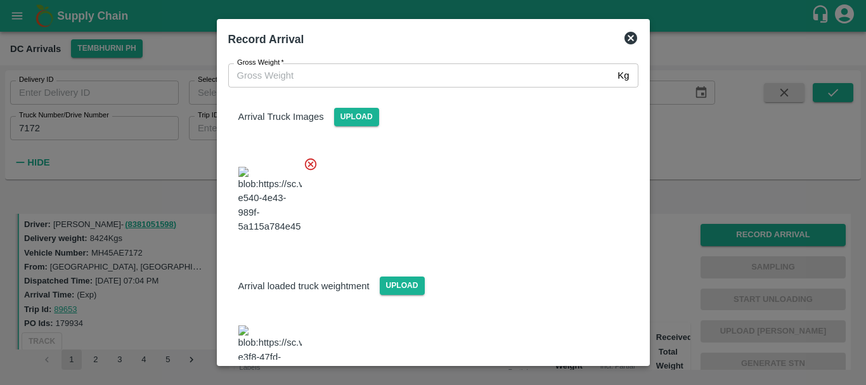
scroll to position [129, 0]
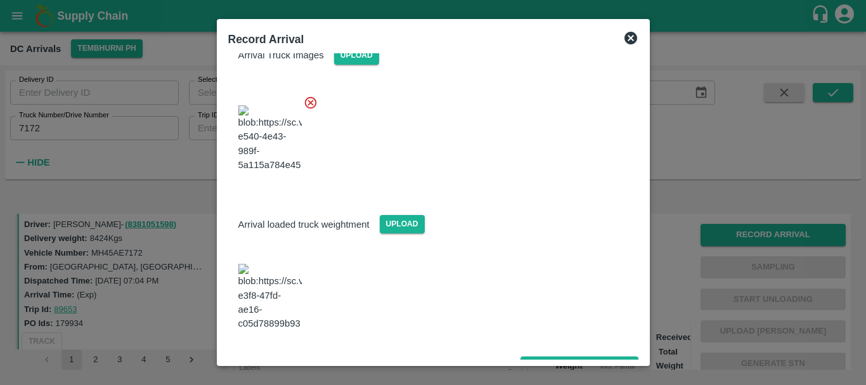
click at [290, 288] on img at bounding box center [269, 297] width 63 height 67
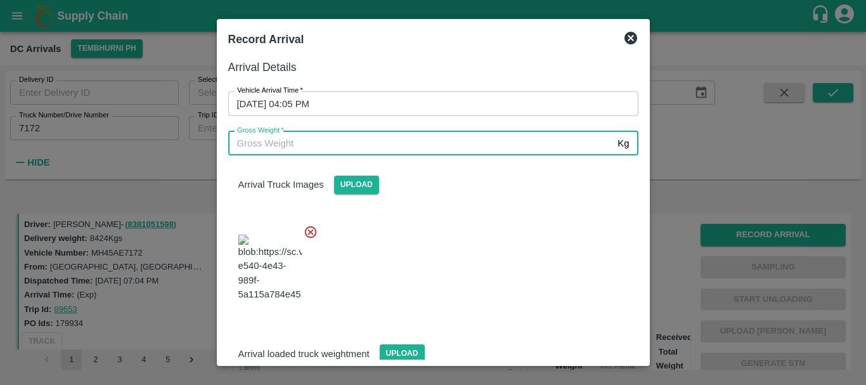
click at [337, 140] on input "Gross Weight   *" at bounding box center [420, 143] width 385 height 24
type input "14980"
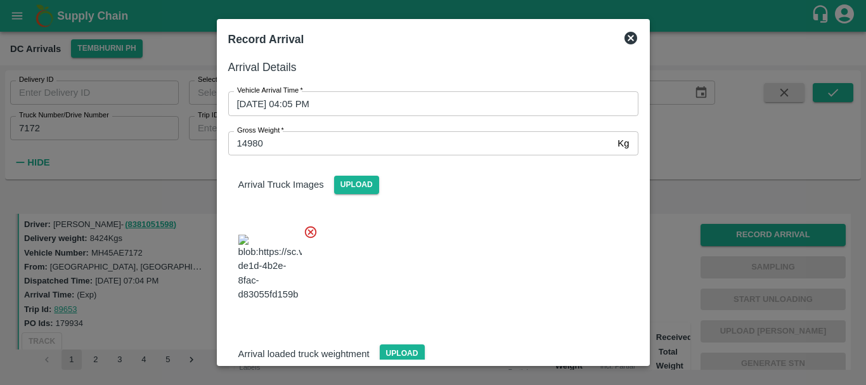
click at [449, 244] on div at bounding box center [428, 264] width 420 height 100
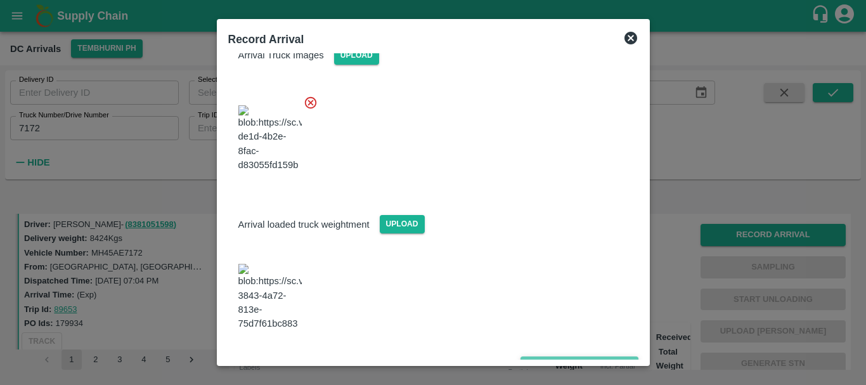
click at [554, 356] on button "Save Arrival Details" at bounding box center [578, 365] width 117 height 18
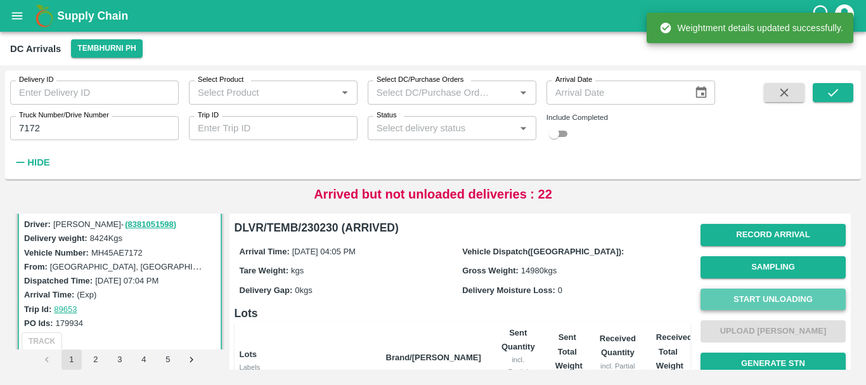
click at [734, 292] on button "Start Unloading" at bounding box center [772, 299] width 145 height 22
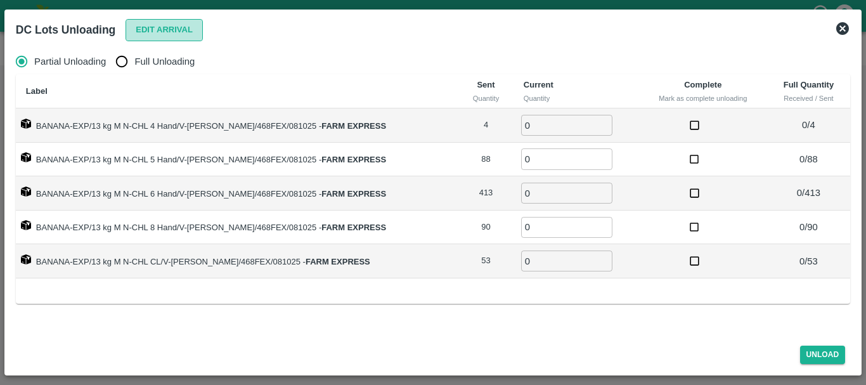
click at [155, 30] on button "Edit Arrival" at bounding box center [163, 30] width 77 height 22
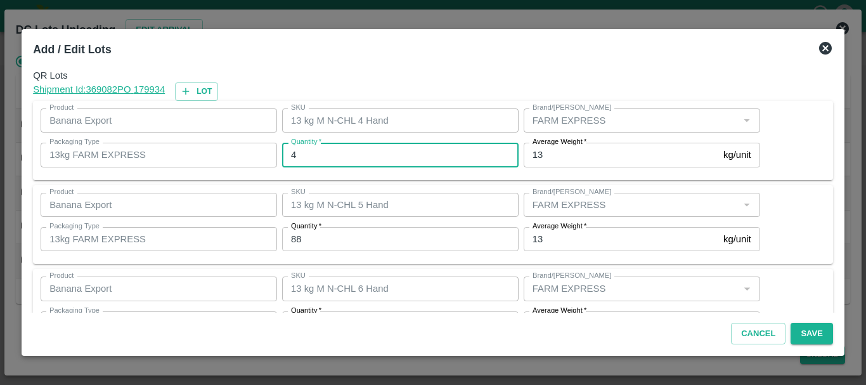
click at [330, 151] on input "4" at bounding box center [400, 155] width 236 height 24
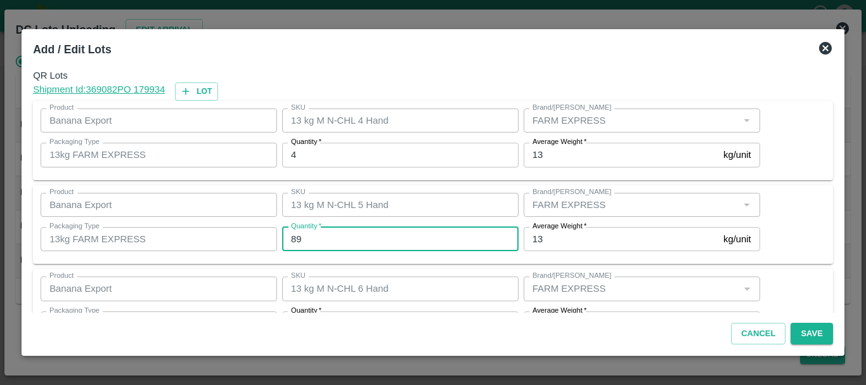
type input "89"
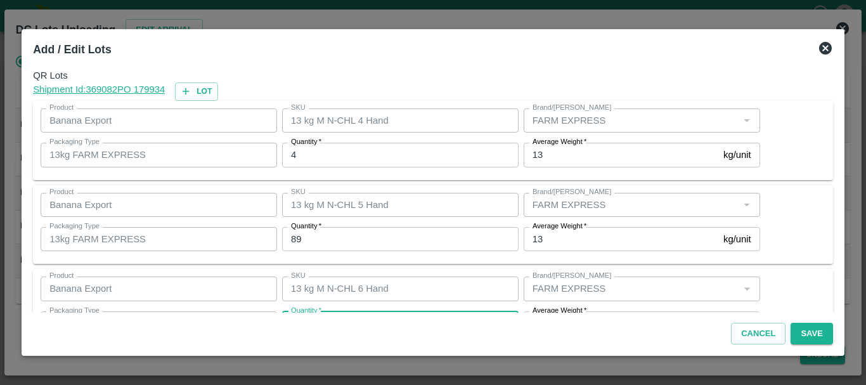
scroll to position [23, 0]
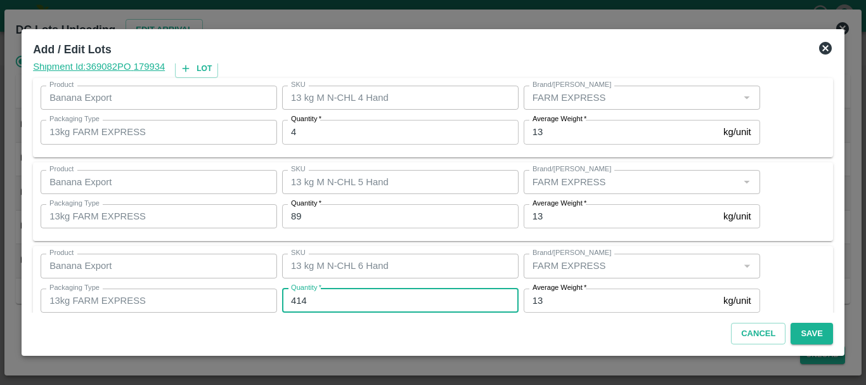
type input "414"
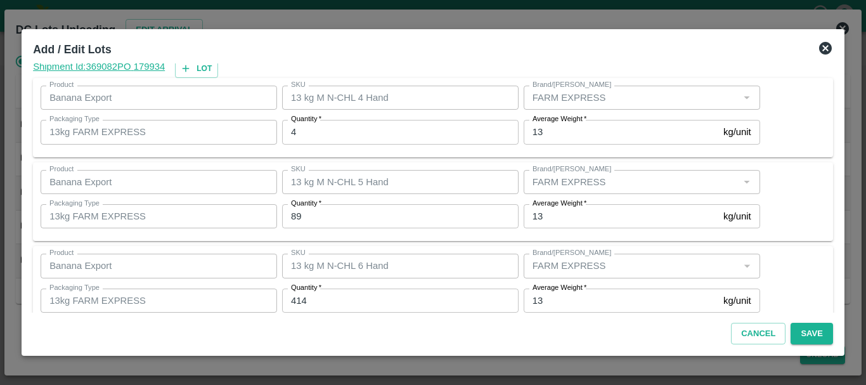
scroll to position [214, 0]
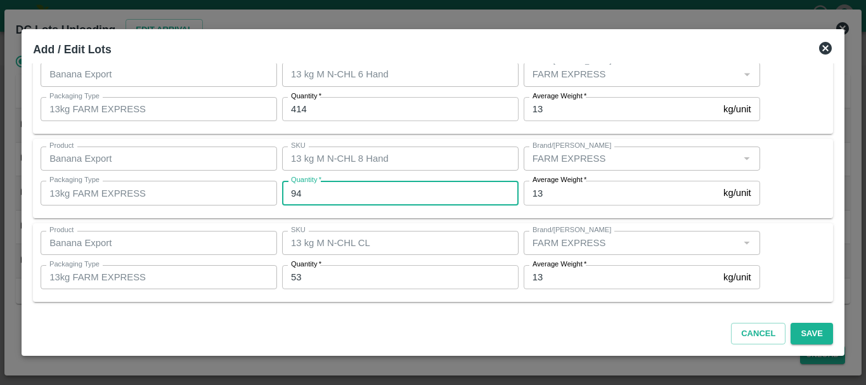
type input "94"
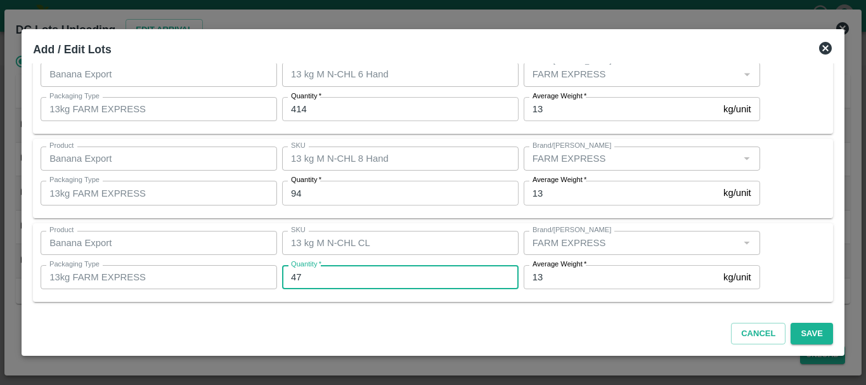
type input "47"
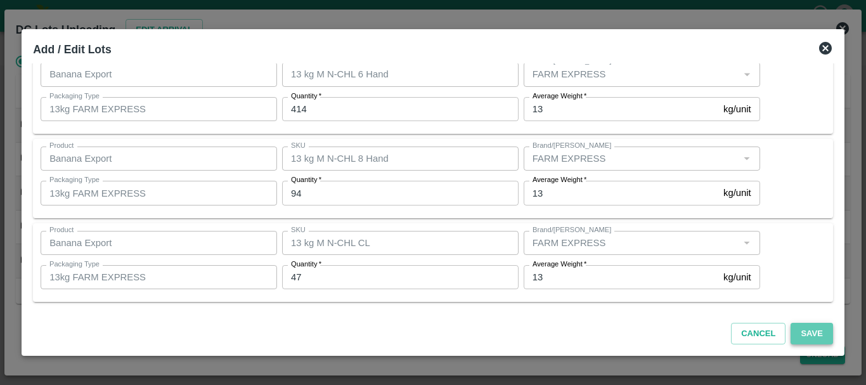
click at [817, 331] on button "Save" at bounding box center [811, 334] width 42 height 22
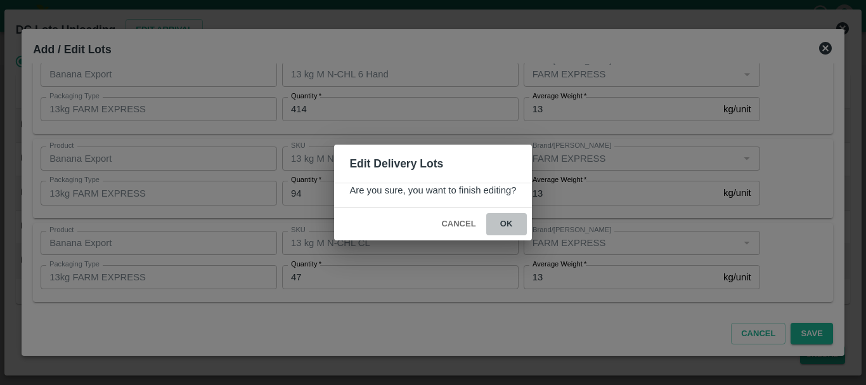
click at [520, 227] on button "ok" at bounding box center [506, 224] width 41 height 22
click at [507, 226] on icon at bounding box center [506, 224] width 19 height 19
click at [507, 226] on icon at bounding box center [506, 224] width 20 height 20
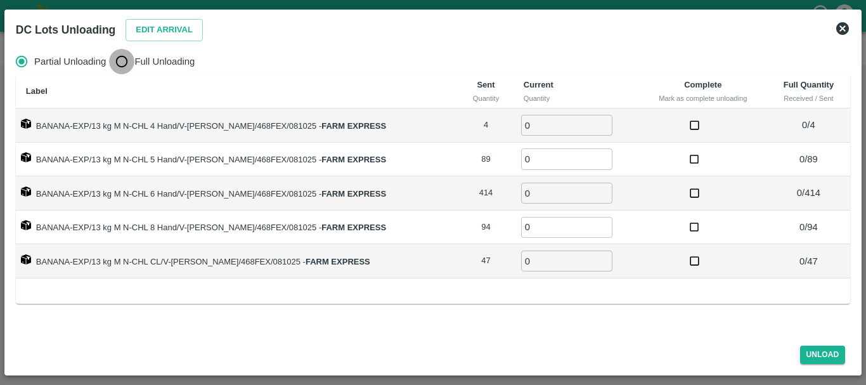
click at [129, 56] on input "Full Unloading" at bounding box center [121, 61] width 25 height 25
radio input "true"
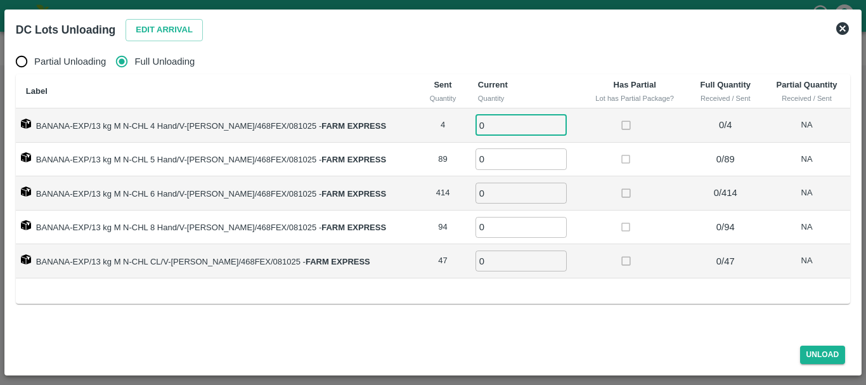
click at [507, 122] on input "0" at bounding box center [520, 125] width 91 height 21
type input "04"
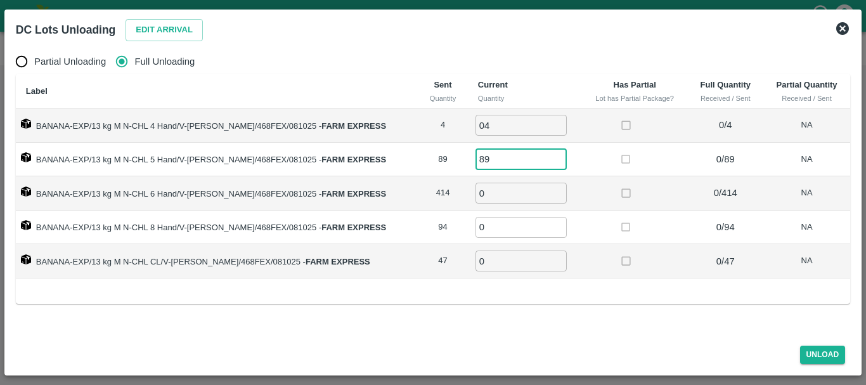
type input "89"
type input "414"
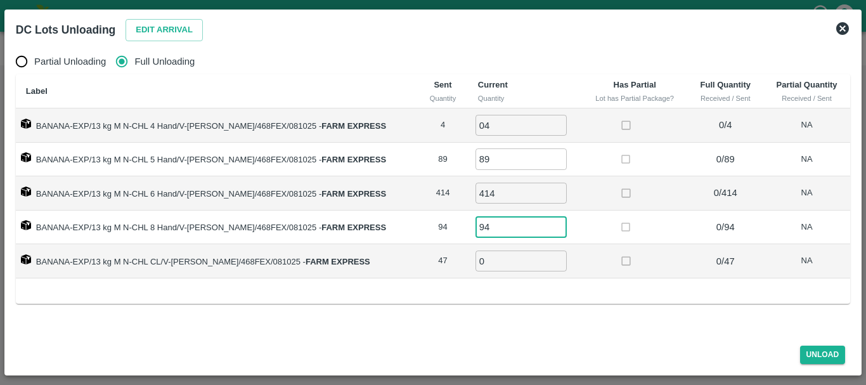
type input "94"
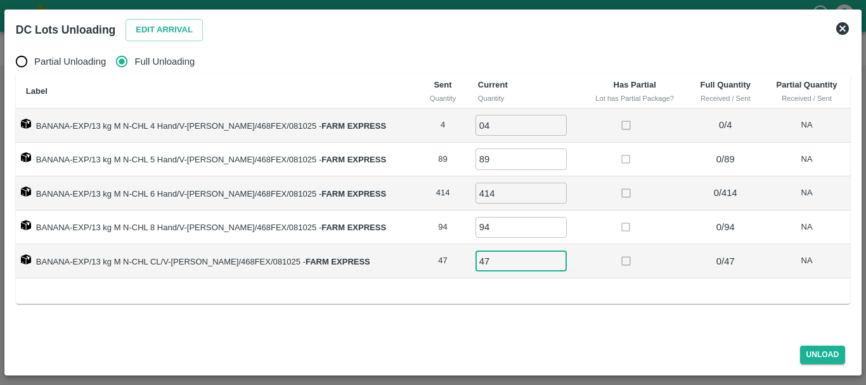
type input "47"
click at [596, 198] on td at bounding box center [635, 193] width 106 height 34
click at [827, 347] on button "Unload" at bounding box center [823, 354] width 46 height 18
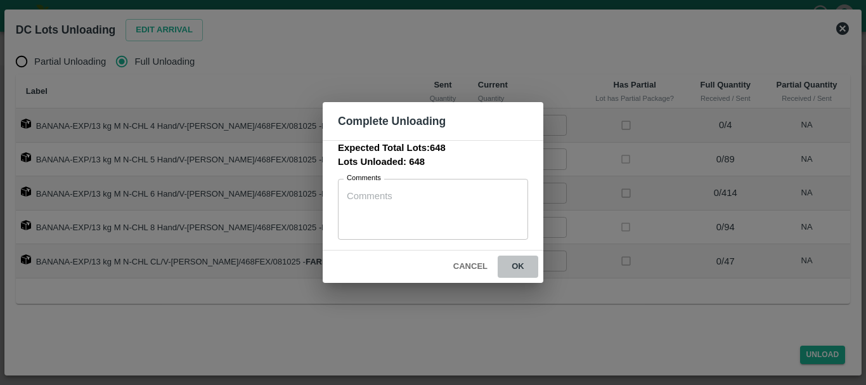
click at [517, 268] on button "ok" at bounding box center [518, 266] width 41 height 22
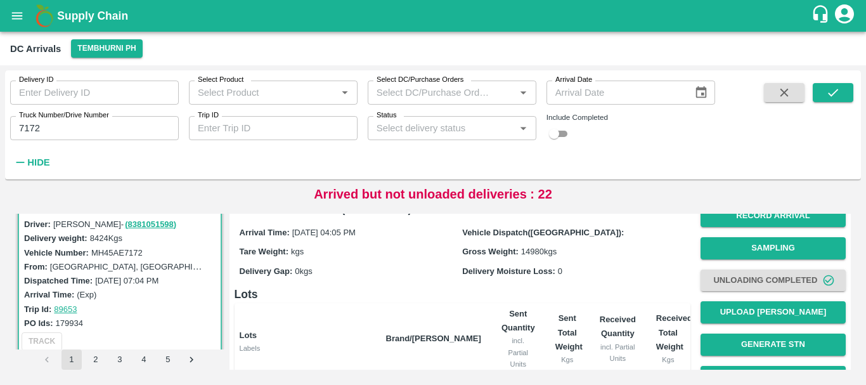
scroll to position [0, 0]
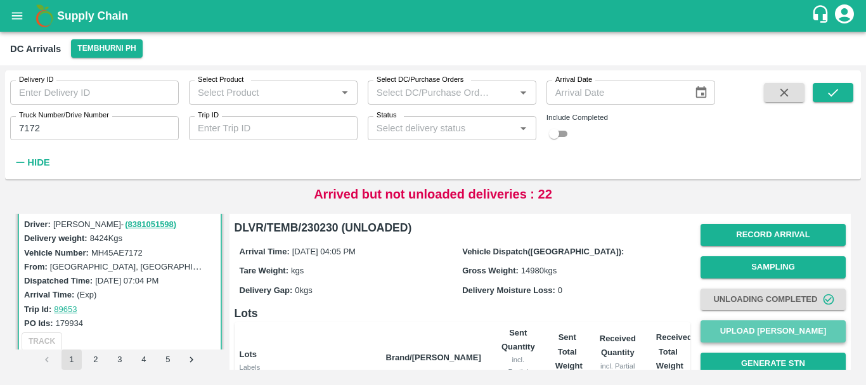
click at [738, 330] on button "Upload [PERSON_NAME]" at bounding box center [772, 331] width 145 height 22
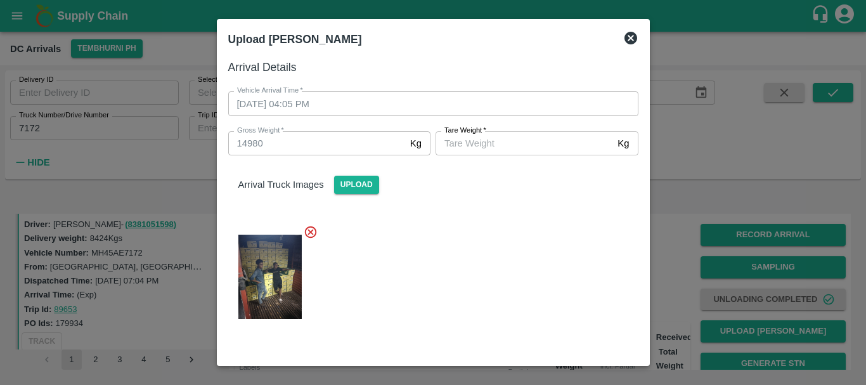
click at [463, 152] on input "Tare Weight   *" at bounding box center [523, 143] width 177 height 24
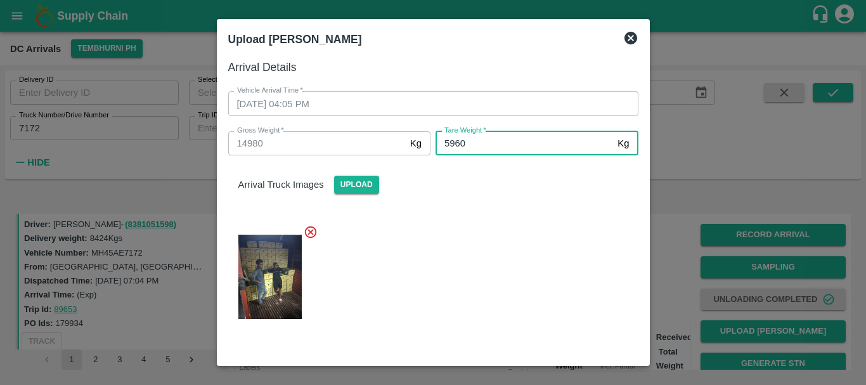
type input "5960"
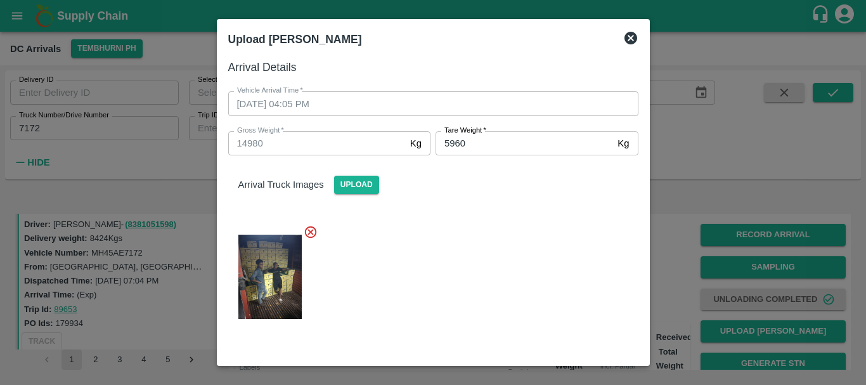
click at [475, 258] on div at bounding box center [428, 272] width 420 height 117
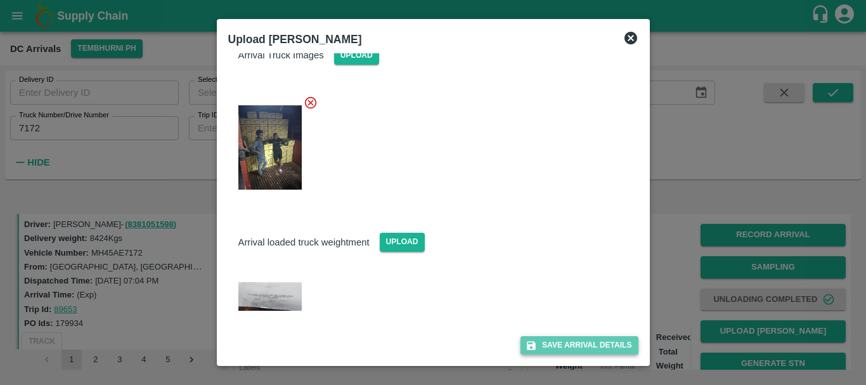
click at [539, 341] on button "Save Arrival Details" at bounding box center [578, 345] width 117 height 18
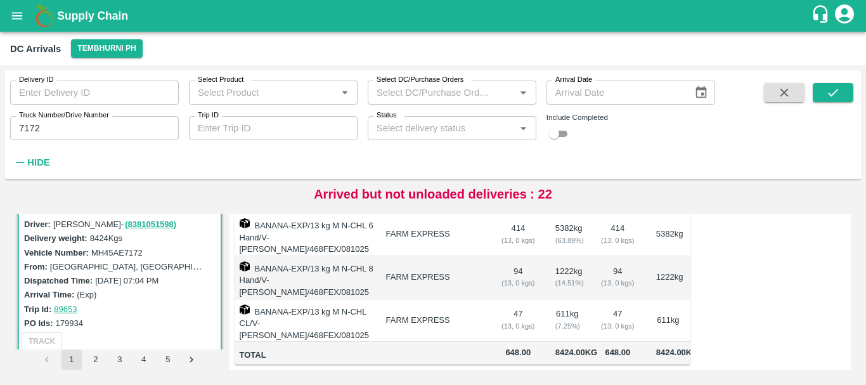
scroll to position [174, 0]
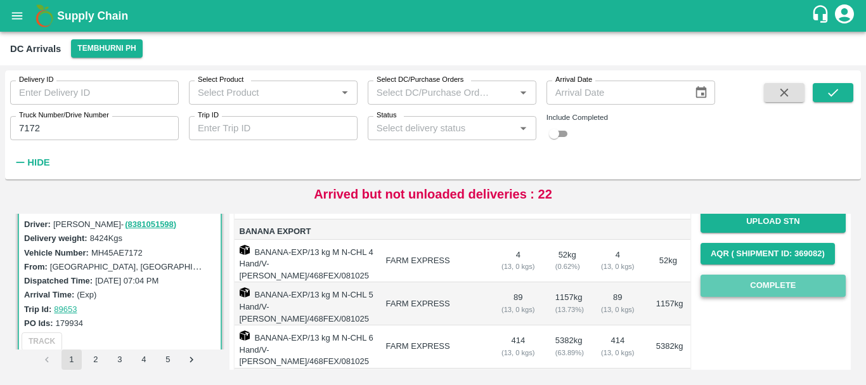
click at [734, 286] on button "Complete" at bounding box center [772, 285] width 145 height 22
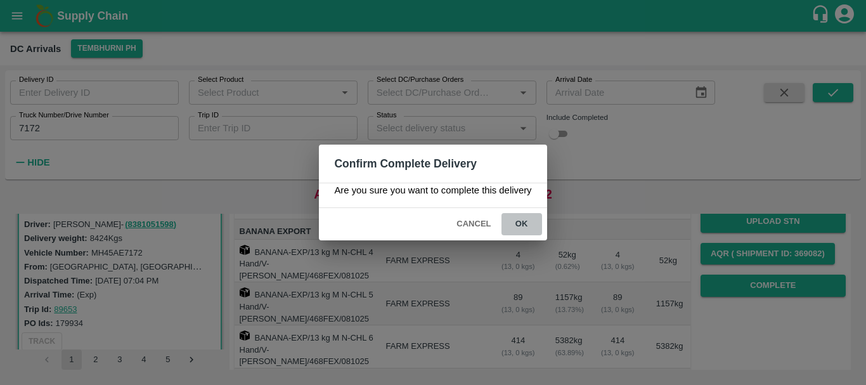
click at [510, 222] on button "ok" at bounding box center [521, 224] width 41 height 22
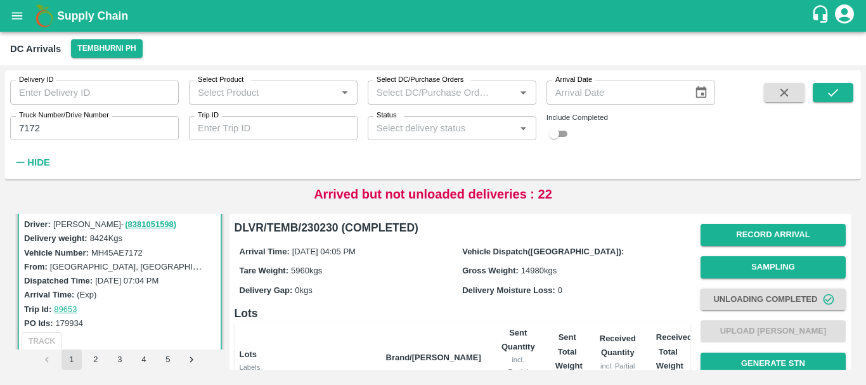
scroll to position [288, 0]
click at [593, 302] on div "Arrival Time: 08 Oct 2025, 04:05 PM Vehicle Dispatch(DC): Tare Weight: 5960 kgs…" at bounding box center [463, 270] width 456 height 68
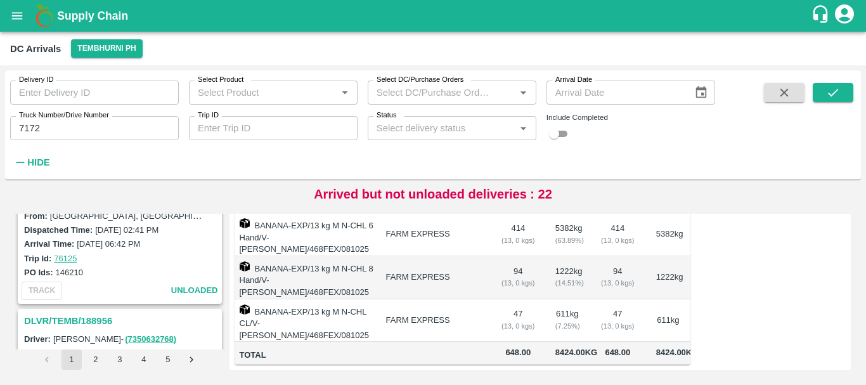
scroll to position [2230, 0]
click at [62, 131] on input "7172" at bounding box center [94, 128] width 169 height 24
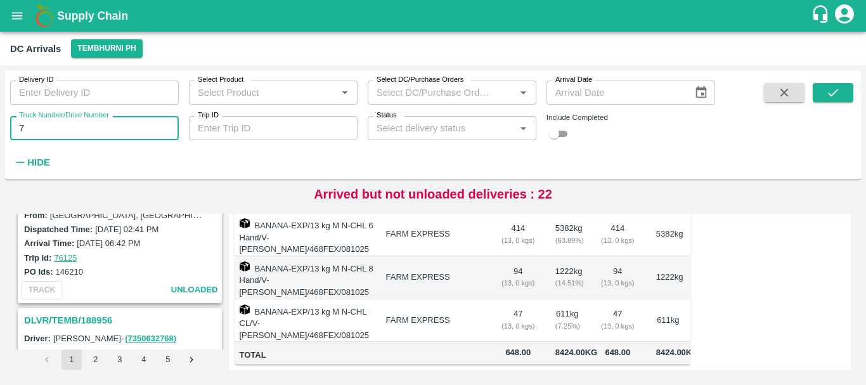
type input "7"
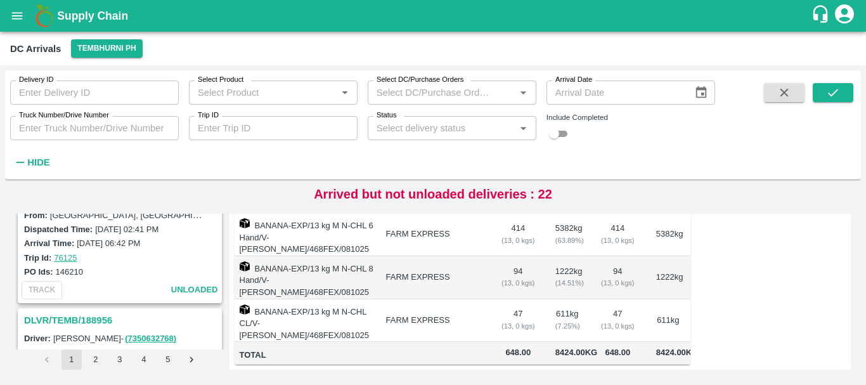
click at [323, 209] on div "DLVR/TEMB/230230 Driver: Gosavi - ( 8381051598 ) Delivery weight: 8424 Kgs Vehi…" at bounding box center [433, 292] width 846 height 166
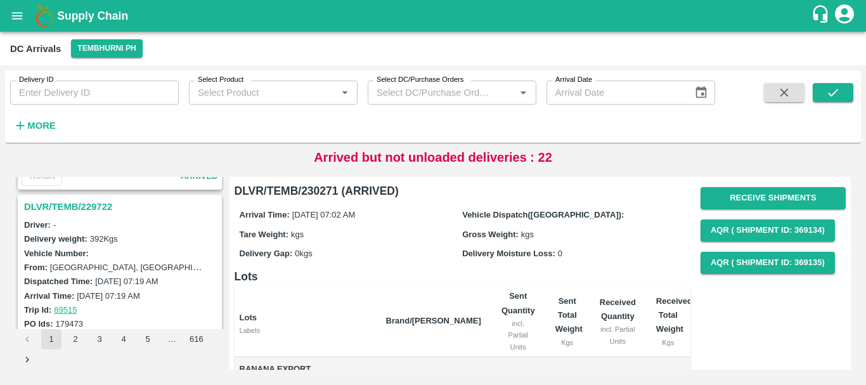
scroll to position [3797, 0]
click at [88, 208] on h3 "DLVR/TEMB/229722" at bounding box center [121, 207] width 195 height 16
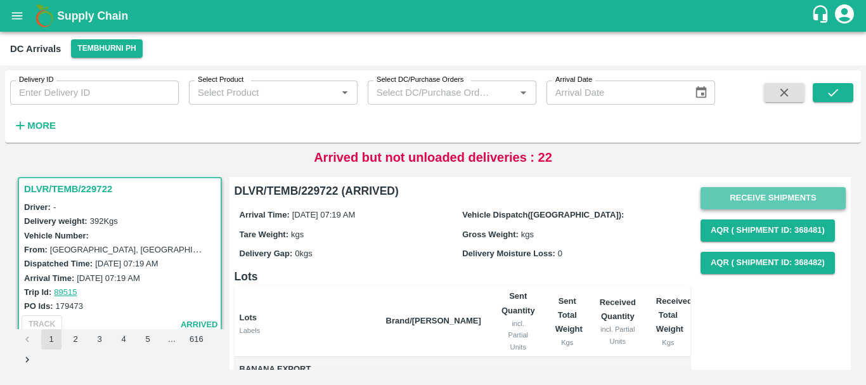
click at [754, 194] on button "Receive Shipments" at bounding box center [772, 198] width 145 height 22
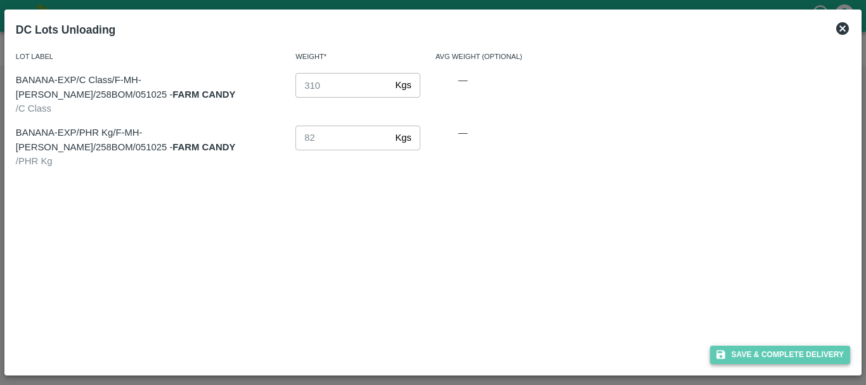
click at [748, 349] on button "Save & Complete Delivery" at bounding box center [780, 354] width 141 height 18
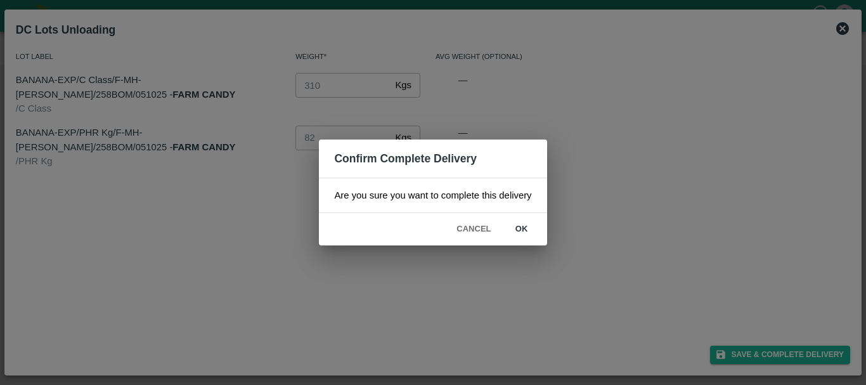
click at [521, 232] on button "ok" at bounding box center [521, 229] width 41 height 22
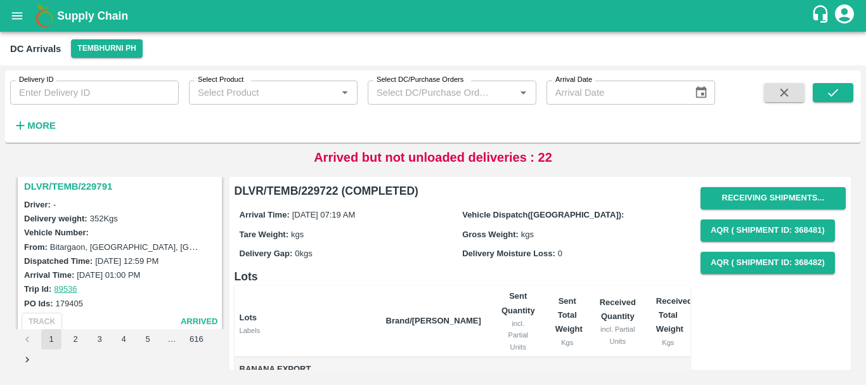
scroll to position [3652, 0]
click at [94, 183] on h3 "DLVR/TEMB/229791" at bounding box center [121, 187] width 195 height 16
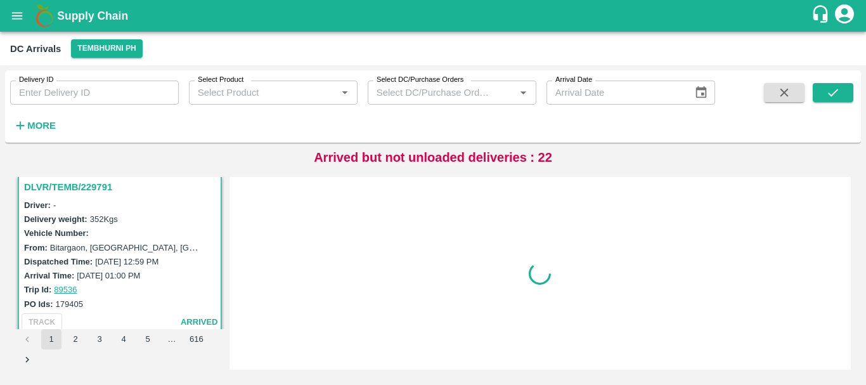
scroll to position [3650, 0]
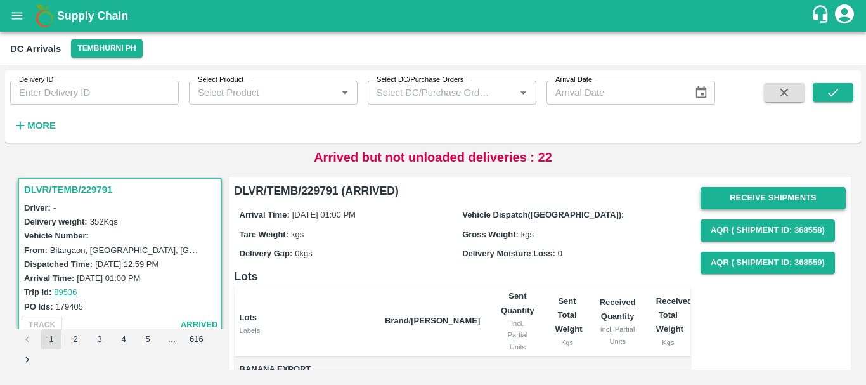
click at [751, 204] on button "Receive Shipments" at bounding box center [772, 198] width 145 height 22
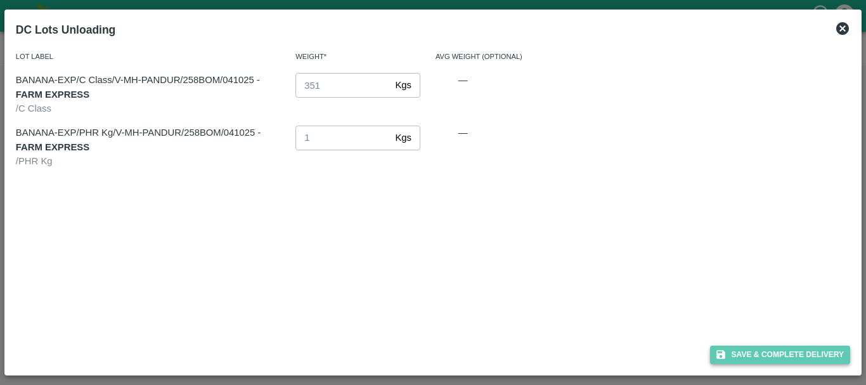
click at [756, 351] on button "Save & Complete Delivery" at bounding box center [780, 354] width 141 height 18
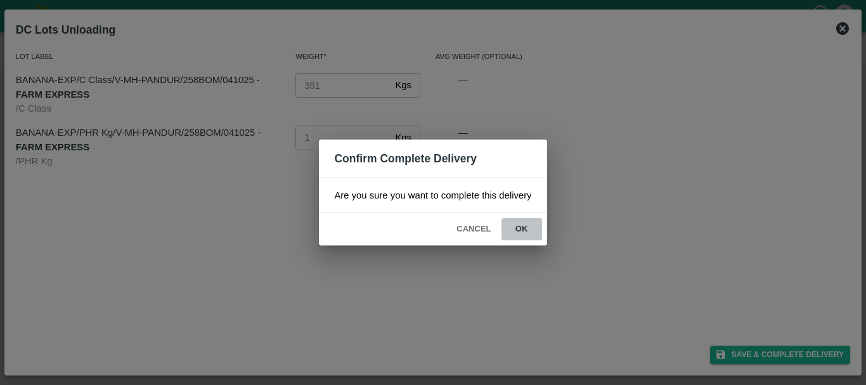
click at [524, 222] on button "ok" at bounding box center [521, 229] width 41 height 22
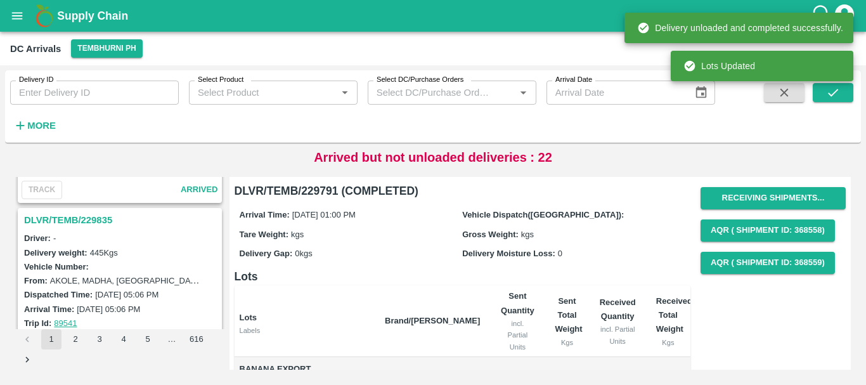
scroll to position [3450, 0]
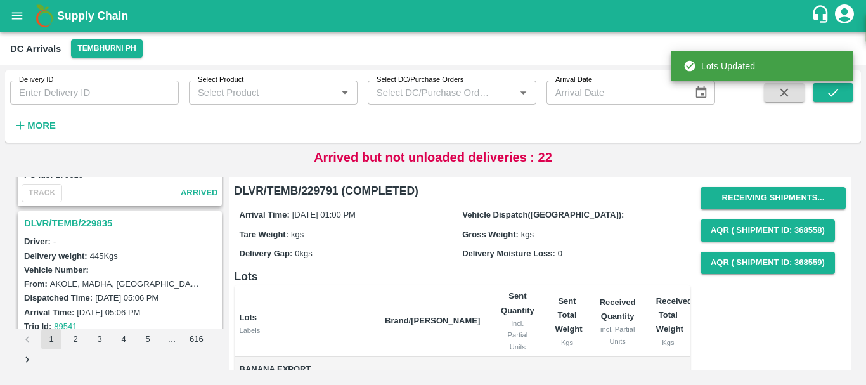
click at [81, 218] on h3 "DLVR/TEMB/229835" at bounding box center [121, 223] width 195 height 16
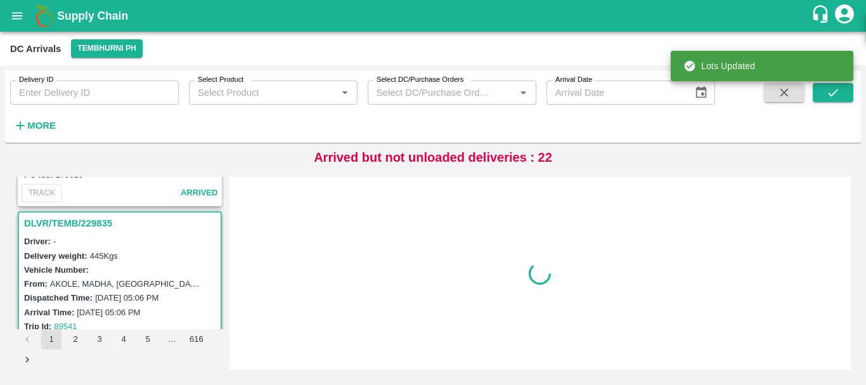
scroll to position [3484, 0]
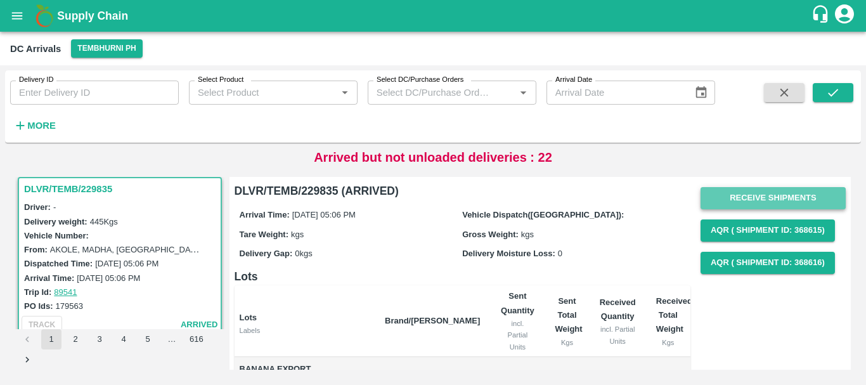
click at [761, 199] on button "Receive Shipments" at bounding box center [772, 198] width 145 height 22
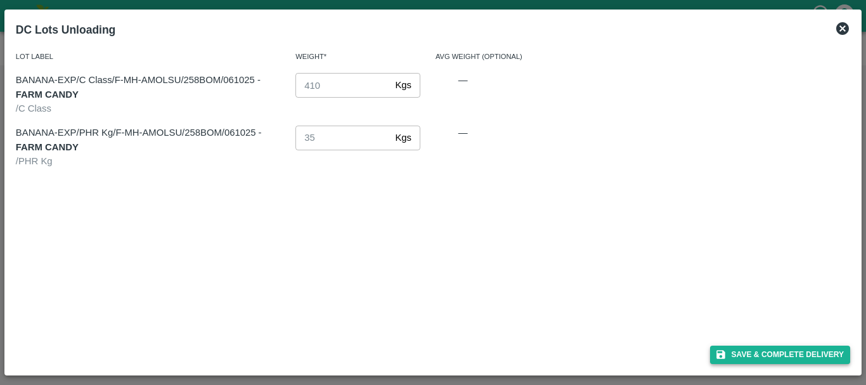
click at [761, 355] on button "Save & Complete Delivery" at bounding box center [780, 354] width 141 height 18
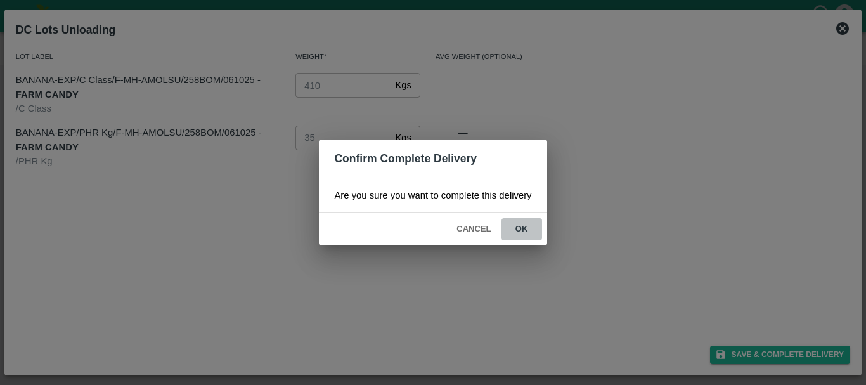
click at [525, 224] on button "ok" at bounding box center [521, 229] width 41 height 22
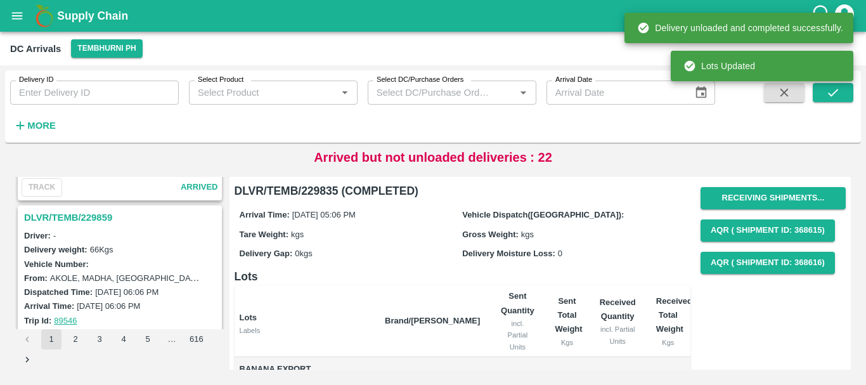
scroll to position [3290, 0]
click at [98, 212] on h3 "DLVR/TEMB/229859" at bounding box center [121, 218] width 195 height 16
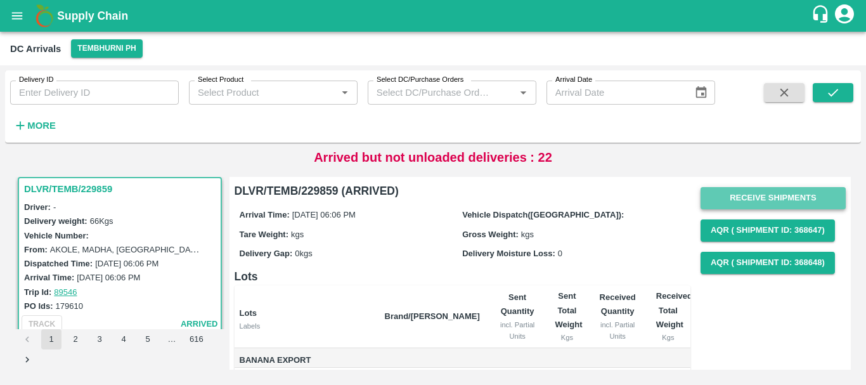
click at [728, 195] on button "Receive Shipments" at bounding box center [772, 198] width 145 height 22
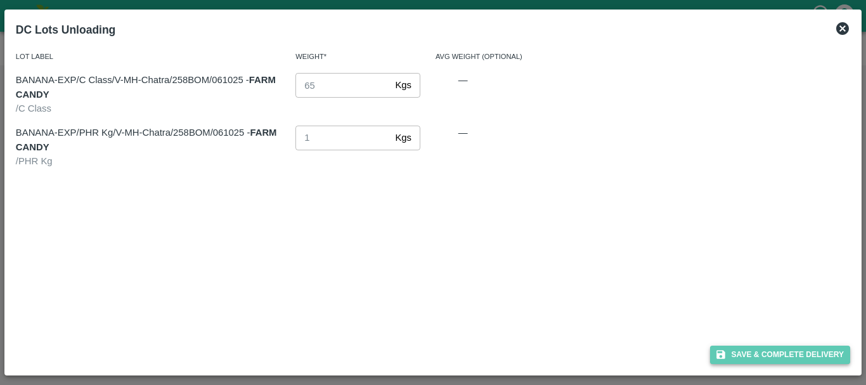
click at [738, 351] on button "Save & Complete Delivery" at bounding box center [780, 354] width 141 height 18
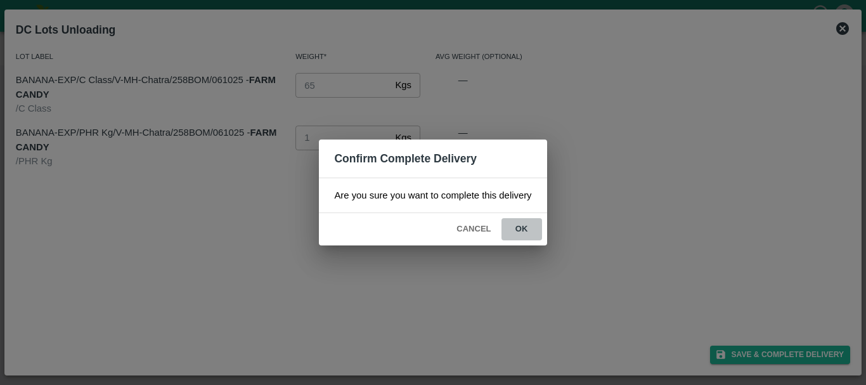
click at [530, 224] on button "ok" at bounding box center [521, 229] width 41 height 22
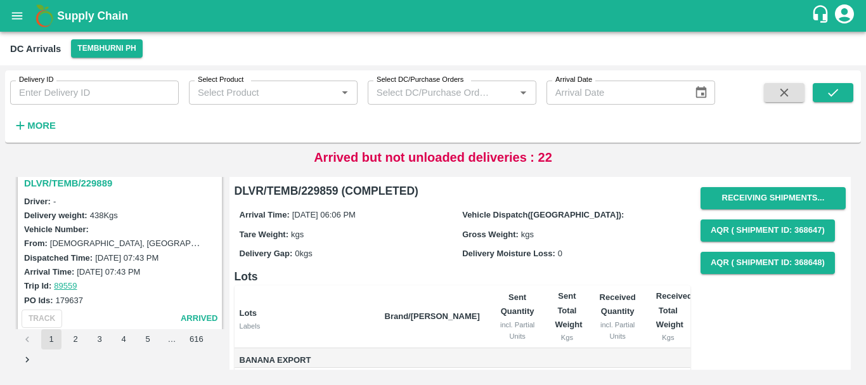
scroll to position [3124, 0]
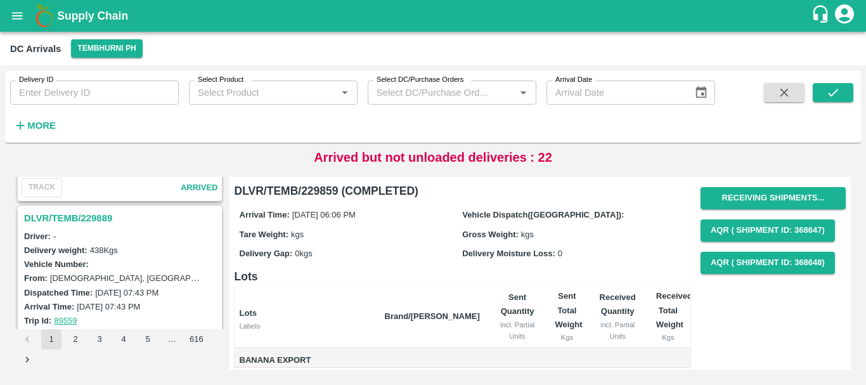
click at [94, 213] on h3 "DLVR/TEMB/229889" at bounding box center [121, 218] width 195 height 16
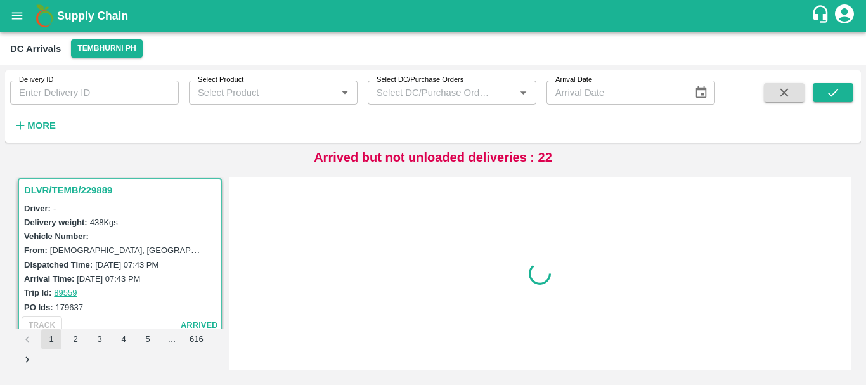
scroll to position [3153, 0]
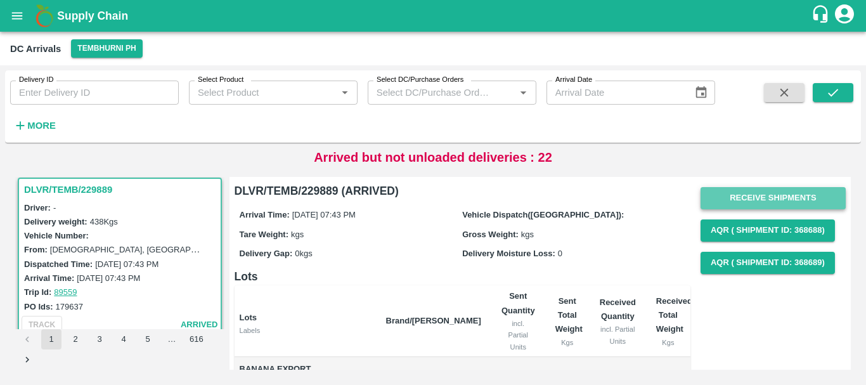
click at [747, 199] on button "Receive Shipments" at bounding box center [772, 198] width 145 height 22
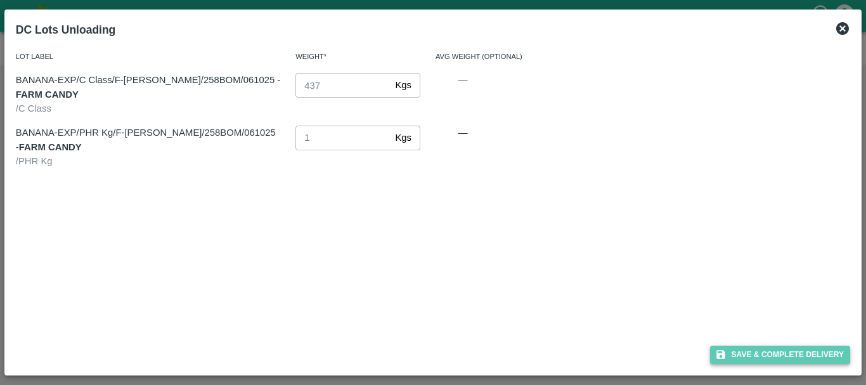
click at [747, 349] on button "Save & Complete Delivery" at bounding box center [780, 354] width 141 height 18
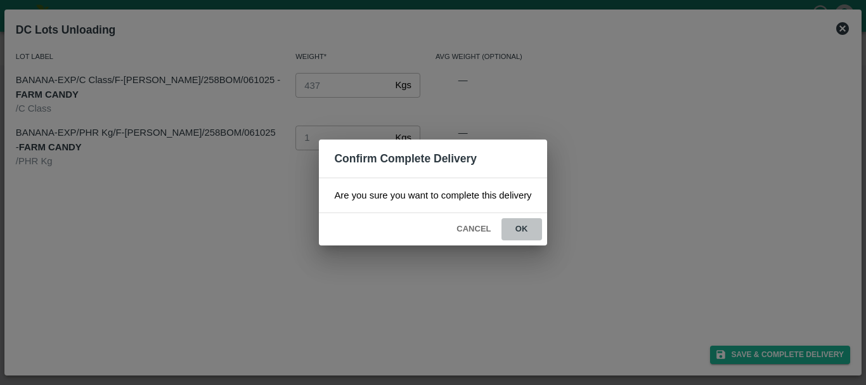
click at [522, 236] on button "ok" at bounding box center [521, 229] width 41 height 22
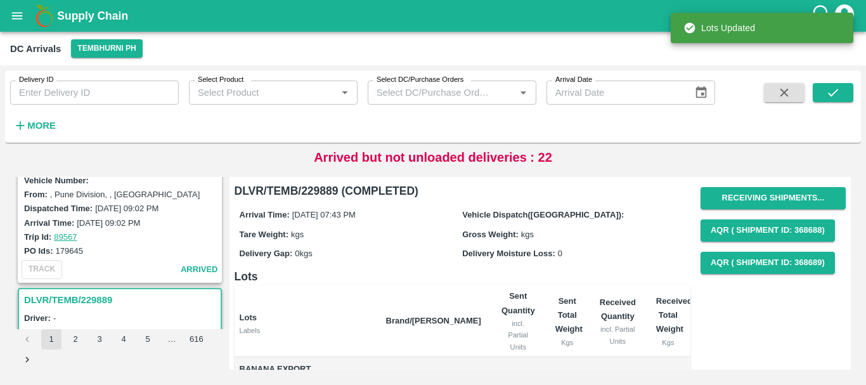
scroll to position [2976, 0]
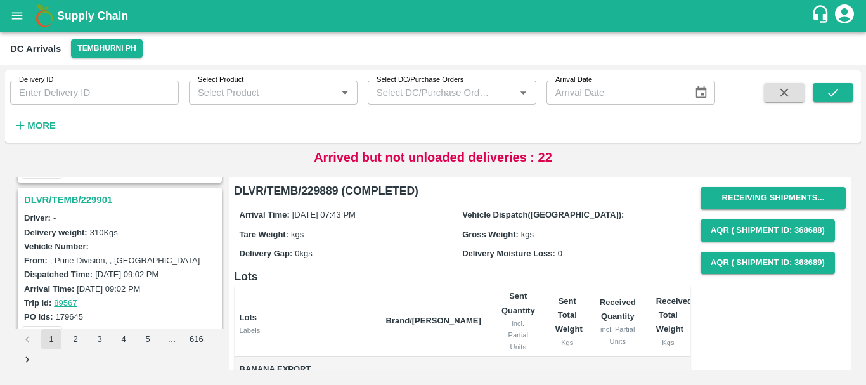
click at [85, 196] on h3 "DLVR/TEMB/229901" at bounding box center [121, 199] width 195 height 16
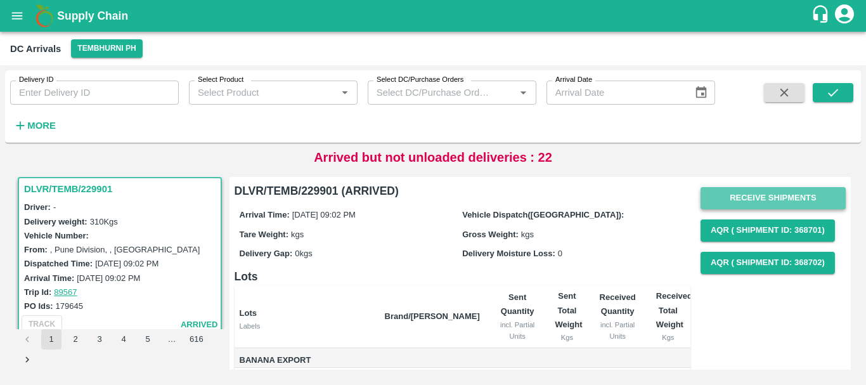
click at [729, 202] on button "Receive Shipments" at bounding box center [772, 198] width 145 height 22
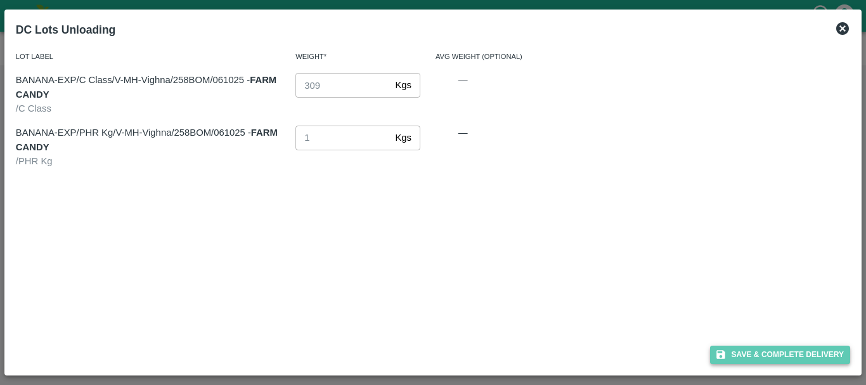
click at [741, 351] on button "Save & Complete Delivery" at bounding box center [780, 354] width 141 height 18
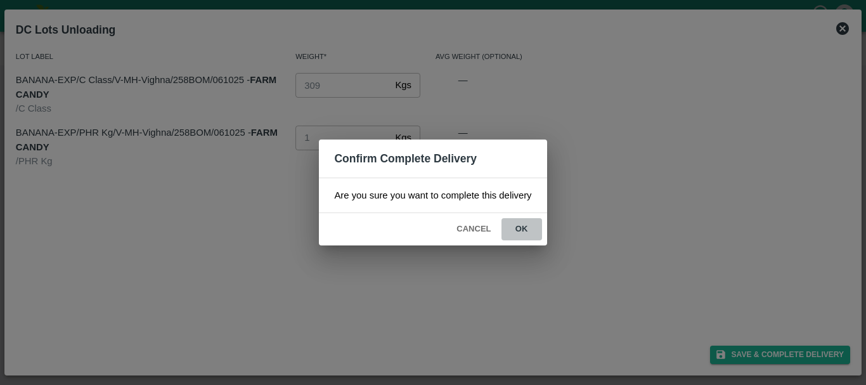
click at [525, 229] on button "ok" at bounding box center [521, 229] width 41 height 22
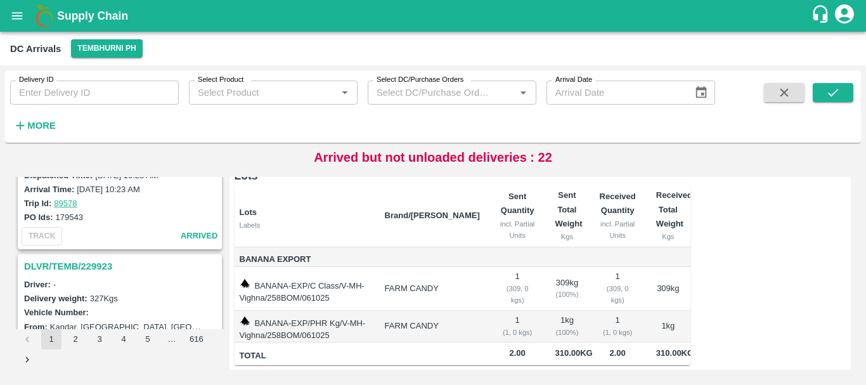
scroll to position [2745, 0]
click at [81, 264] on h3 "DLVR/TEMB/229923" at bounding box center [121, 266] width 195 height 16
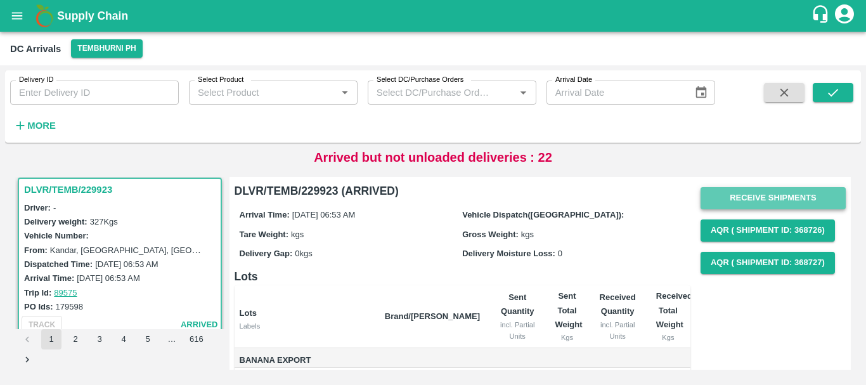
click at [728, 203] on button "Receive Shipments" at bounding box center [772, 198] width 145 height 22
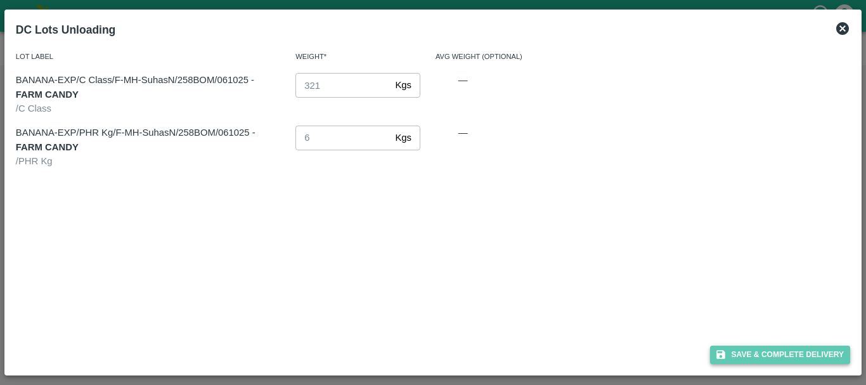
click at [742, 351] on button "Save & Complete Delivery" at bounding box center [780, 354] width 141 height 18
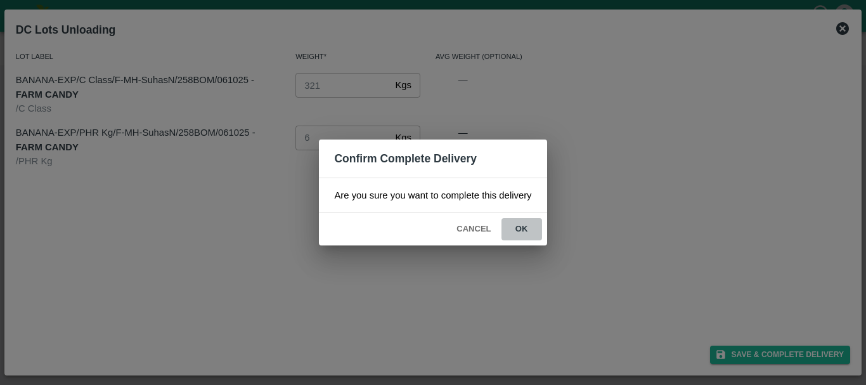
click at [526, 236] on button "ok" at bounding box center [521, 229] width 41 height 22
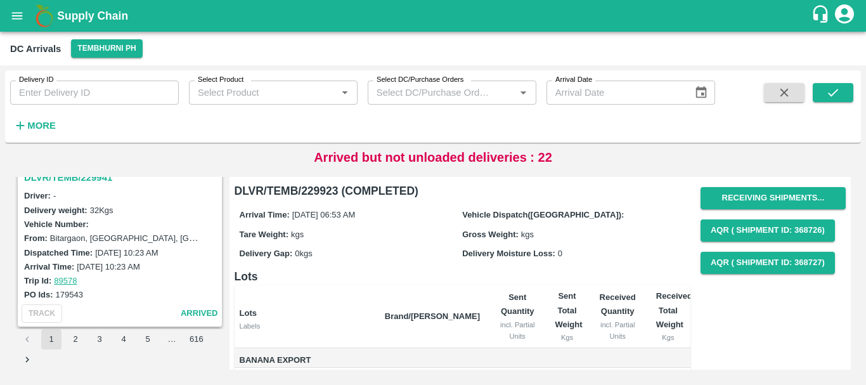
scroll to position [2663, 0]
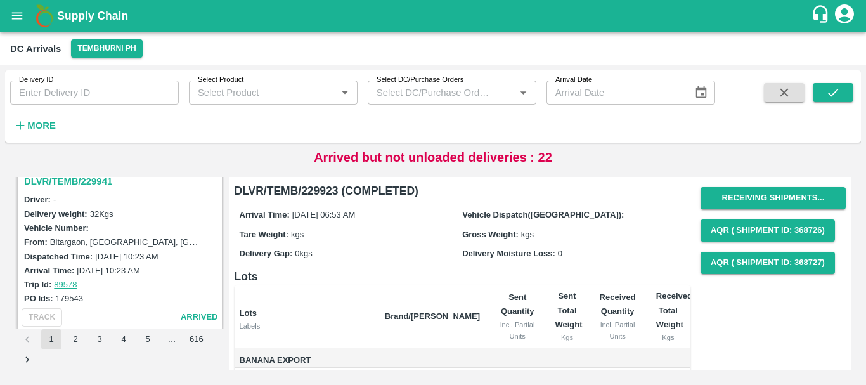
click at [87, 182] on h3 "DLVR/TEMB/229941" at bounding box center [121, 181] width 195 height 16
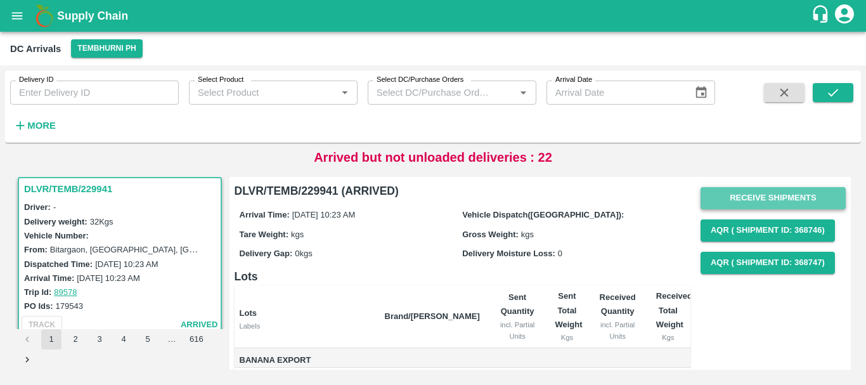
click at [738, 198] on button "Receive Shipments" at bounding box center [772, 198] width 145 height 22
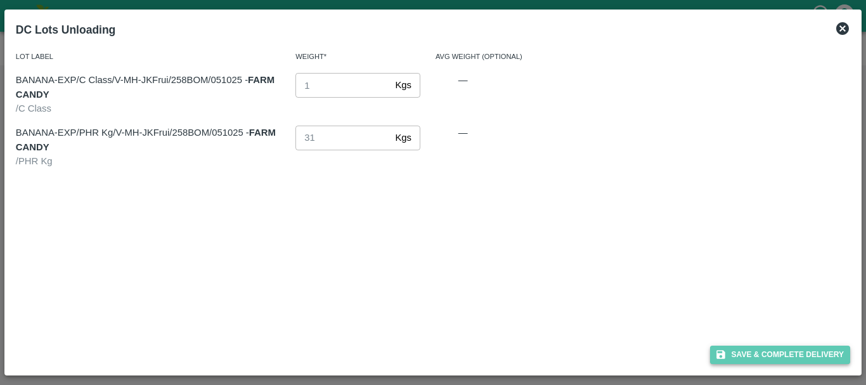
click at [735, 348] on button "Save & Complete Delivery" at bounding box center [780, 354] width 141 height 18
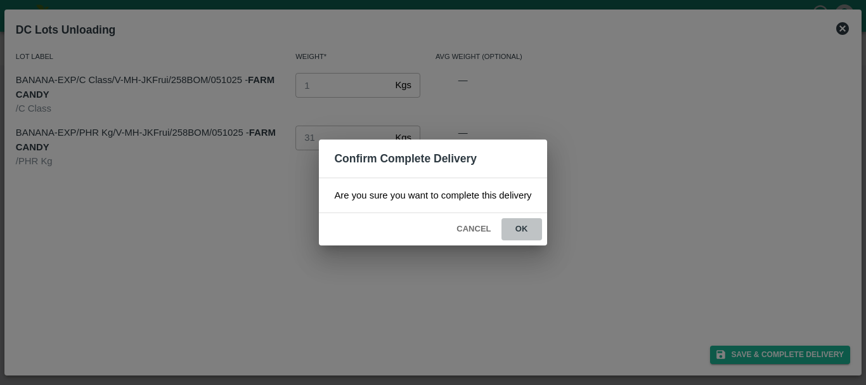
click at [515, 234] on button "ok" at bounding box center [521, 229] width 41 height 22
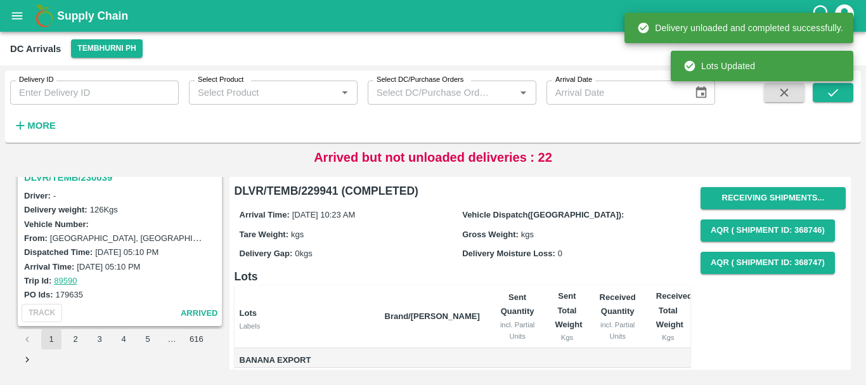
scroll to position [2501, 0]
click at [82, 176] on div "DLVR/TEMB/230271 Driver: - Delivery weight: 445 Kgs Vehicle Number: From: Shind…" at bounding box center [433, 273] width 846 height 203
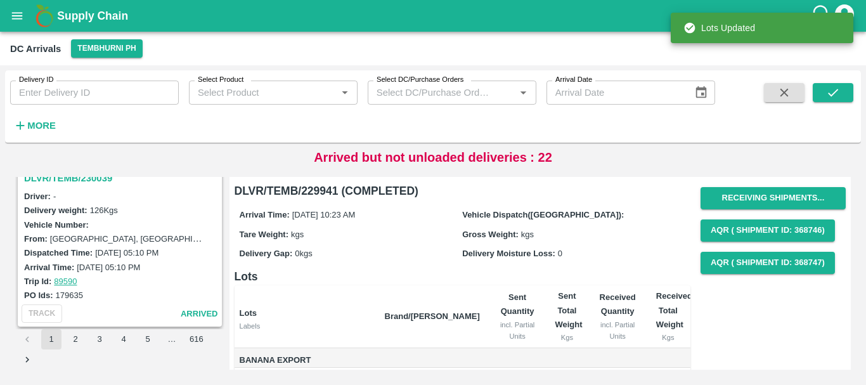
click at [82, 176] on div "DLVR/TEMB/230271 Driver: - Delivery weight: 445 Kgs Vehicle Number: From: Shind…" at bounding box center [433, 273] width 846 height 203
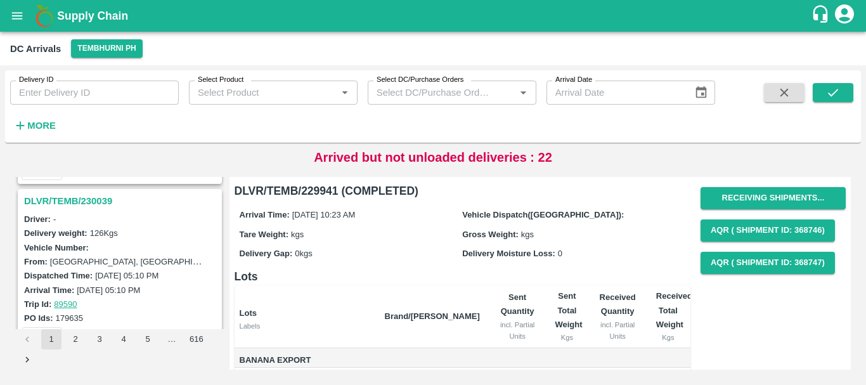
scroll to position [2476, 0]
click at [91, 203] on h3 "DLVR/TEMB/230039" at bounding box center [121, 203] width 195 height 16
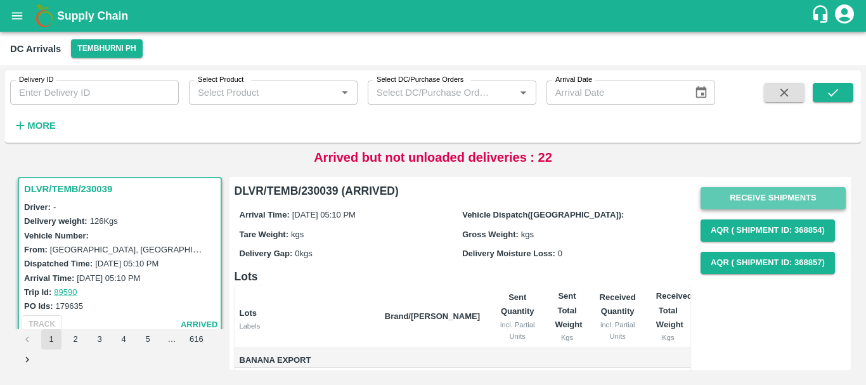
click at [759, 194] on button "Receive Shipments" at bounding box center [772, 198] width 145 height 22
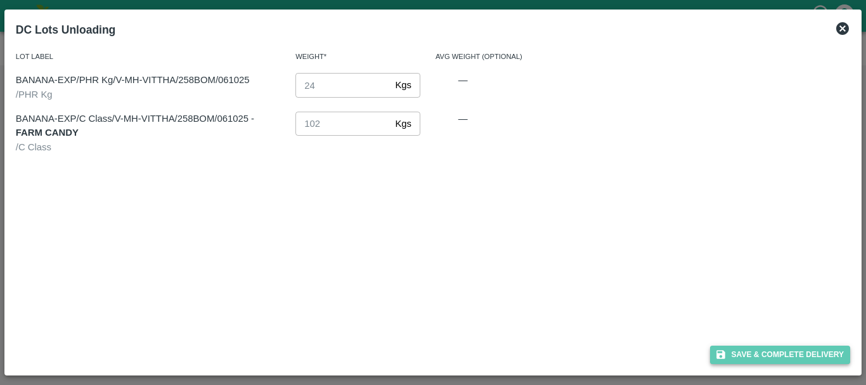
click at [766, 347] on button "Save & Complete Delivery" at bounding box center [780, 354] width 141 height 18
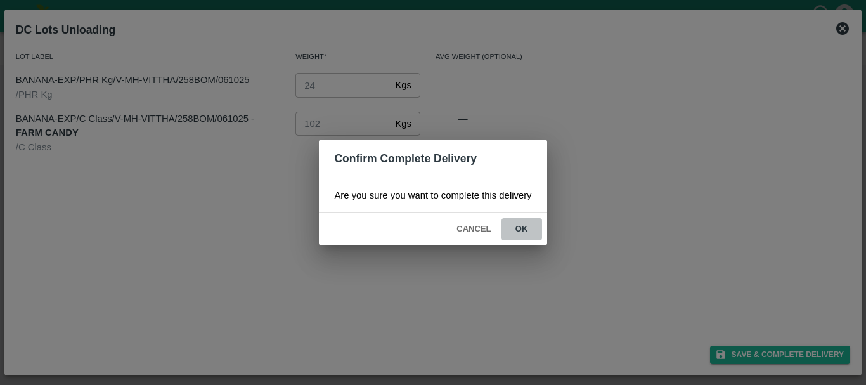
click at [520, 229] on button "ok" at bounding box center [521, 229] width 41 height 22
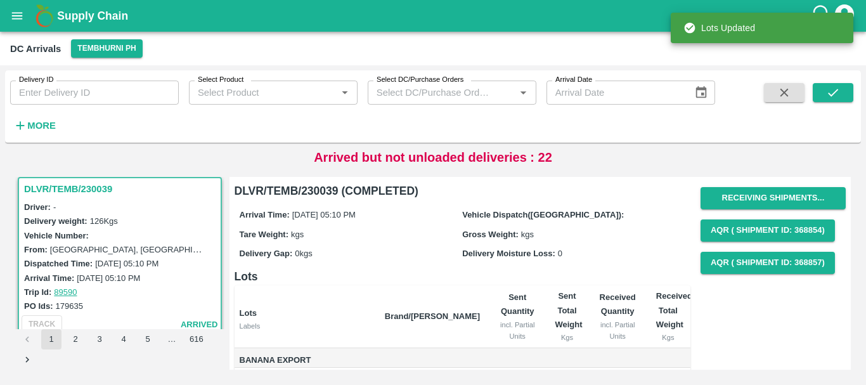
scroll to position [120, 0]
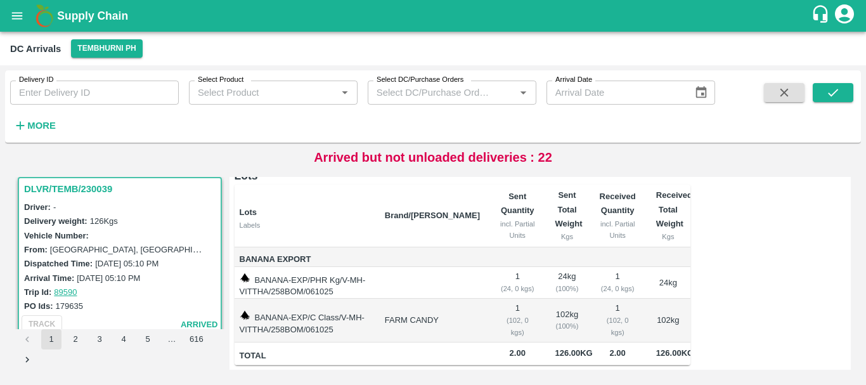
click at [539, 267] on td "1 ( 24, 0 kgs)" at bounding box center [517, 283] width 55 height 32
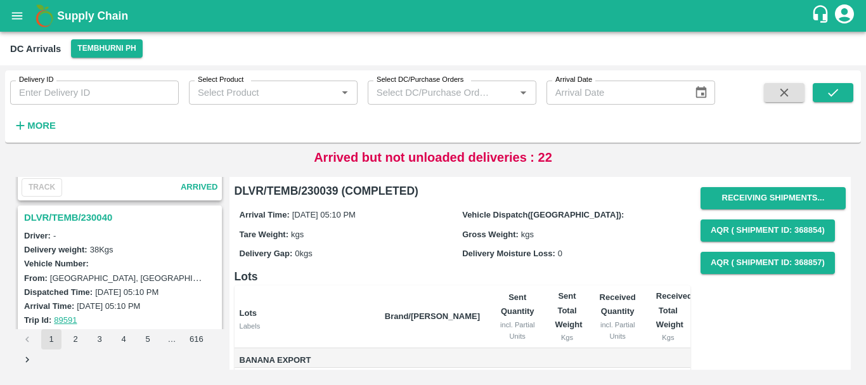
click at [89, 217] on h3 "DLVR/TEMB/230040" at bounding box center [121, 217] width 195 height 16
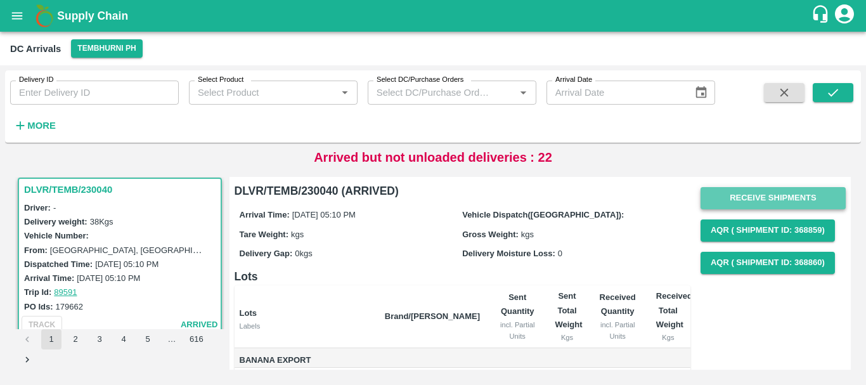
click at [742, 191] on button "Receive Shipments" at bounding box center [772, 198] width 145 height 22
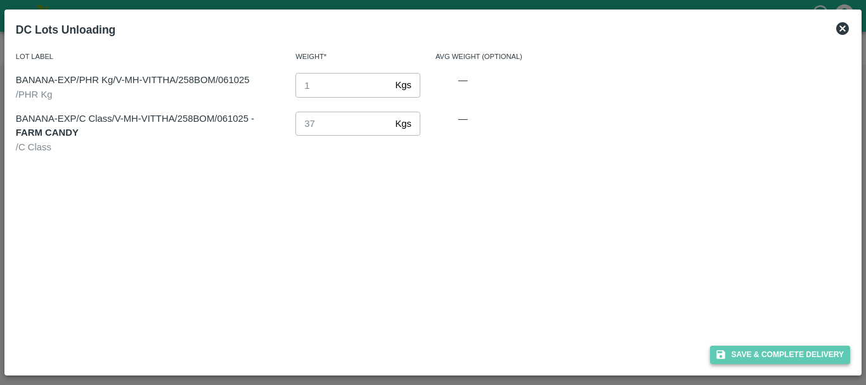
click at [724, 356] on icon "button" at bounding box center [720, 355] width 9 height 9
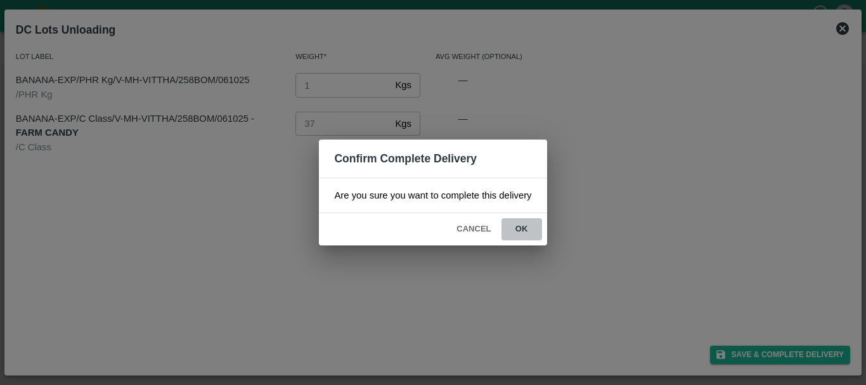
click at [526, 233] on button "ok" at bounding box center [521, 229] width 41 height 22
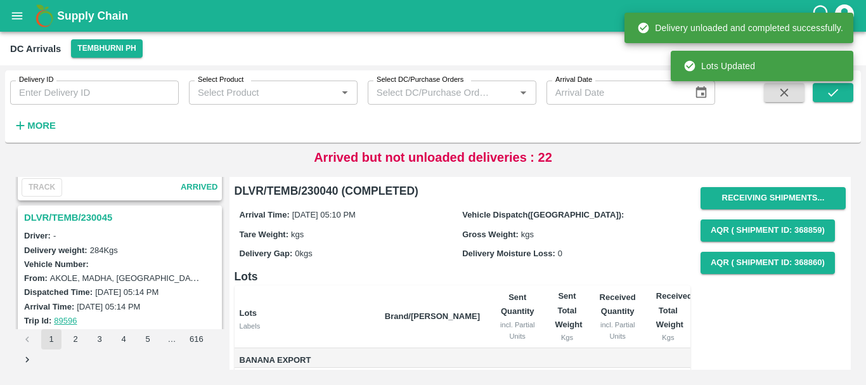
scroll to position [2129, 0]
click at [87, 217] on h3 "DLVR/TEMB/230045" at bounding box center [121, 218] width 195 height 16
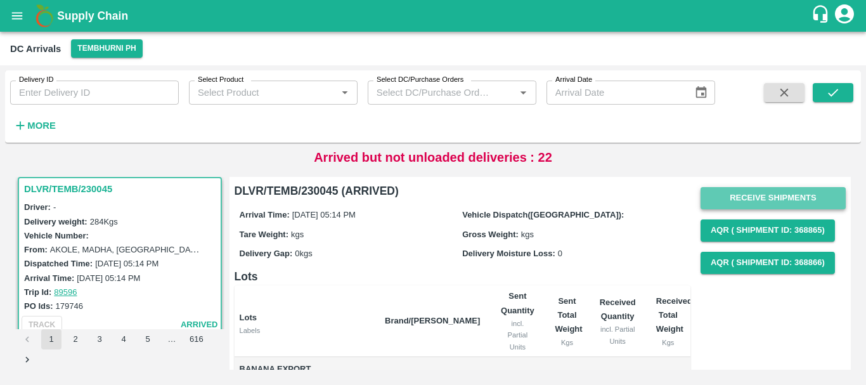
click at [757, 195] on button "Receive Shipments" at bounding box center [772, 198] width 145 height 22
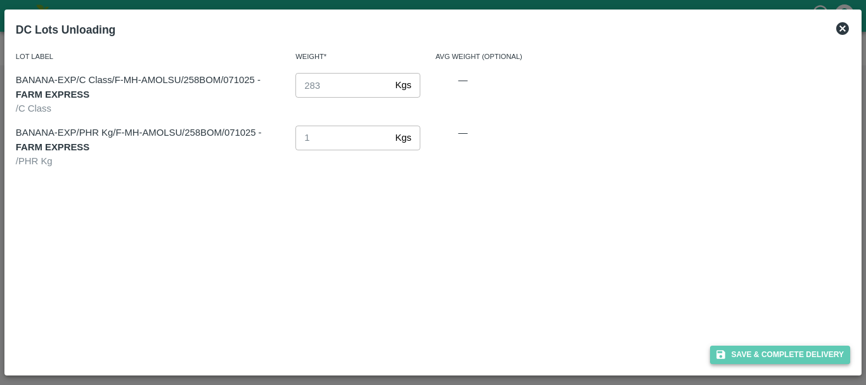
click at [758, 354] on button "Save & Complete Delivery" at bounding box center [780, 354] width 141 height 18
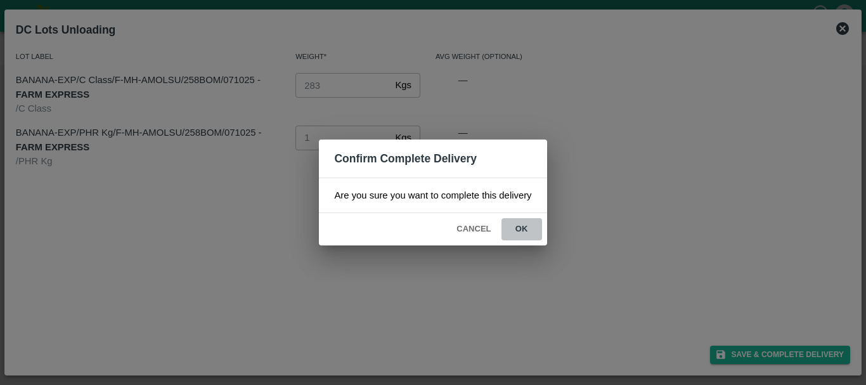
click at [518, 226] on button "ok" at bounding box center [521, 229] width 41 height 22
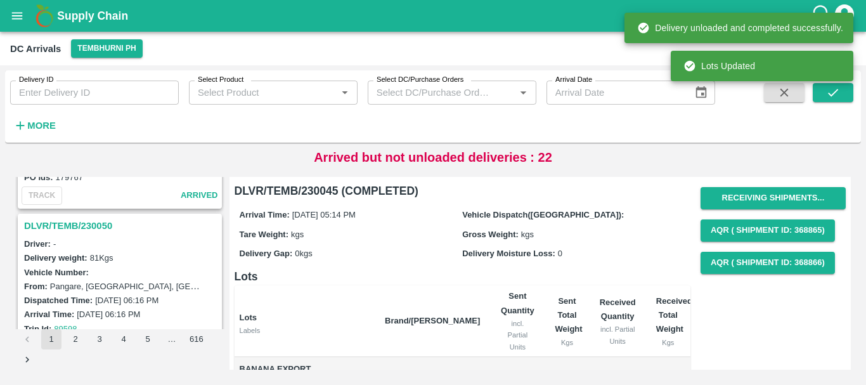
scroll to position [1956, 0]
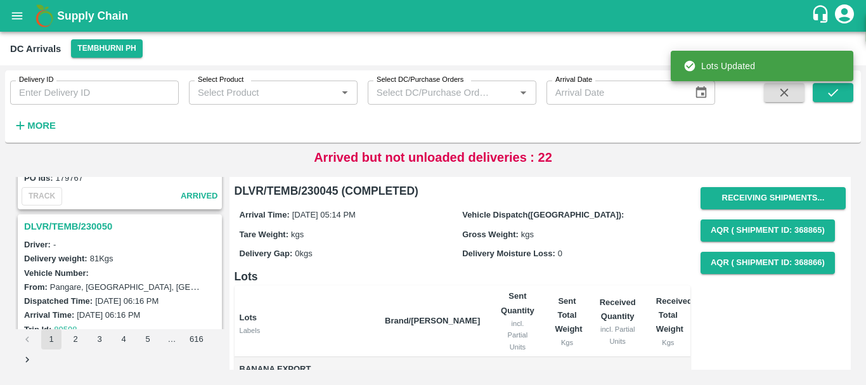
click at [96, 222] on h3 "DLVR/TEMB/230050" at bounding box center [121, 226] width 195 height 16
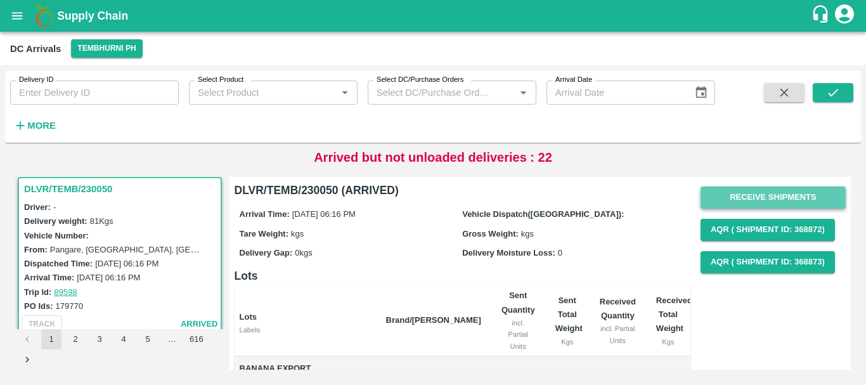
click at [733, 198] on button "Receive Shipments" at bounding box center [772, 197] width 145 height 22
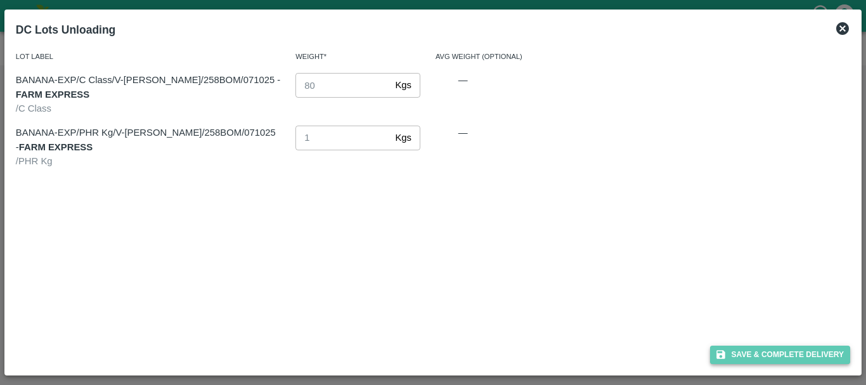
click at [754, 349] on button "Save & Complete Delivery" at bounding box center [780, 354] width 141 height 18
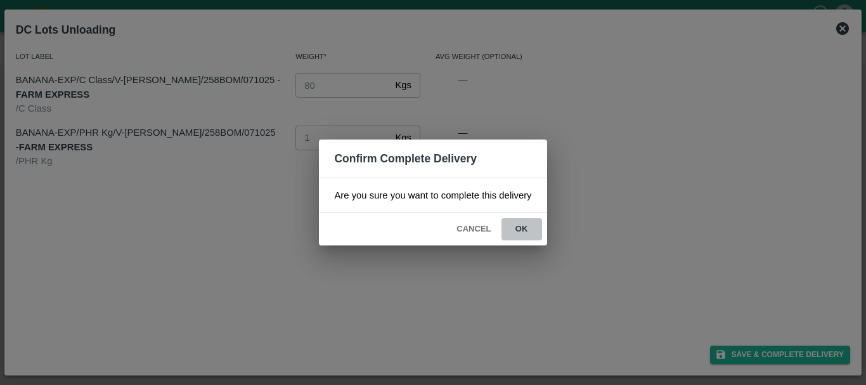
click at [522, 225] on button "ok" at bounding box center [521, 229] width 41 height 22
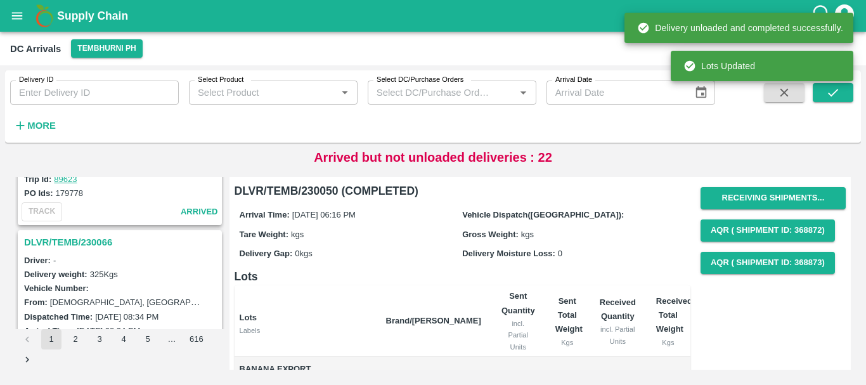
click at [91, 241] on h3 "DLVR/TEMB/230066" at bounding box center [121, 242] width 195 height 16
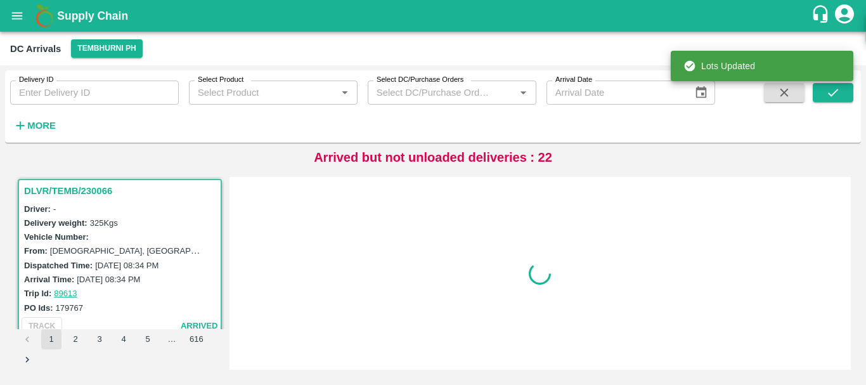
scroll to position [1827, 0]
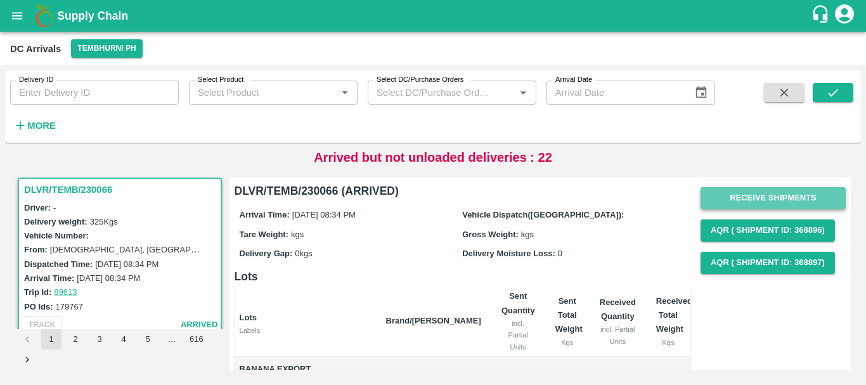
click at [722, 189] on button "Receive Shipments" at bounding box center [772, 198] width 145 height 22
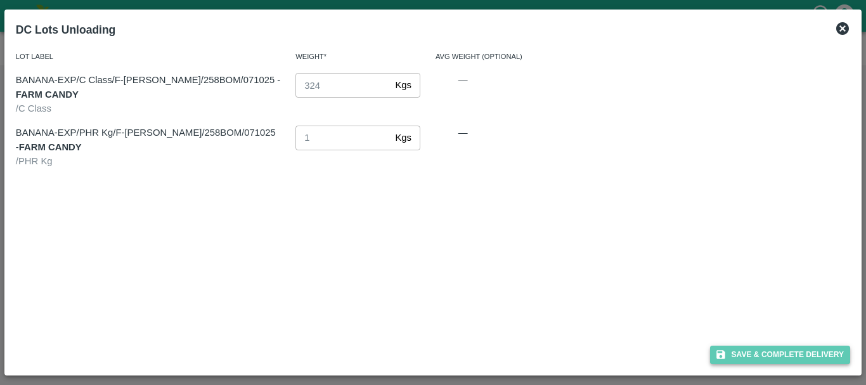
click at [727, 354] on button "Save & Complete Delivery" at bounding box center [780, 354] width 141 height 18
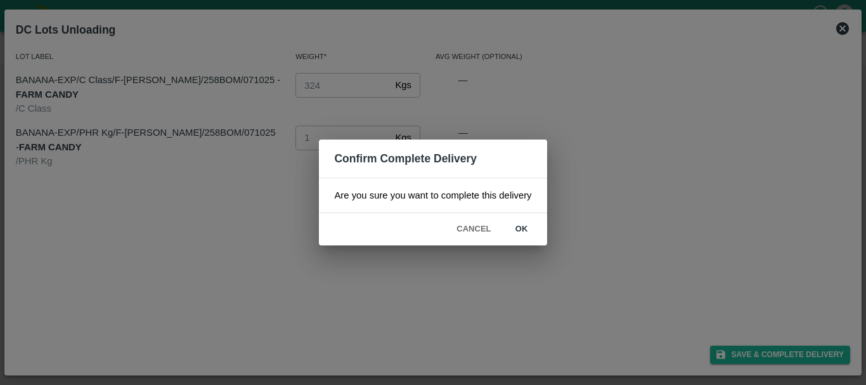
click at [521, 228] on button "ok" at bounding box center [521, 229] width 41 height 22
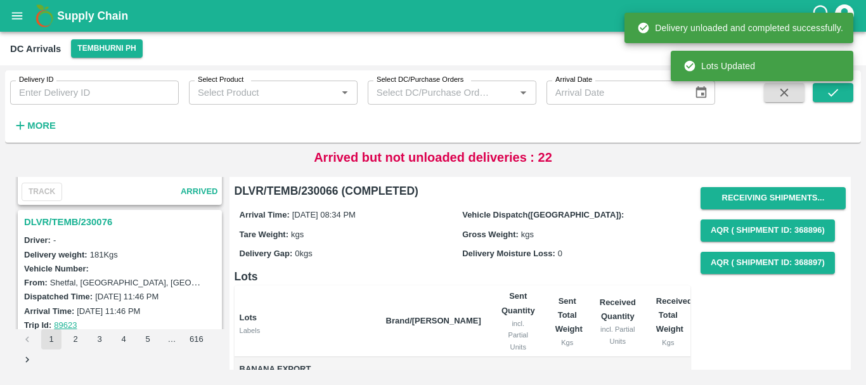
scroll to position [1625, 0]
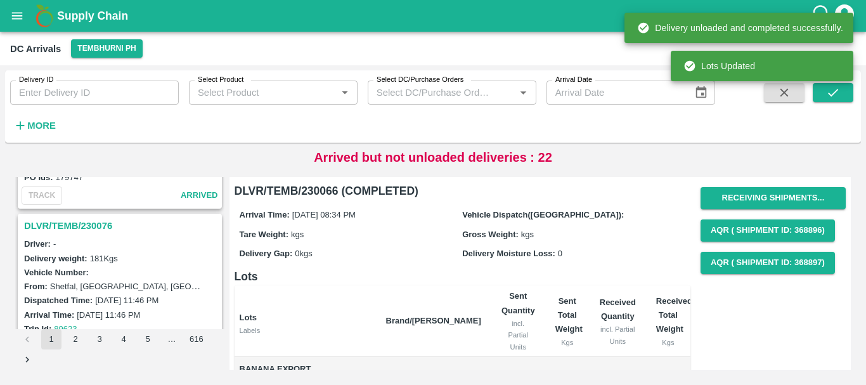
click at [89, 226] on h3 "DLVR/TEMB/230076" at bounding box center [121, 225] width 195 height 16
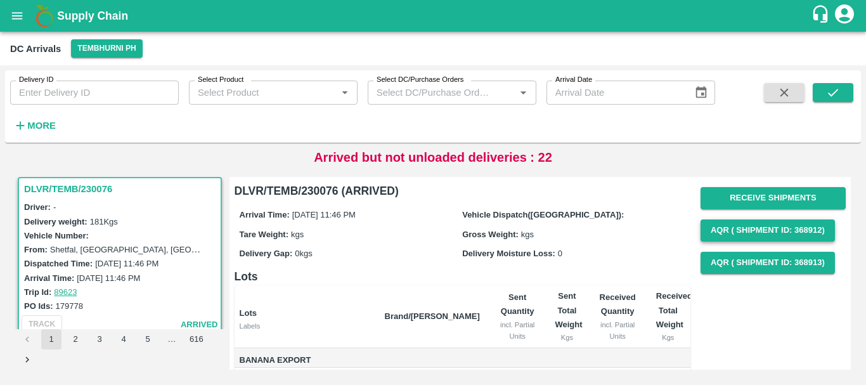
scroll to position [1, 0]
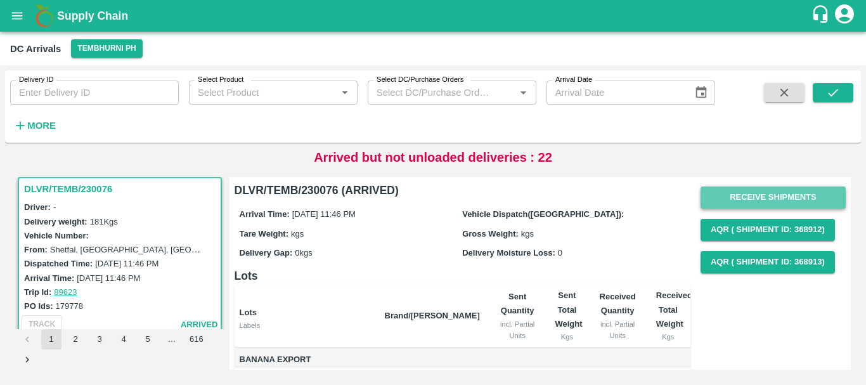
click at [723, 207] on button "Receive Shipments" at bounding box center [772, 197] width 145 height 22
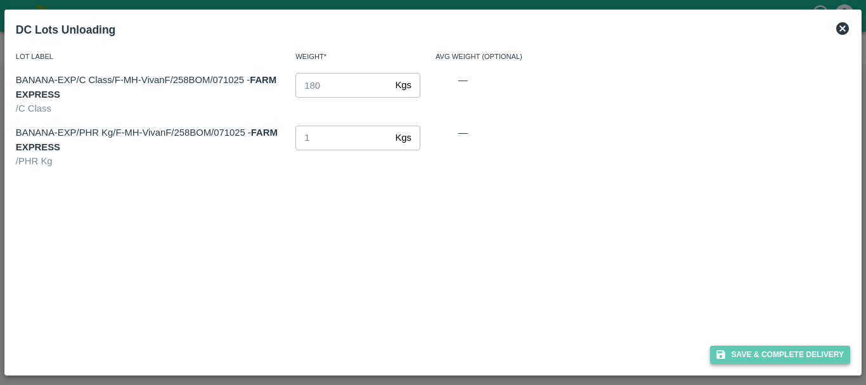
click at [726, 353] on icon "button" at bounding box center [720, 354] width 11 height 11
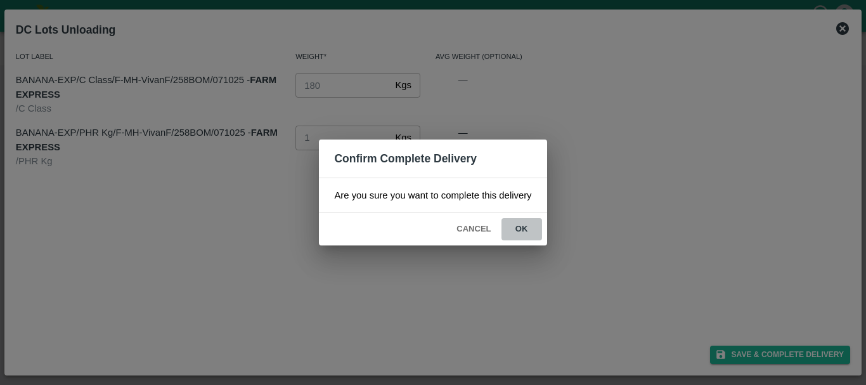
click at [522, 240] on button "ok" at bounding box center [521, 229] width 41 height 22
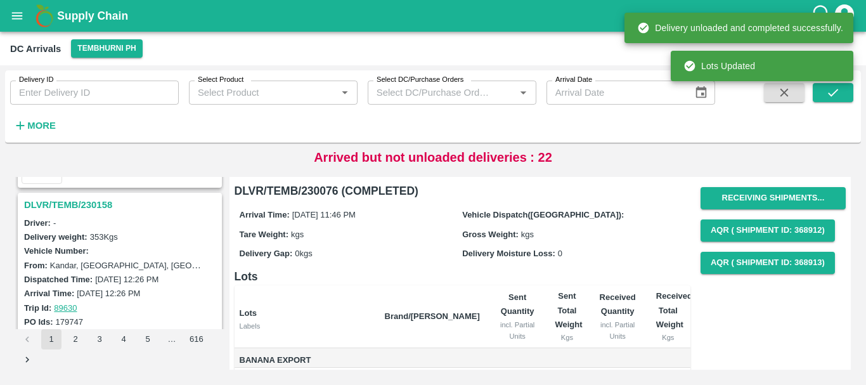
scroll to position [1477, 0]
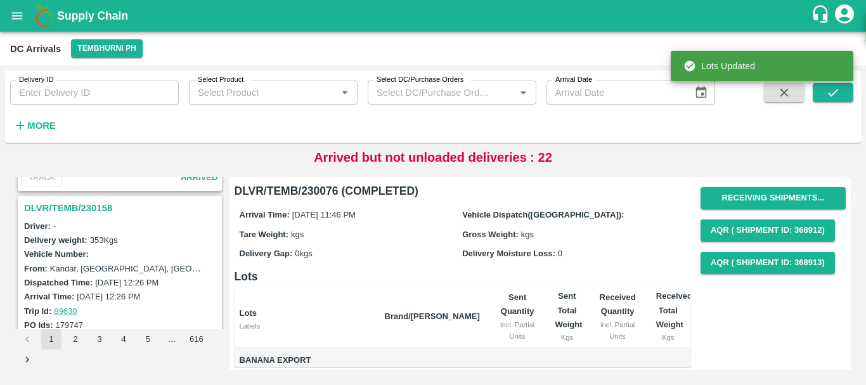
click at [81, 214] on h3 "DLVR/TEMB/230158" at bounding box center [121, 208] width 195 height 16
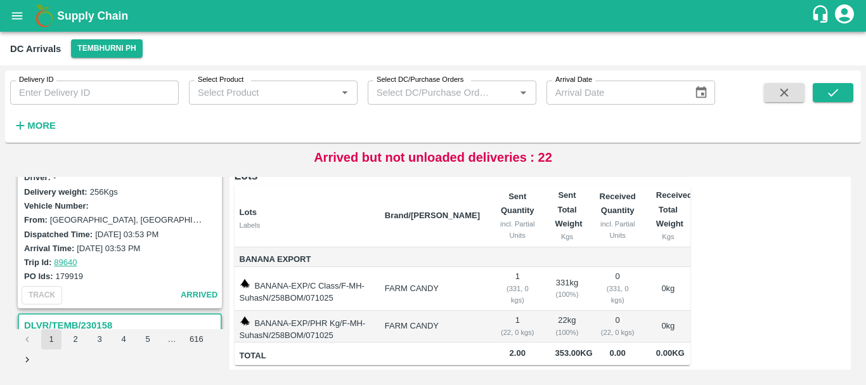
scroll to position [1306, 0]
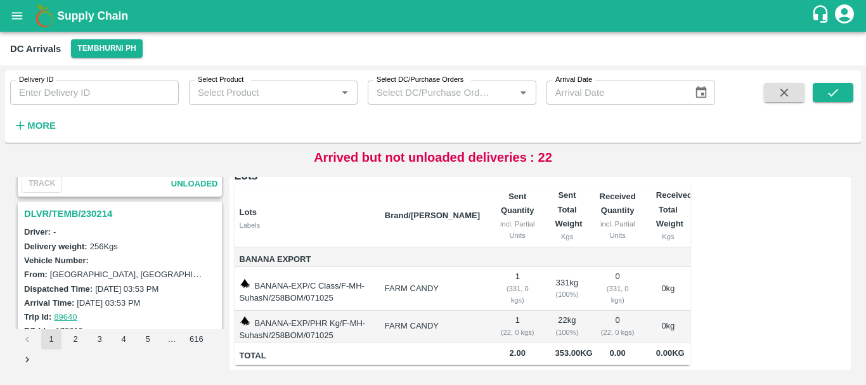
click at [86, 215] on h3 "DLVR/TEMB/230214" at bounding box center [121, 213] width 195 height 16
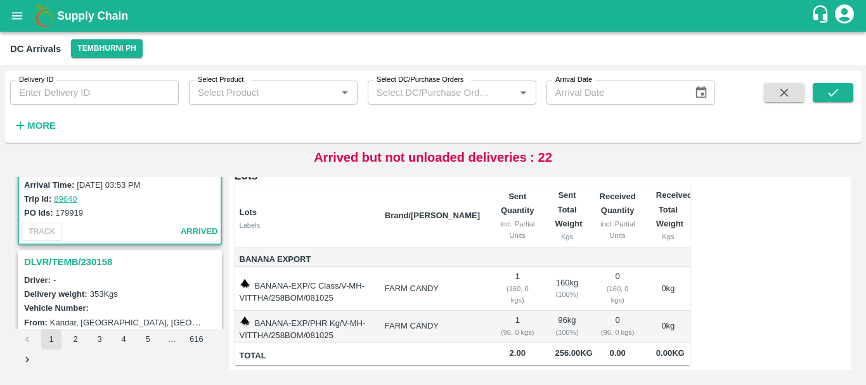
scroll to position [1425, 0]
click at [84, 259] on h3 "DLVR/TEMB/230158" at bounding box center [121, 260] width 195 height 16
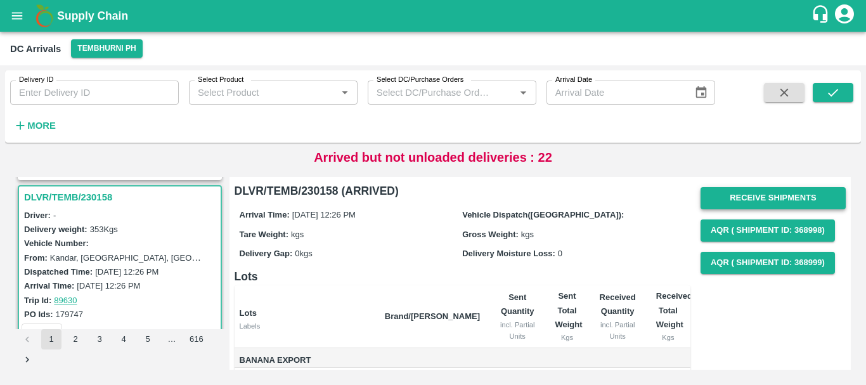
click at [772, 203] on button "Receive Shipments" at bounding box center [772, 198] width 145 height 22
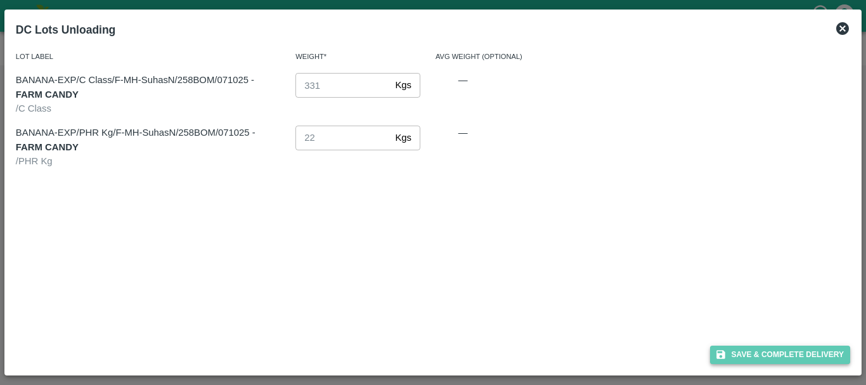
click at [712, 351] on button "Save & Complete Delivery" at bounding box center [780, 354] width 141 height 18
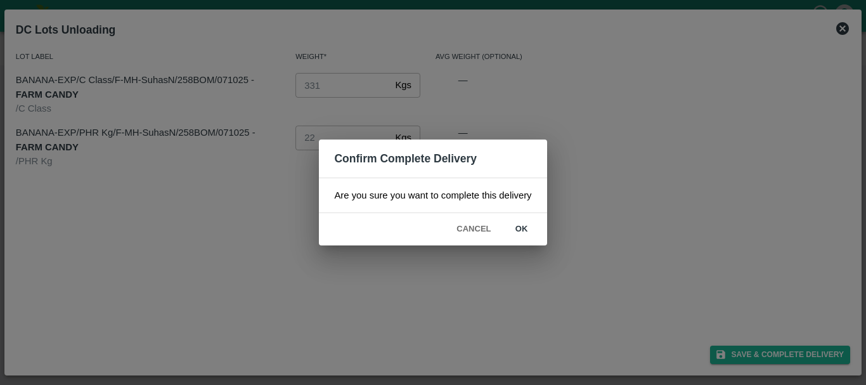
click at [528, 240] on button "ok" at bounding box center [521, 229] width 41 height 22
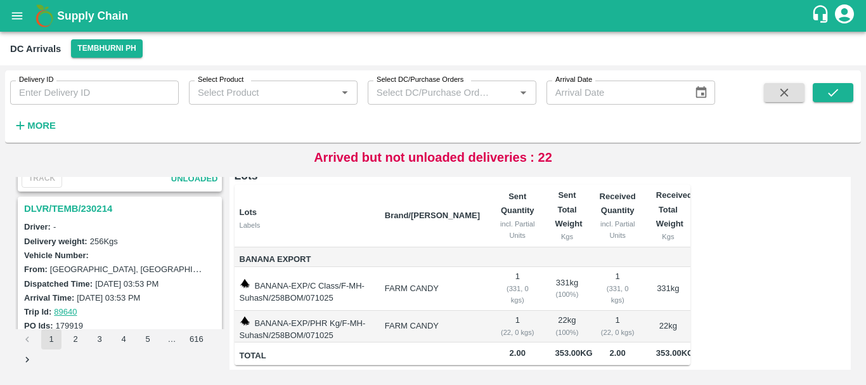
scroll to position [1310, 0]
click at [94, 204] on h3 "DLVR/TEMB/230214" at bounding box center [121, 209] width 195 height 16
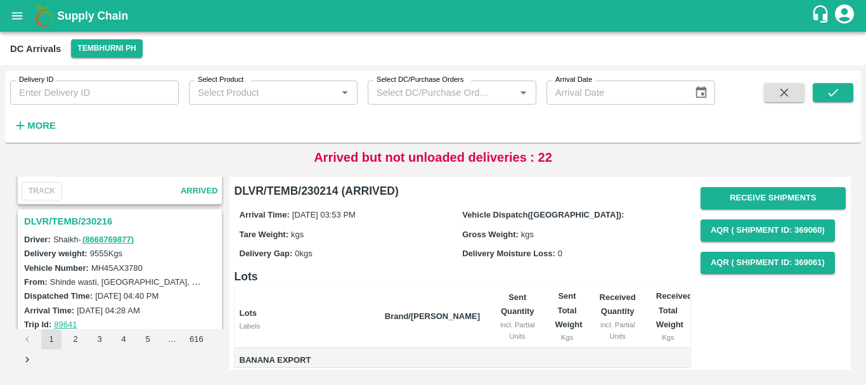
scroll to position [1132, 0]
click at [84, 215] on h3 "DLVR/TEMB/230216" at bounding box center [121, 222] width 195 height 16
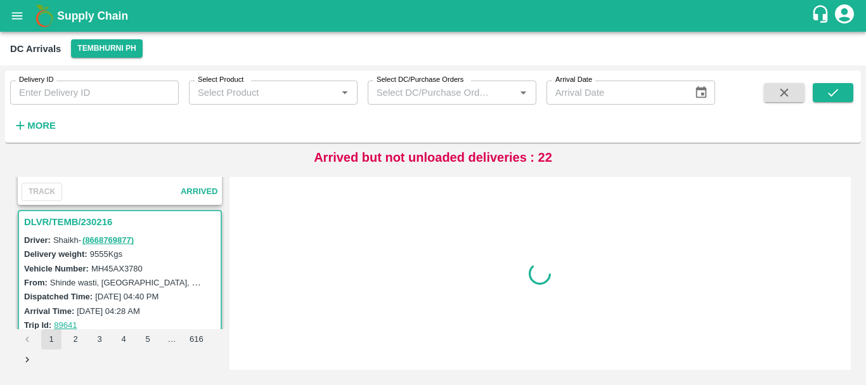
scroll to position [1165, 0]
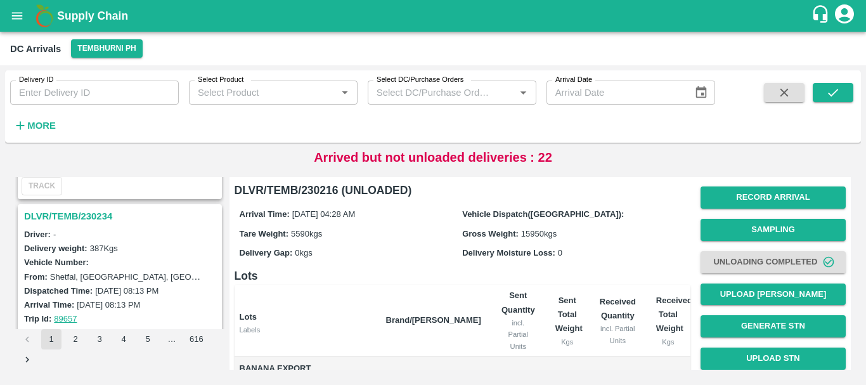
click at [82, 216] on h3 "DLVR/TEMB/230234" at bounding box center [121, 216] width 195 height 16
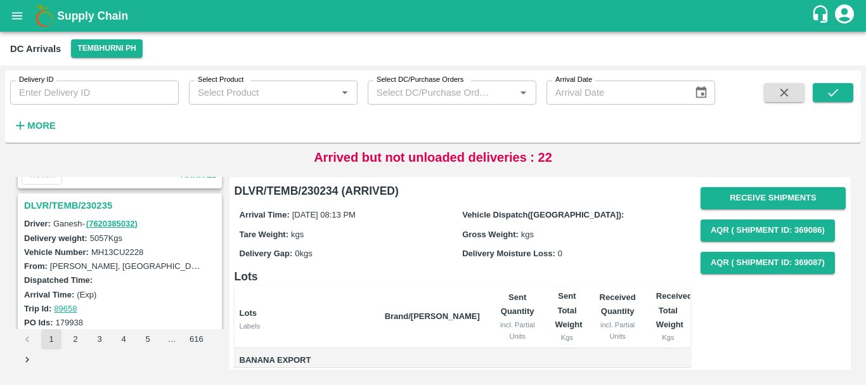
click at [79, 206] on h3 "DLVR/TEMB/230235" at bounding box center [121, 205] width 195 height 16
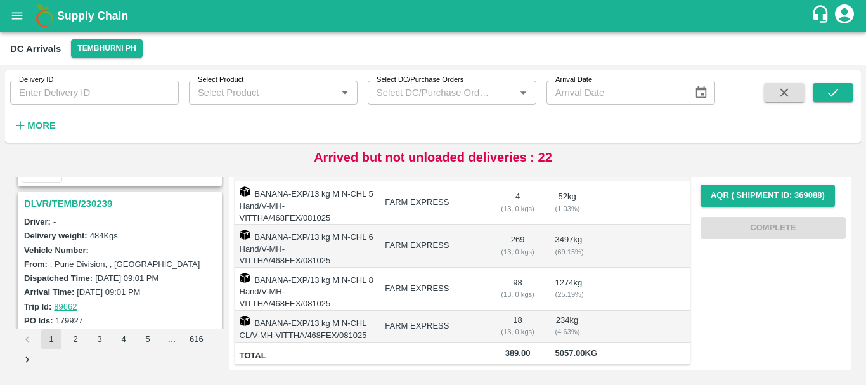
scroll to position [653, 0]
click at [96, 202] on h3 "DLVR/TEMB/230239" at bounding box center [121, 204] width 195 height 16
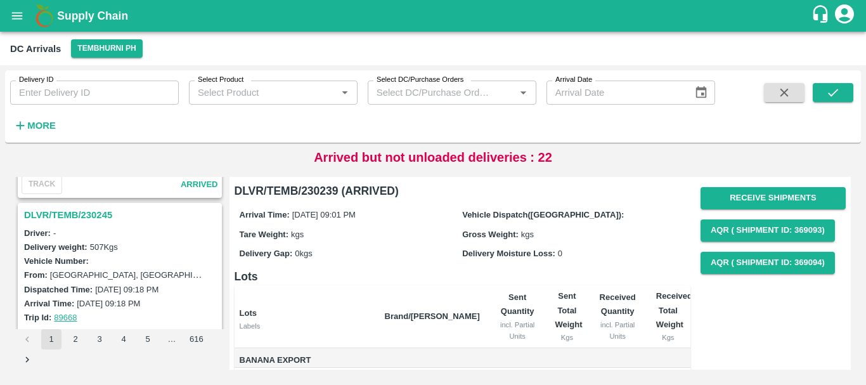
scroll to position [476, 0]
click at [74, 216] on h3 "DLVR/TEMB/230245" at bounding box center [121, 215] width 195 height 16
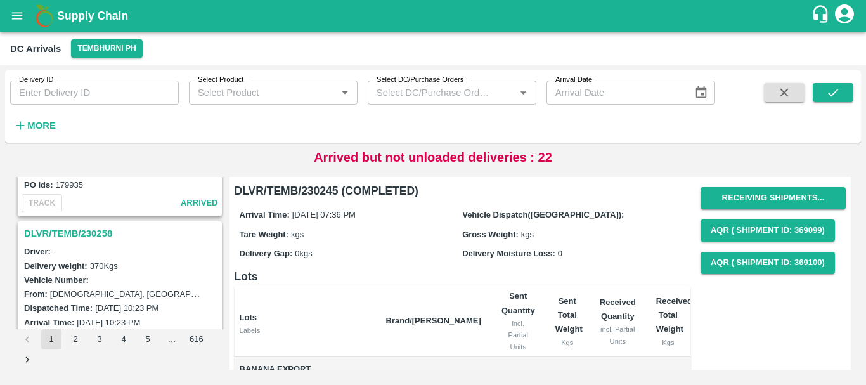
scroll to position [288, 0]
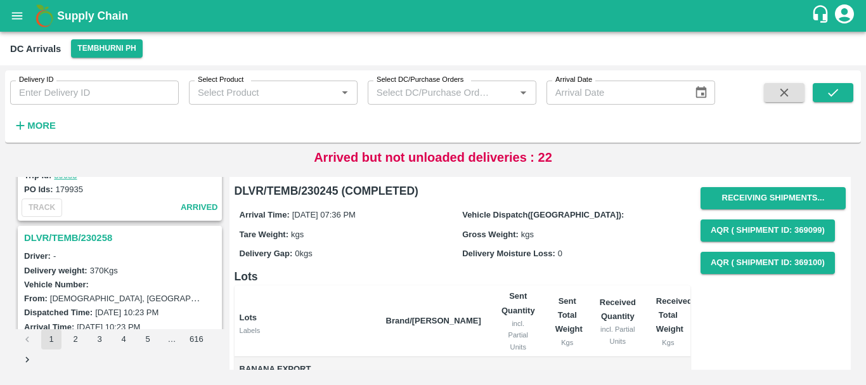
click at [102, 235] on h3 "DLVR/TEMB/230258" at bounding box center [121, 237] width 195 height 16
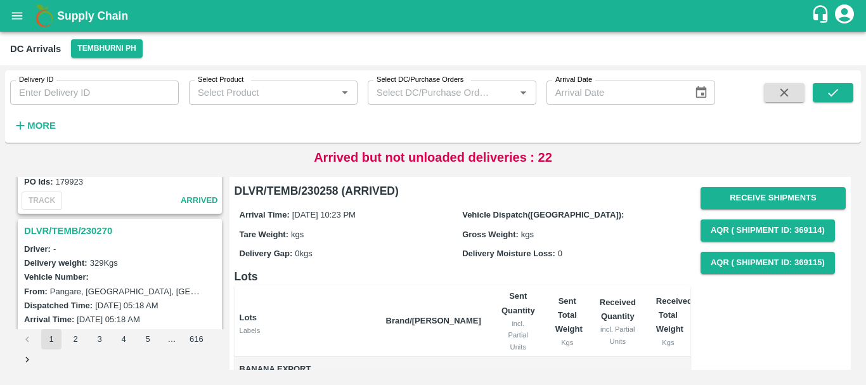
scroll to position [129, 0]
click at [91, 231] on h3 "DLVR/TEMB/230270" at bounding box center [121, 231] width 195 height 16
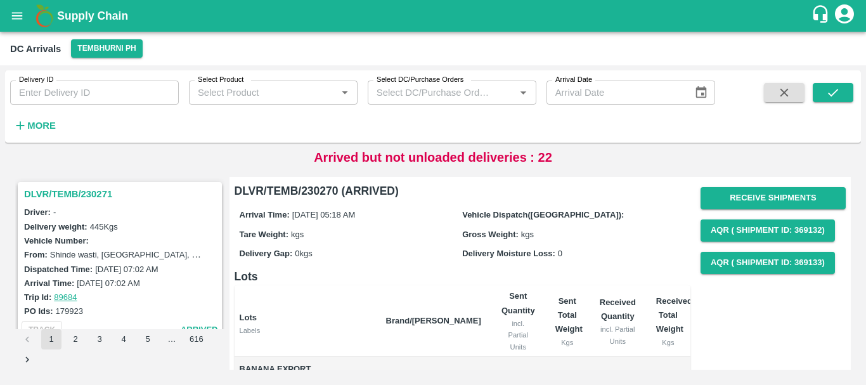
click at [85, 192] on h3 "DLVR/TEMB/230271" at bounding box center [121, 194] width 195 height 16
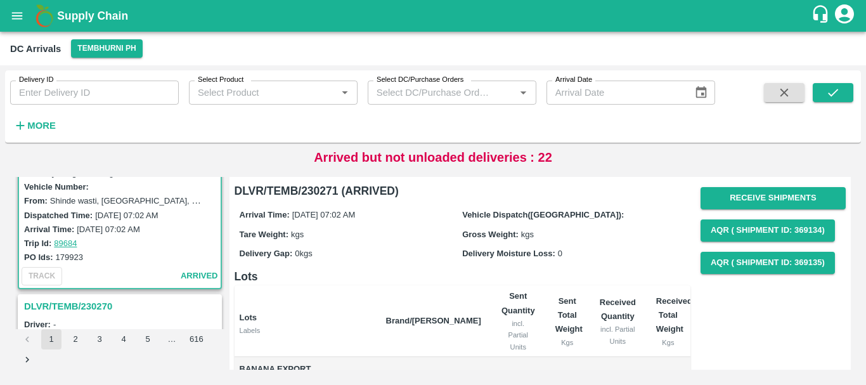
scroll to position [70, 0]
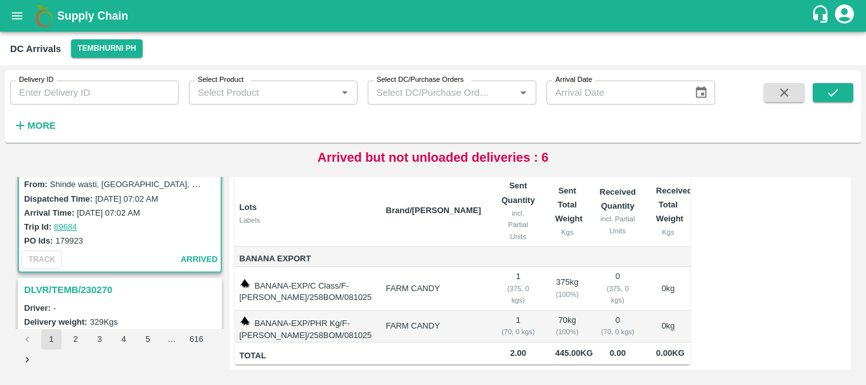
scroll to position [106, 0]
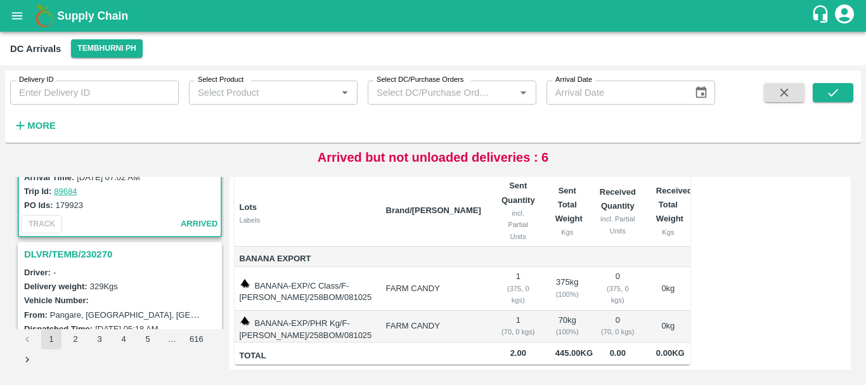
click at [91, 263] on div "DLVR/TEMB/230270" at bounding box center [120, 254] width 202 height 22
click at [84, 253] on h3 "DLVR/TEMB/230270" at bounding box center [121, 254] width 195 height 16
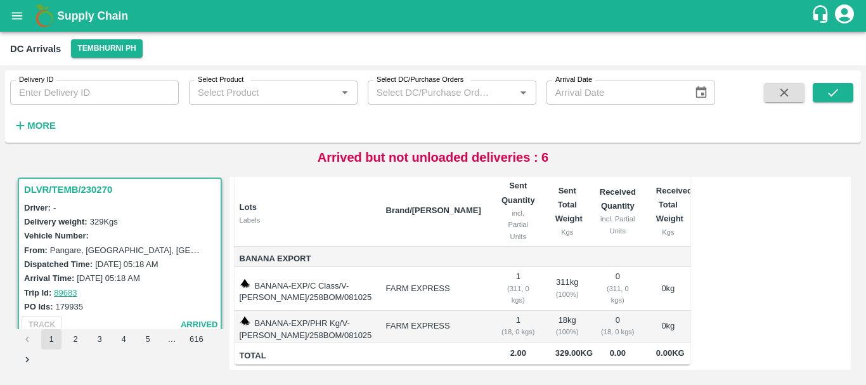
scroll to position [236, 0]
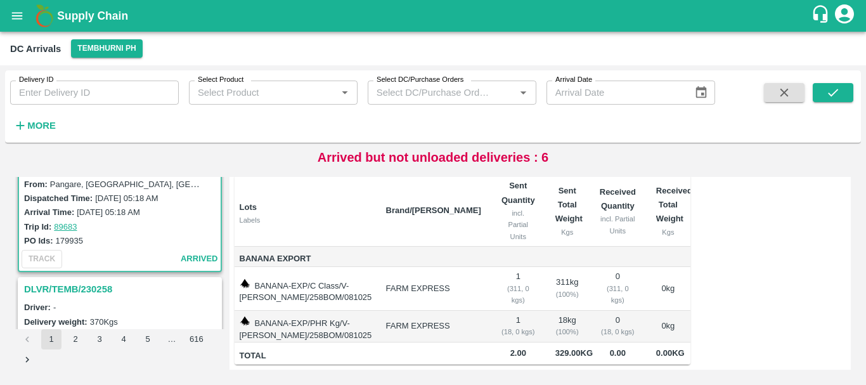
click at [98, 287] on h3 "DLVR/TEMB/230258" at bounding box center [121, 289] width 195 height 16
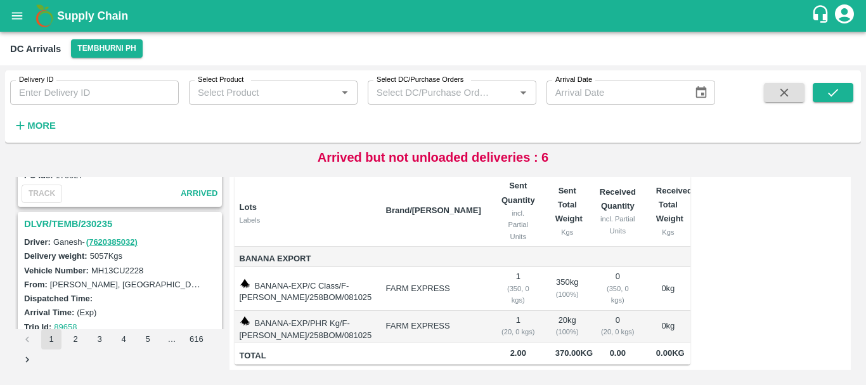
scroll to position [634, 0]
click at [91, 220] on h3 "DLVR/TEMB/230235" at bounding box center [121, 223] width 195 height 16
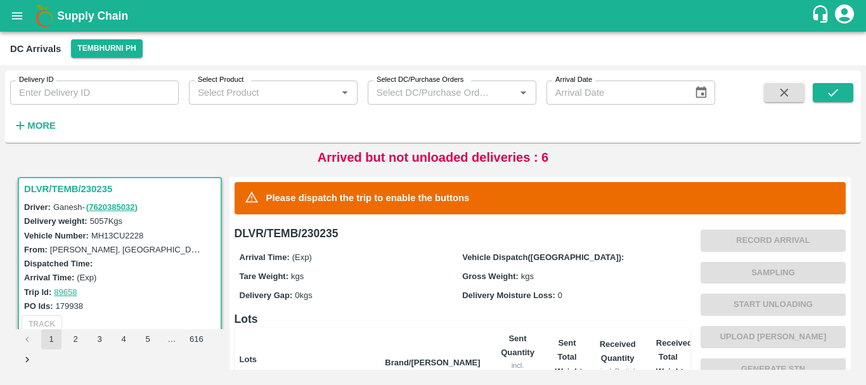
click at [432, 281] on div "Tare Weight: kgs" at bounding box center [351, 276] width 223 height 14
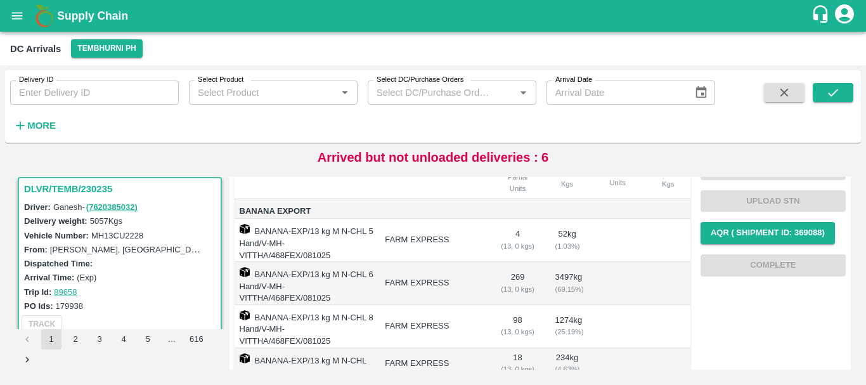
scroll to position [250, 0]
